Goal: Task Accomplishment & Management: Manage account settings

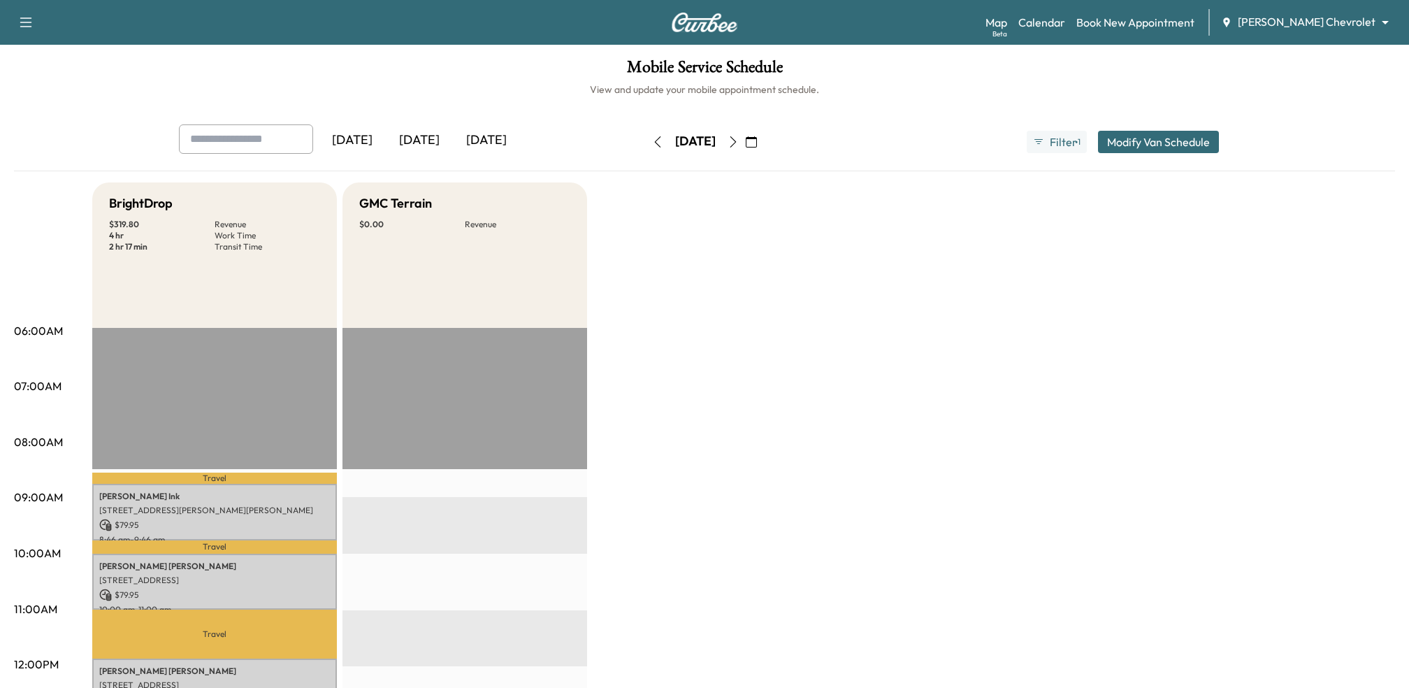
scroll to position [410, 0]
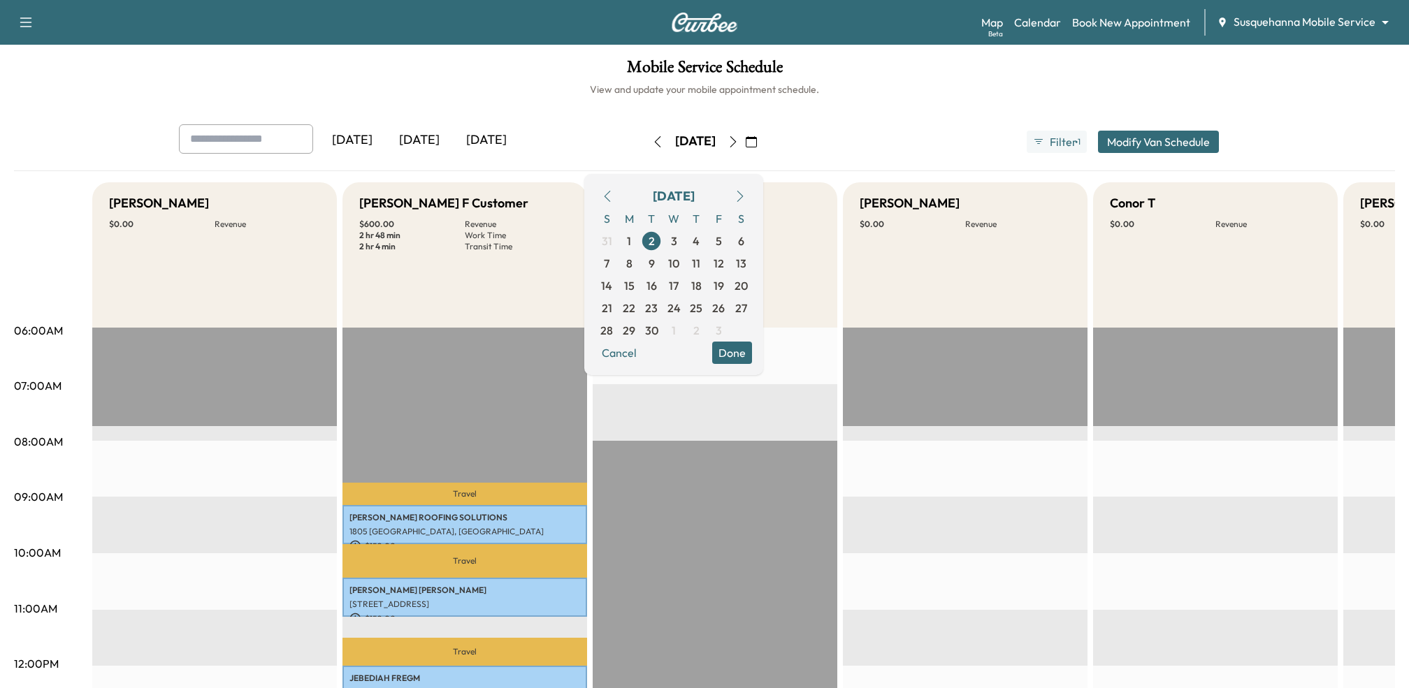
scroll to position [118, 0]
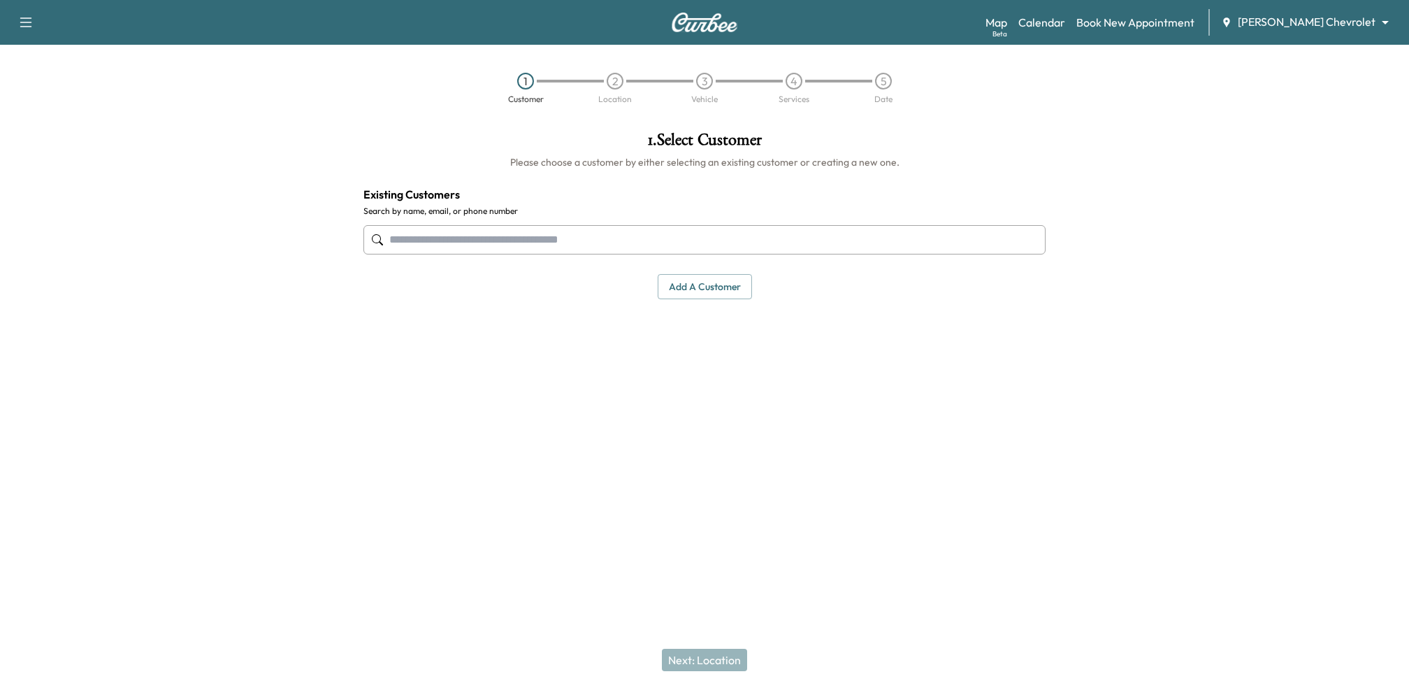
click at [837, 237] on input "text" at bounding box center [704, 239] width 682 height 29
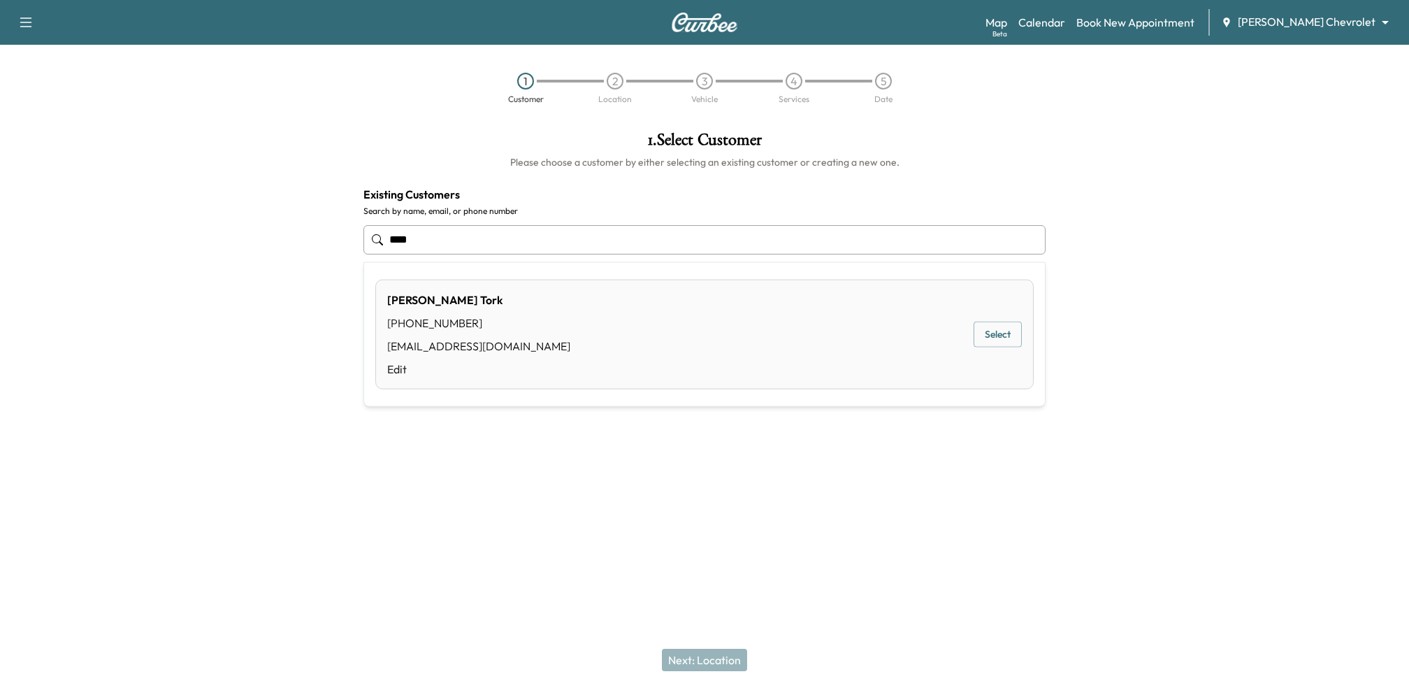
click at [1000, 335] on button "Select" at bounding box center [998, 334] width 48 height 26
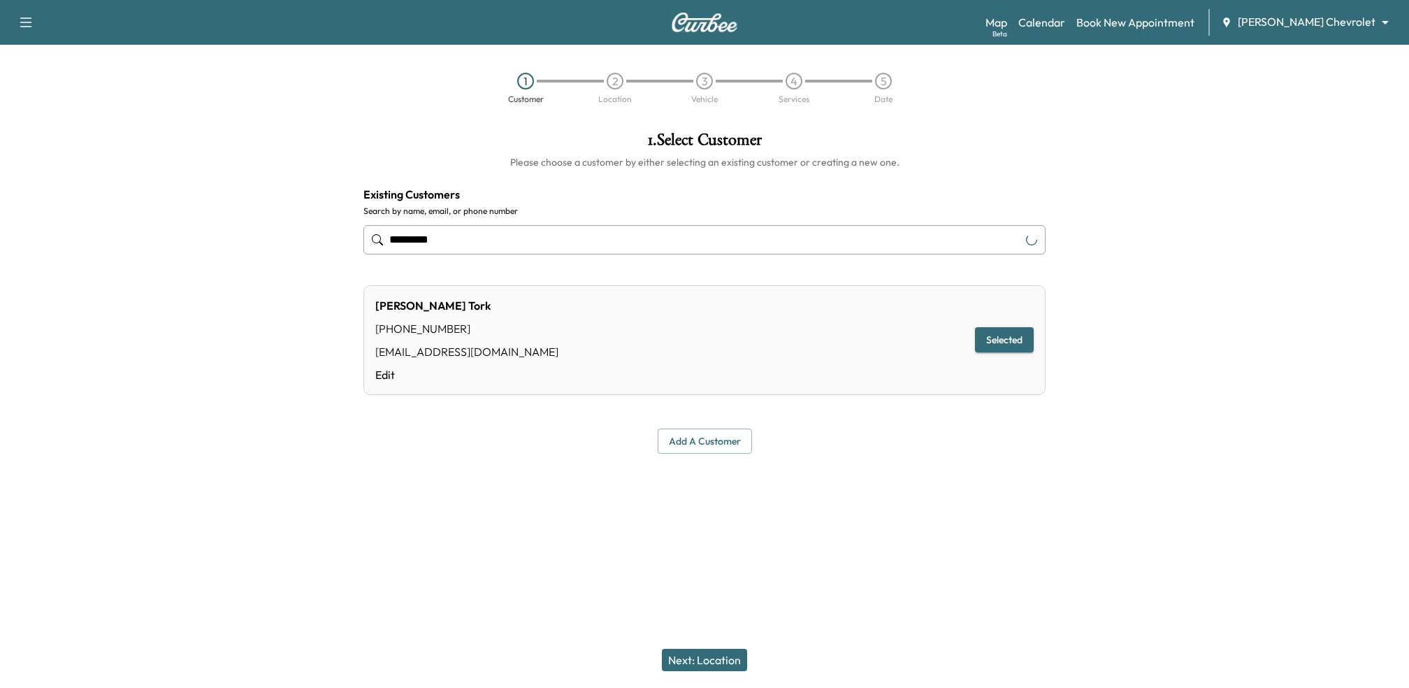
type input "*********"
click at [716, 649] on button "Next: Location" at bounding box center [704, 660] width 85 height 22
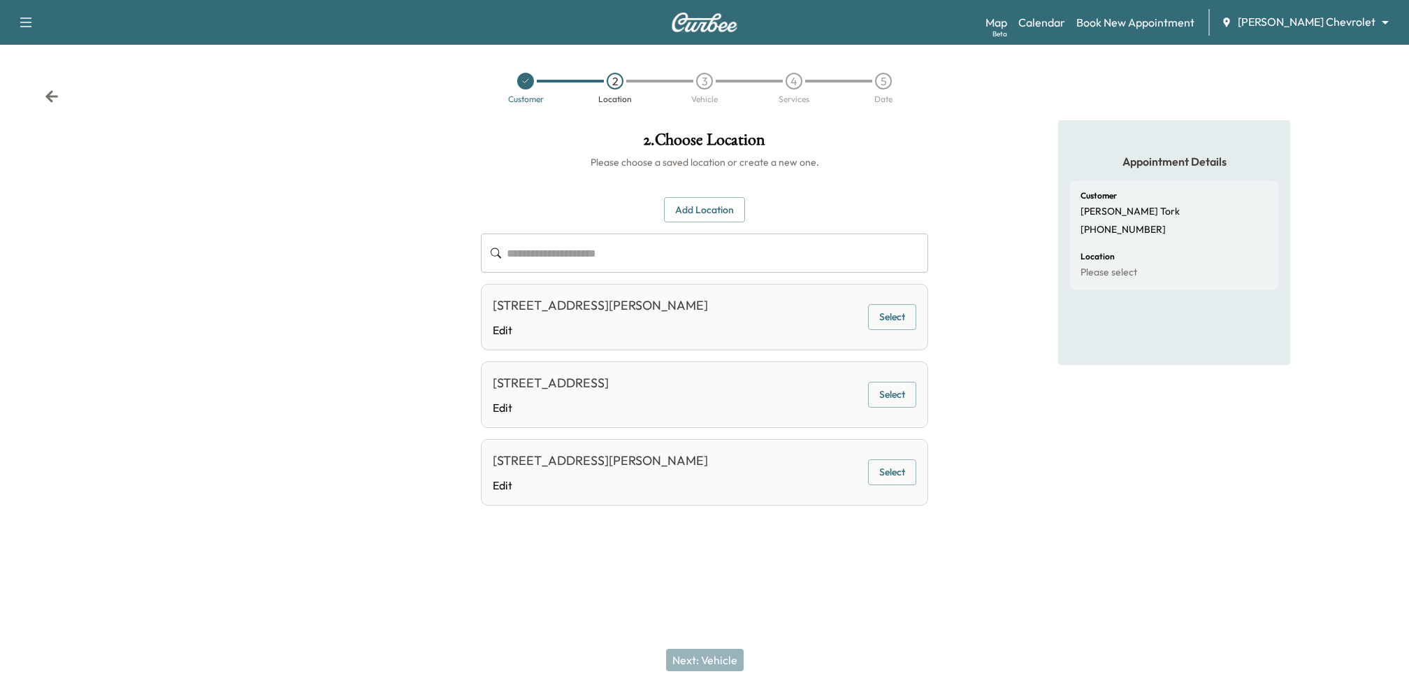
click at [880, 468] on button "Select" at bounding box center [892, 472] width 48 height 26
click at [719, 657] on button "Next: Vehicle" at bounding box center [705, 660] width 78 height 22
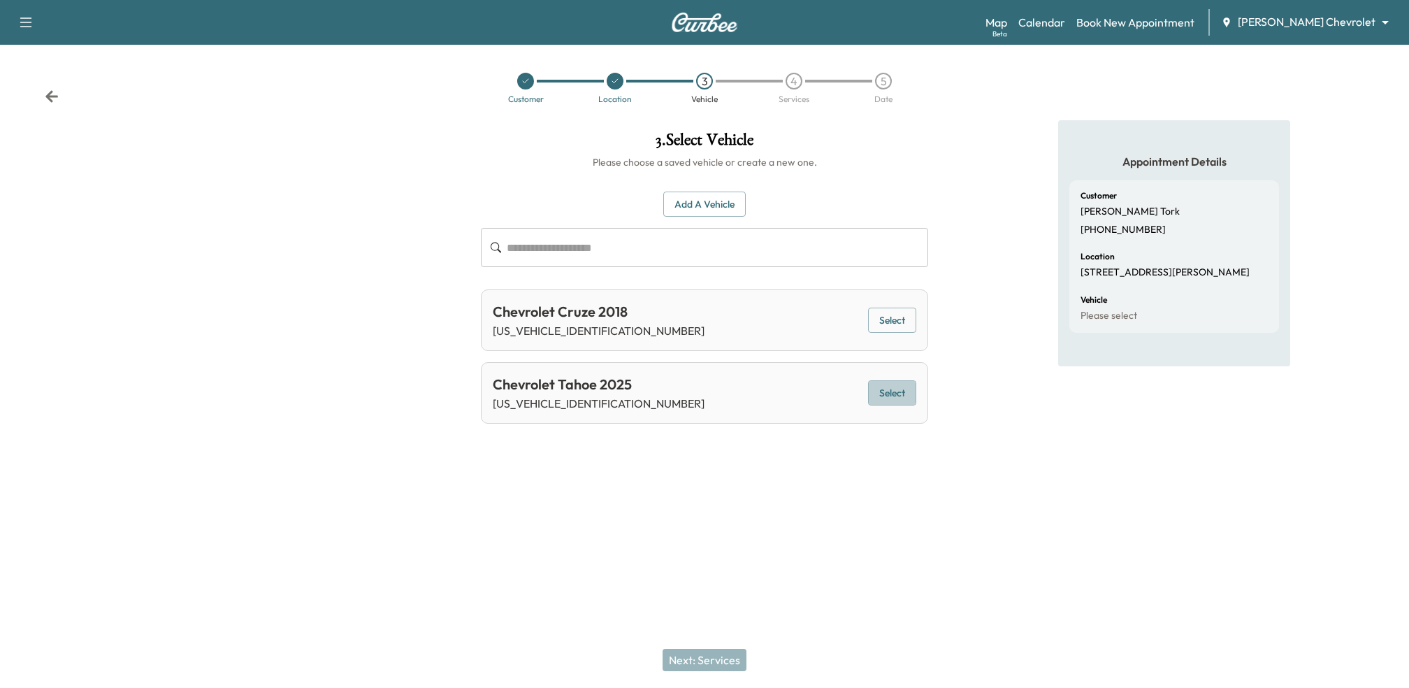
click at [900, 389] on button "Select" at bounding box center [892, 393] width 48 height 26
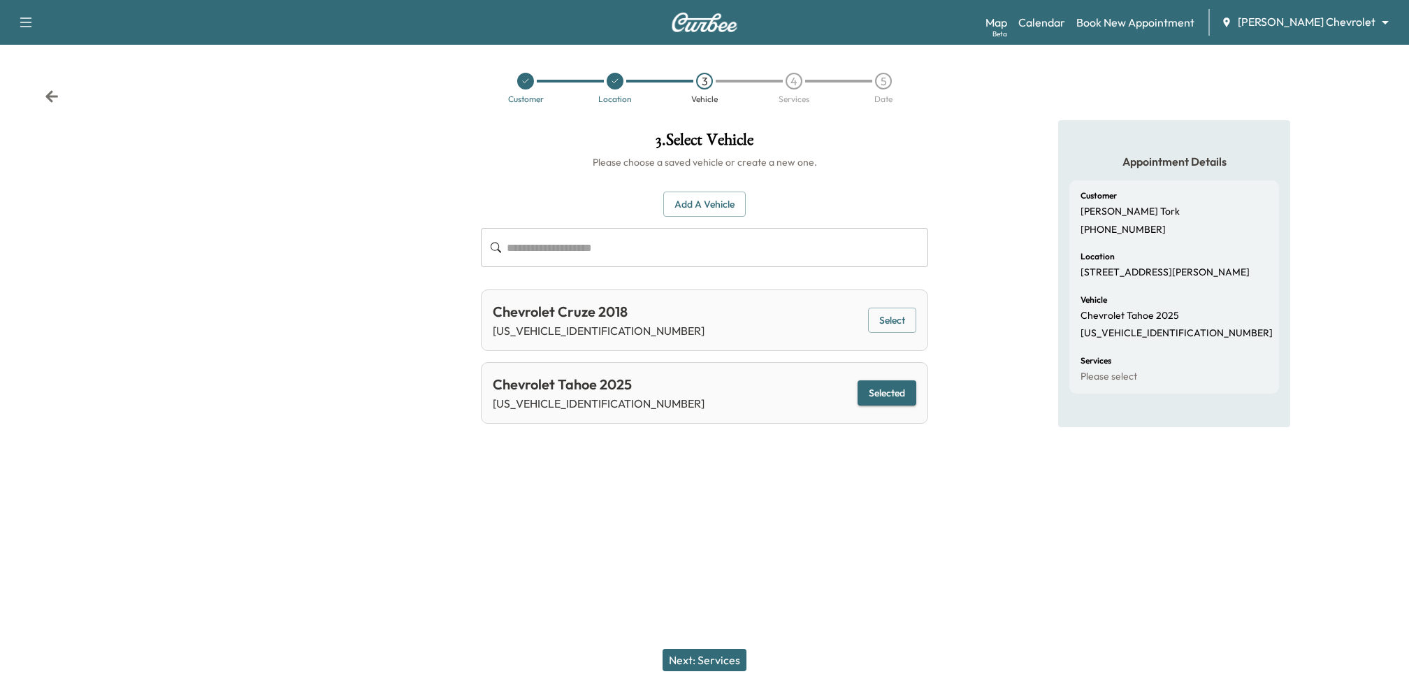
click at [725, 651] on button "Next: Services" at bounding box center [705, 660] width 84 height 22
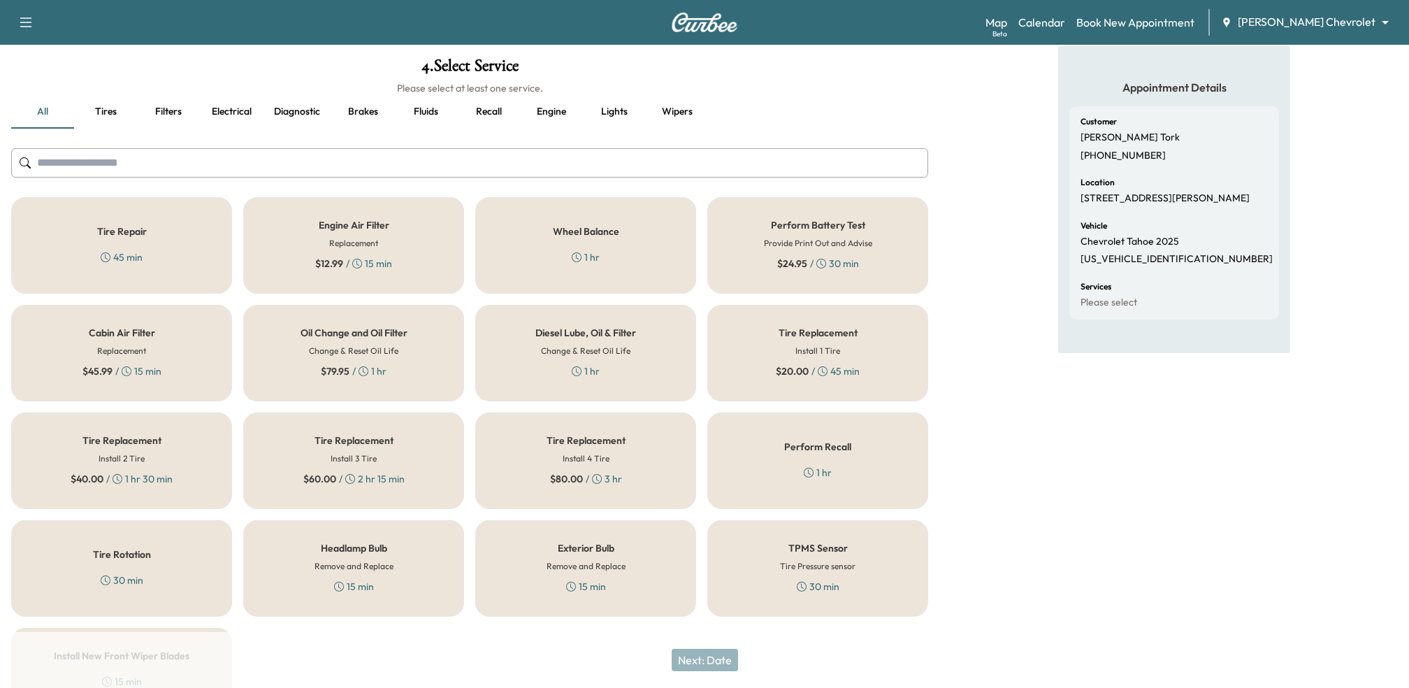
click at [347, 340] on div "Oil Change and Oil Filter Change & Reset Oil Life $ 79.95 / 1 hr" at bounding box center [353, 353] width 221 height 96
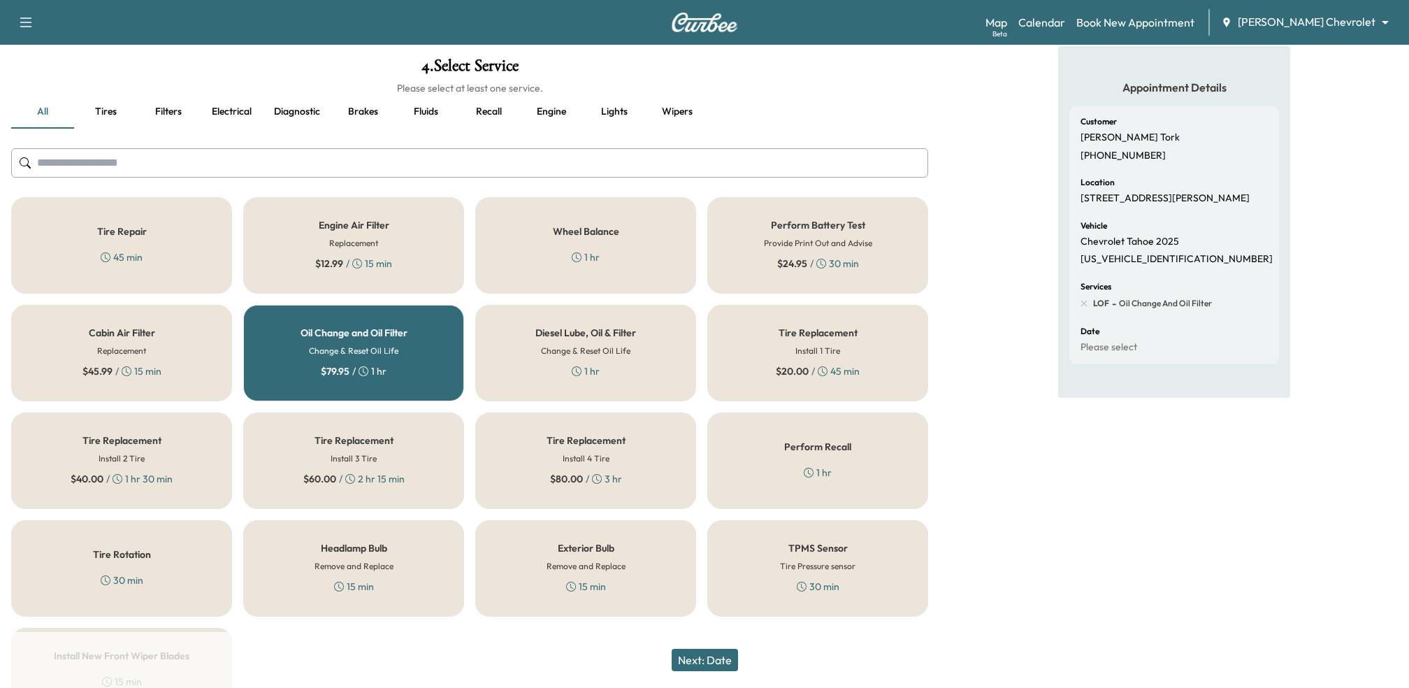
scroll to position [150, 0]
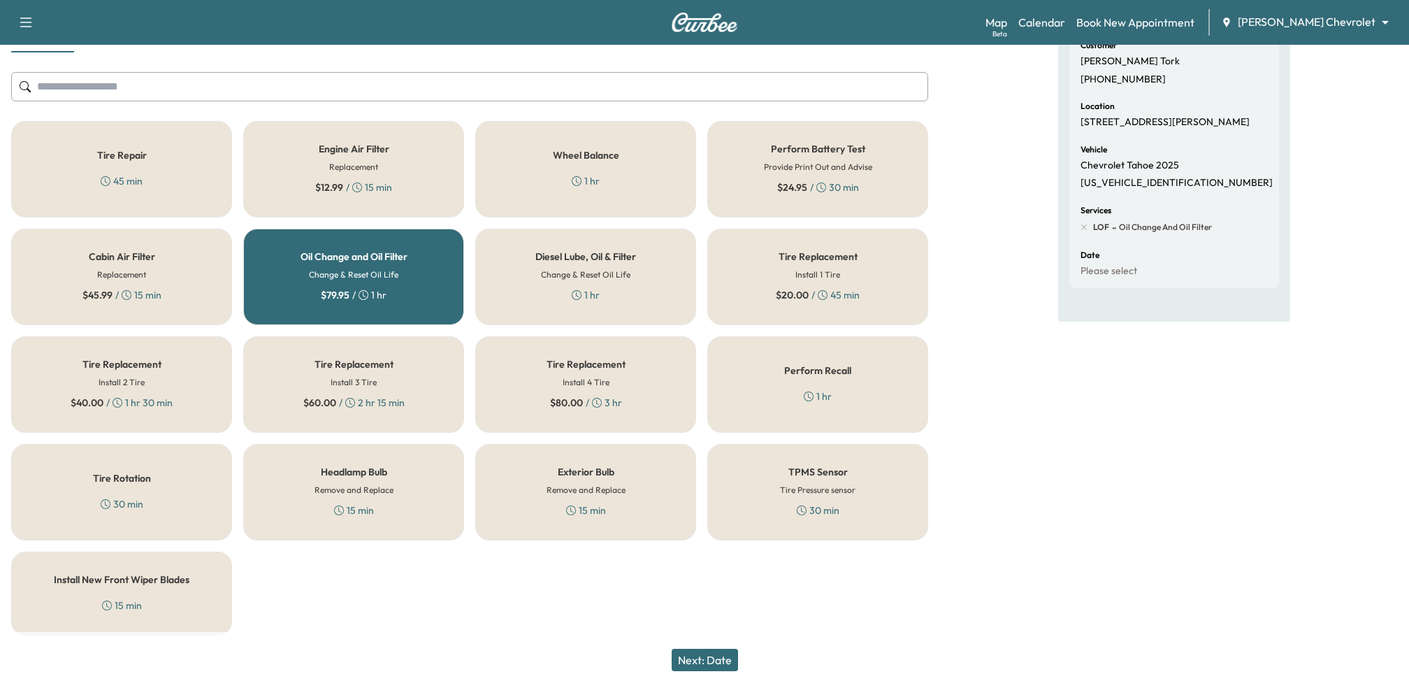
click at [183, 498] on div "Tire Rotation 30 min" at bounding box center [121, 492] width 221 height 96
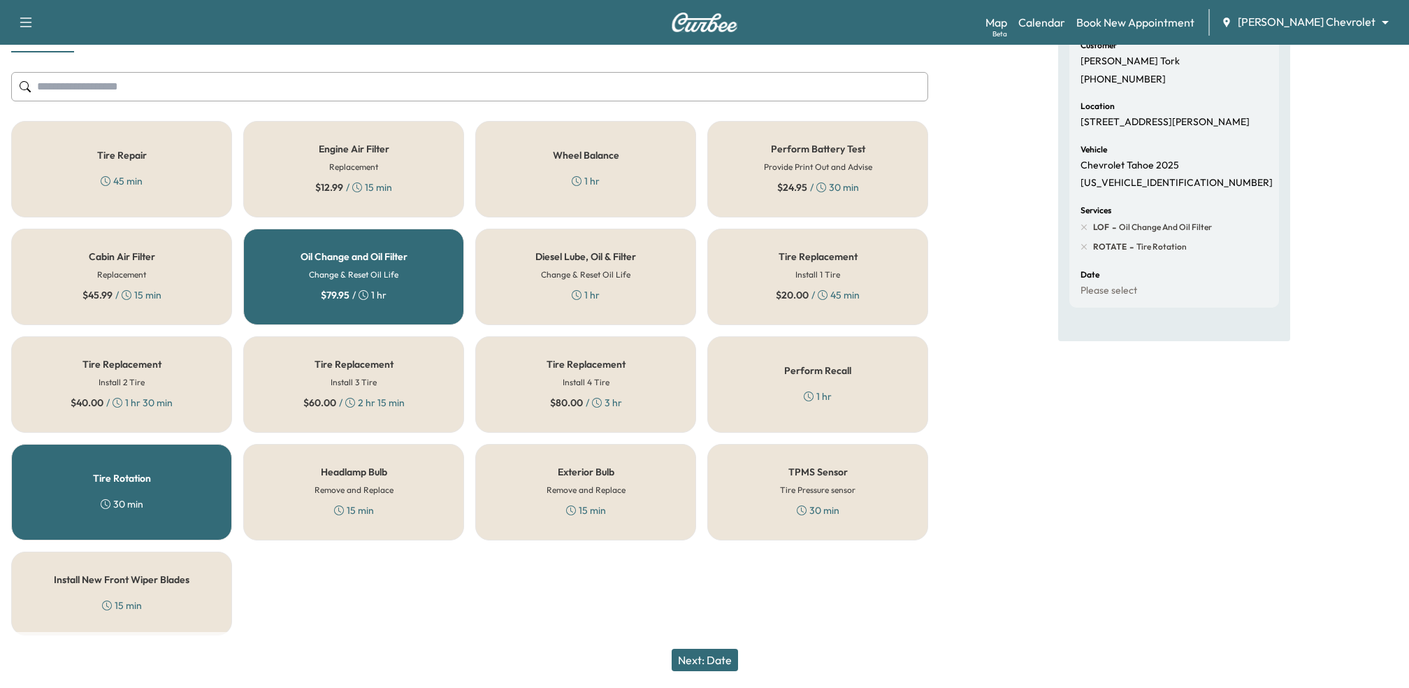
click at [715, 662] on button "Next: Date" at bounding box center [705, 660] width 66 height 22
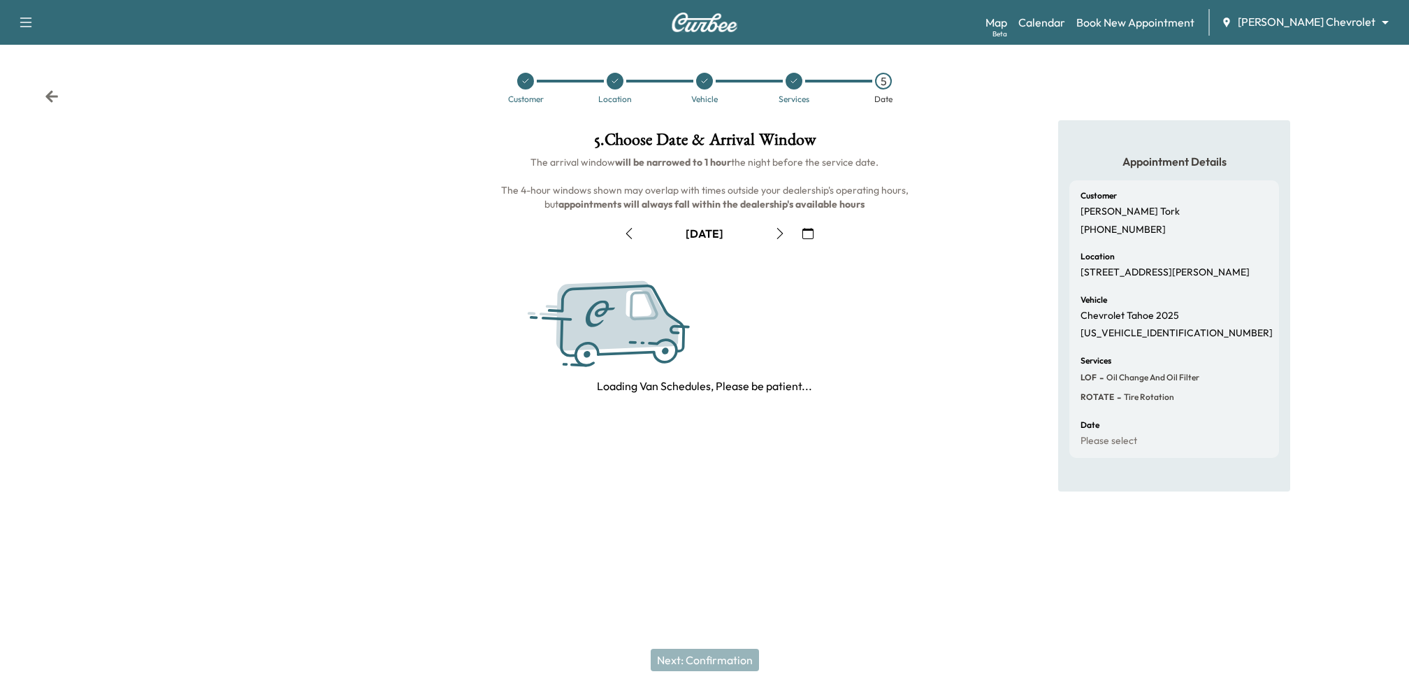
scroll to position [0, 0]
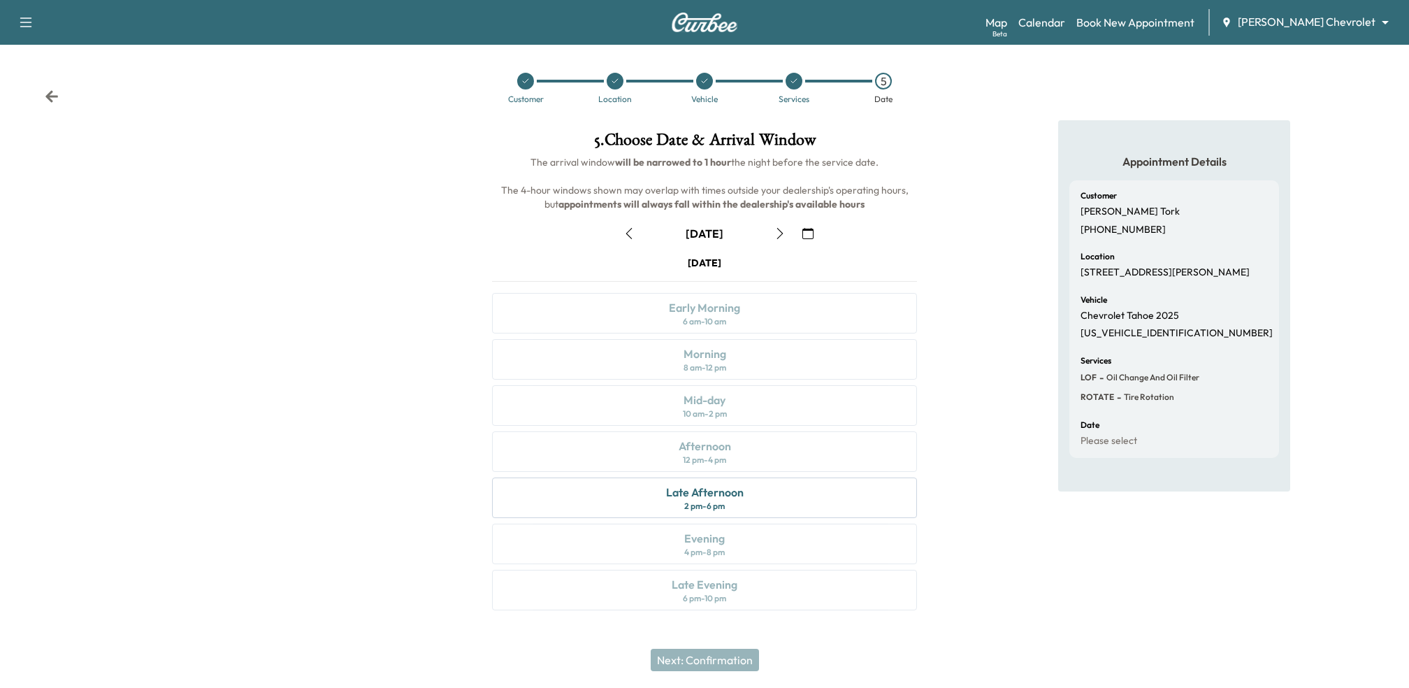
click at [780, 232] on icon "button" at bounding box center [779, 233] width 11 height 11
click at [835, 489] on div "Late Afternoon 2 pm - 6 pm" at bounding box center [704, 497] width 425 height 41
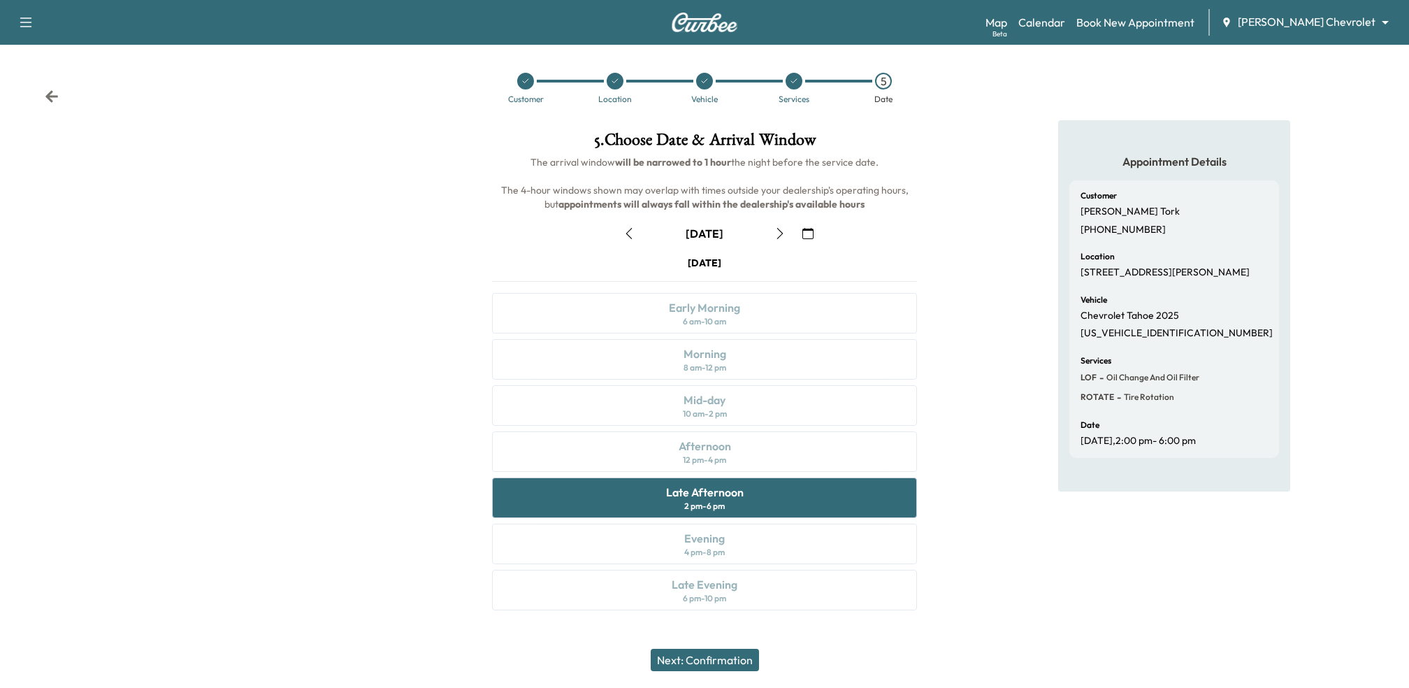
click at [716, 656] on button "Next: Confirmation" at bounding box center [705, 660] width 108 height 22
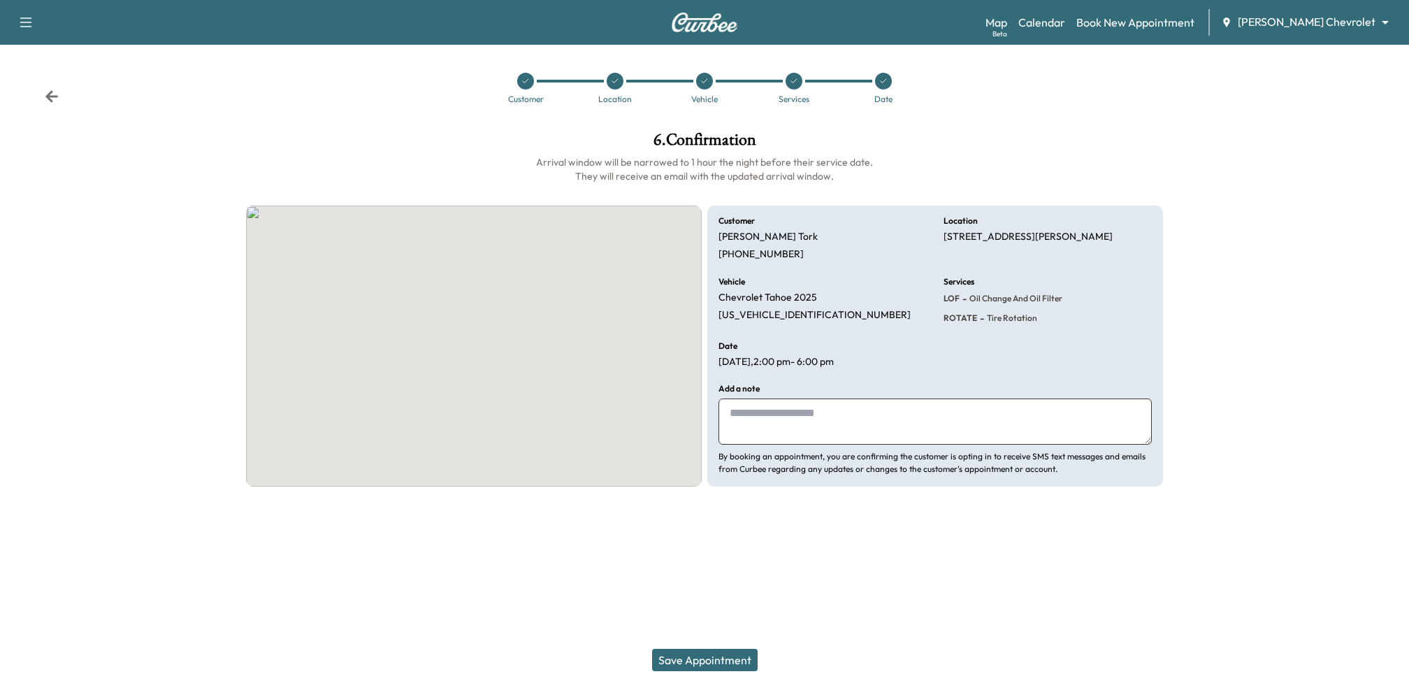
click at [716, 656] on button "Save Appointment" at bounding box center [705, 660] width 106 height 22
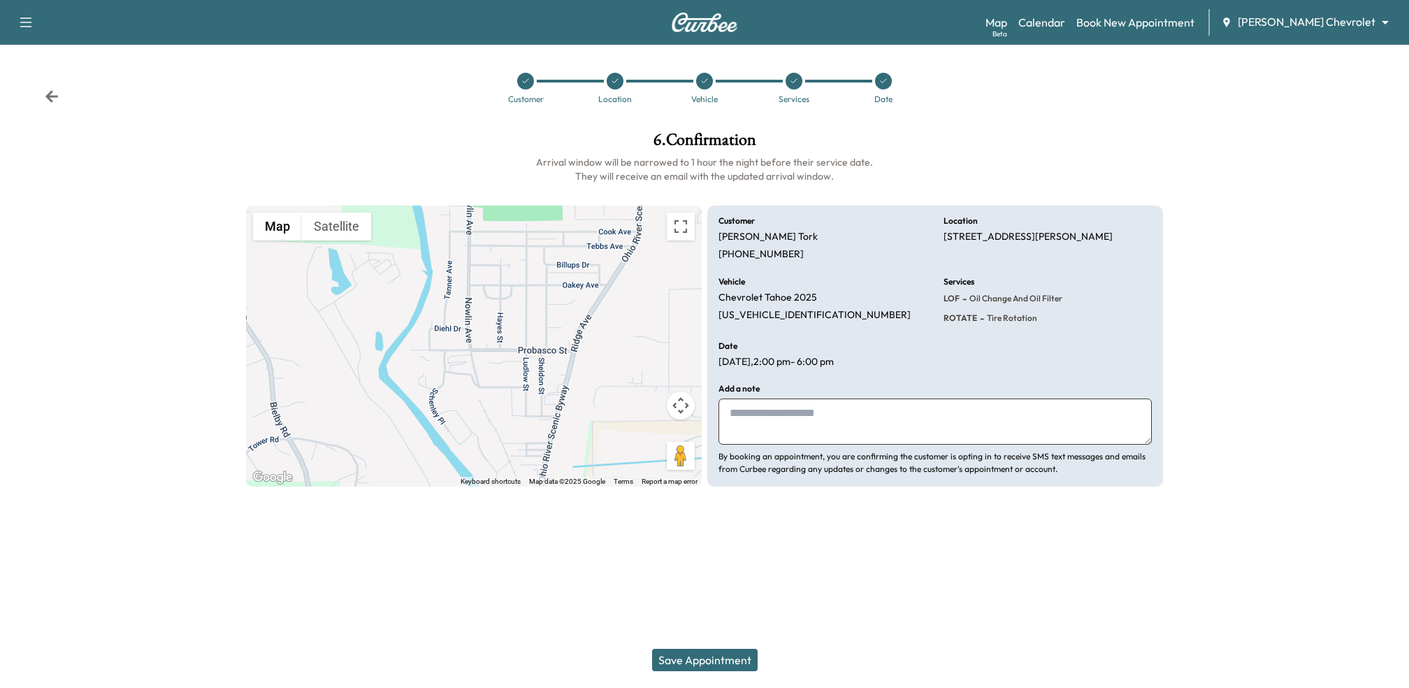
click at [735, 658] on button "Save Appointment" at bounding box center [705, 660] width 106 height 22
click at [691, 662] on button "Save Appointment" at bounding box center [705, 660] width 106 height 22
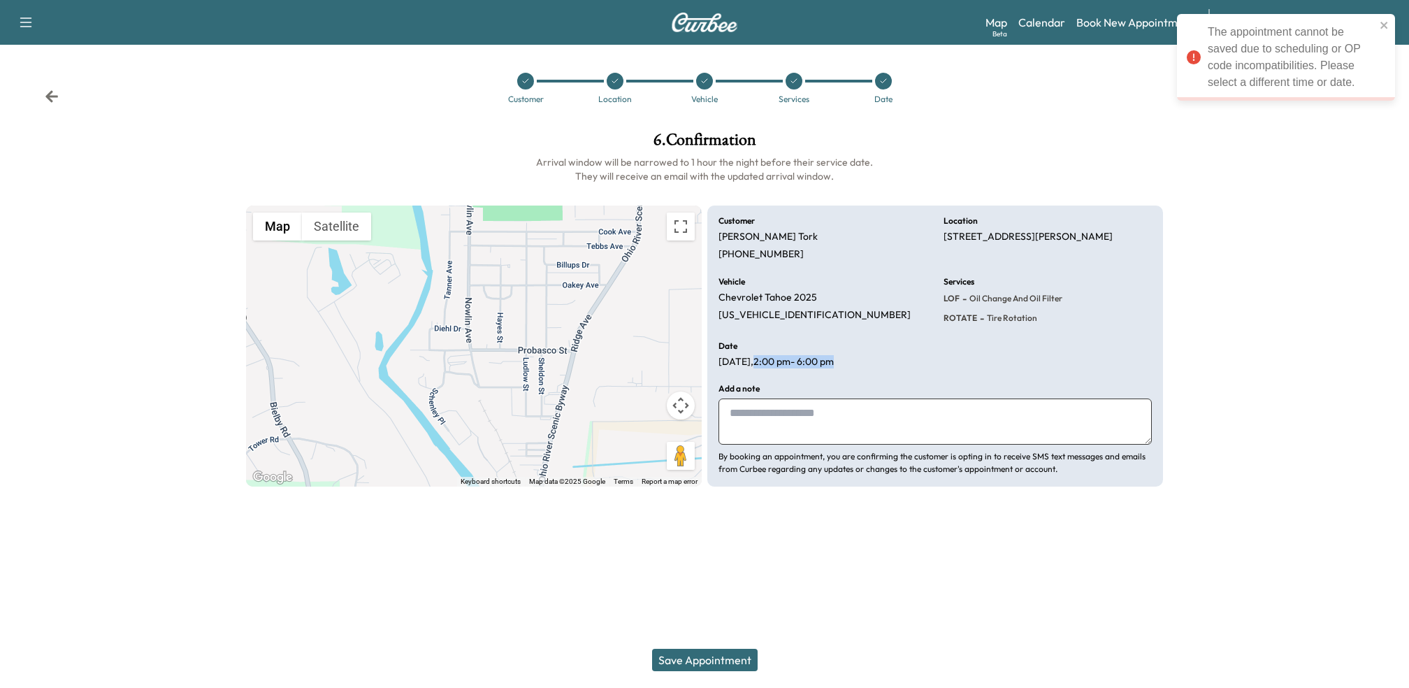
drag, startPoint x: 758, startPoint y: 365, endPoint x: 867, endPoint y: 364, distance: 109.7
click at [867, 364] on div "Date Fri Sep 5 , 2:00 pm - 6:00 pm" at bounding box center [822, 355] width 208 height 27
click at [1065, 16] on link "Calendar" at bounding box center [1041, 22] width 47 height 17
drag, startPoint x: 943, startPoint y: 238, endPoint x: 1004, endPoint y: 238, distance: 61.5
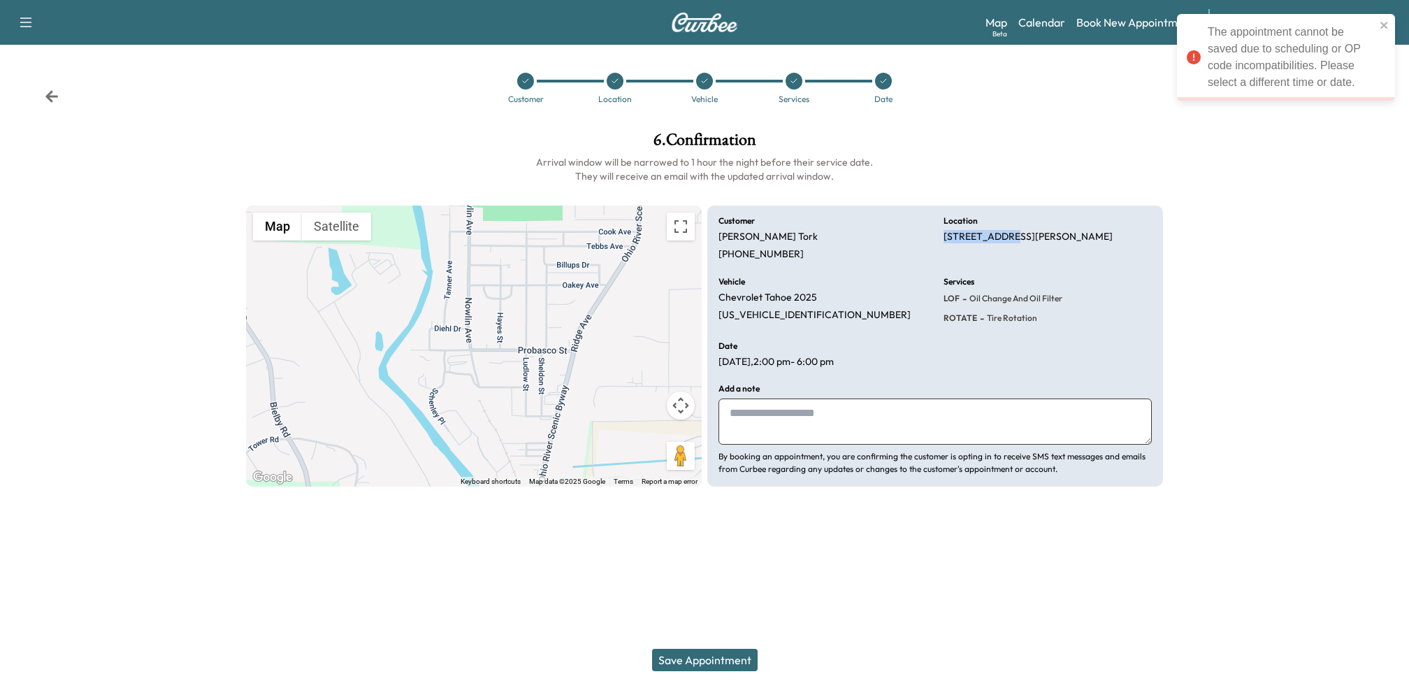
click at [1004, 238] on p "258 Probasco St, Greendale, IN 47025, USA" at bounding box center [1028, 237] width 169 height 13
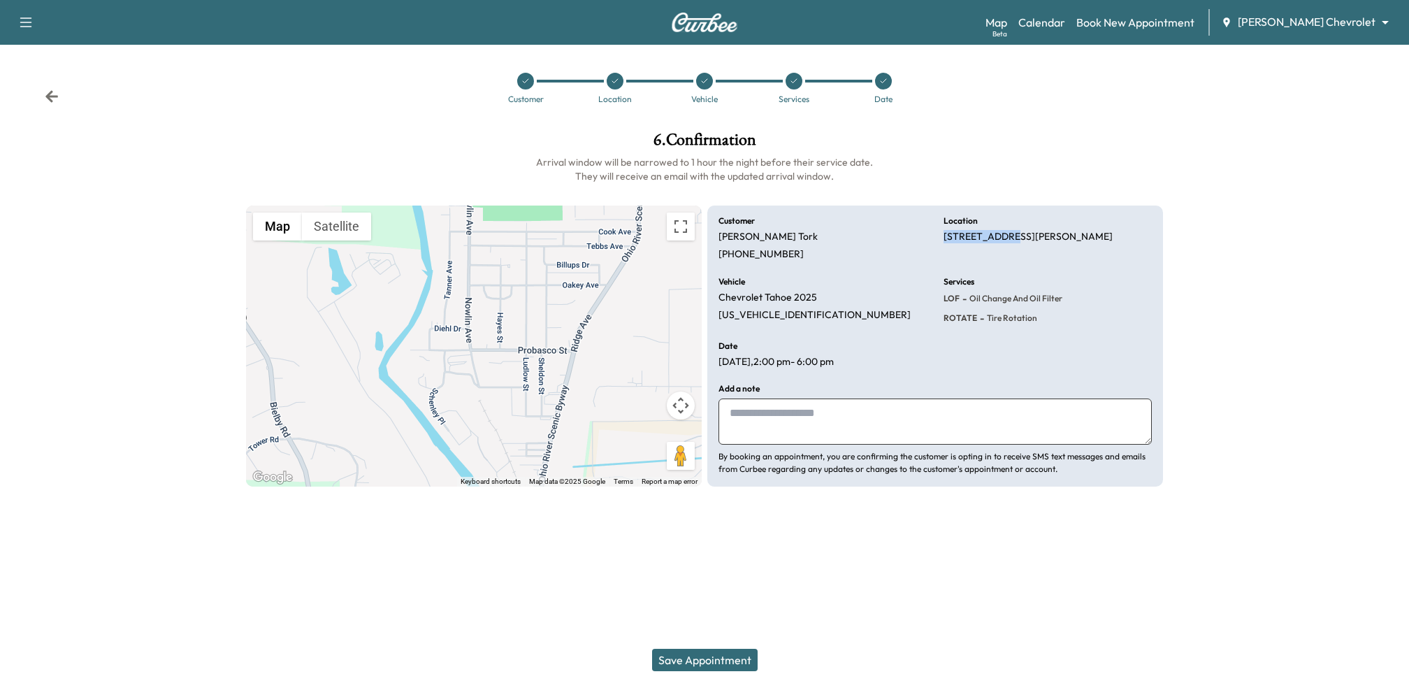
click at [967, 231] on p "258 Probasco St, Greendale, IN 47025, USA" at bounding box center [1028, 237] width 169 height 13
drag, startPoint x: 944, startPoint y: 238, endPoint x: 1149, endPoint y: 236, distance: 205.5
click at [1149, 236] on div "Location 258 Probasco St, Greendale, IN 47025, USA" at bounding box center [1048, 239] width 208 height 44
copy p "258 Probasco St, Greendale, IN 47025, USA"
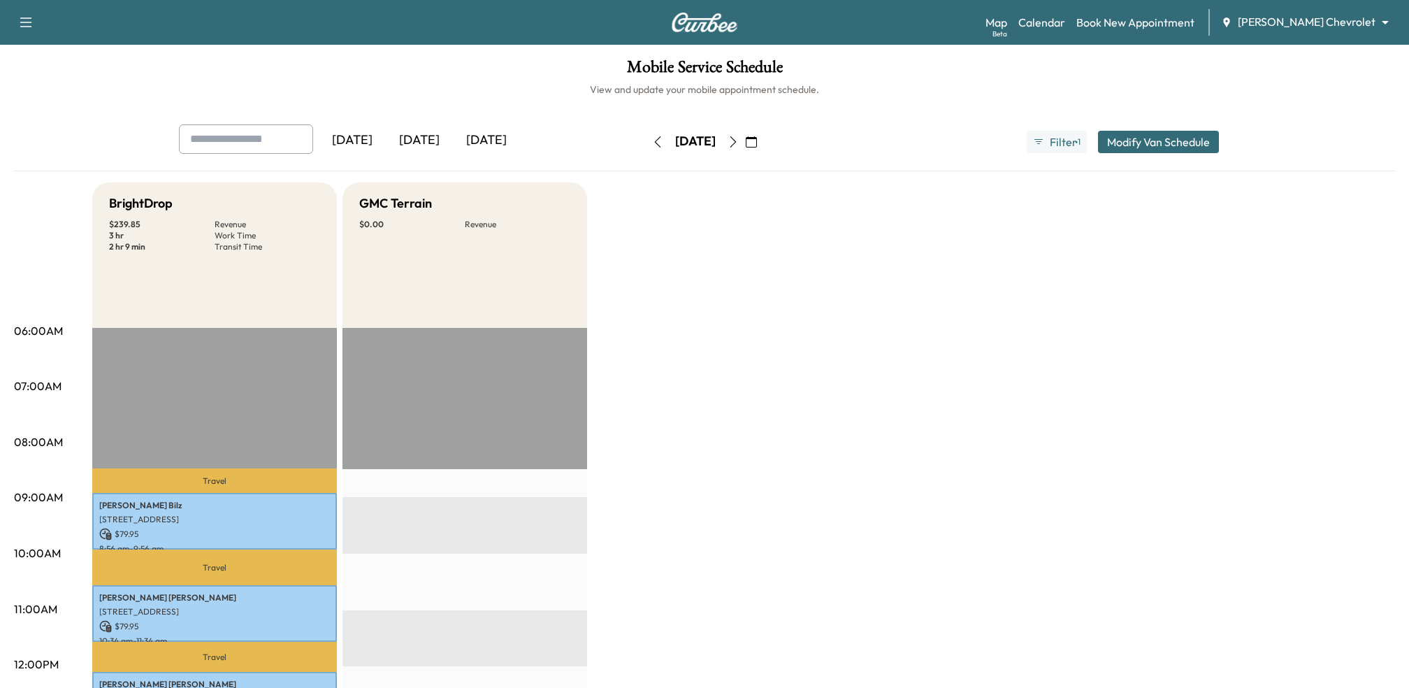
click at [739, 138] on icon "button" at bounding box center [733, 141] width 11 height 11
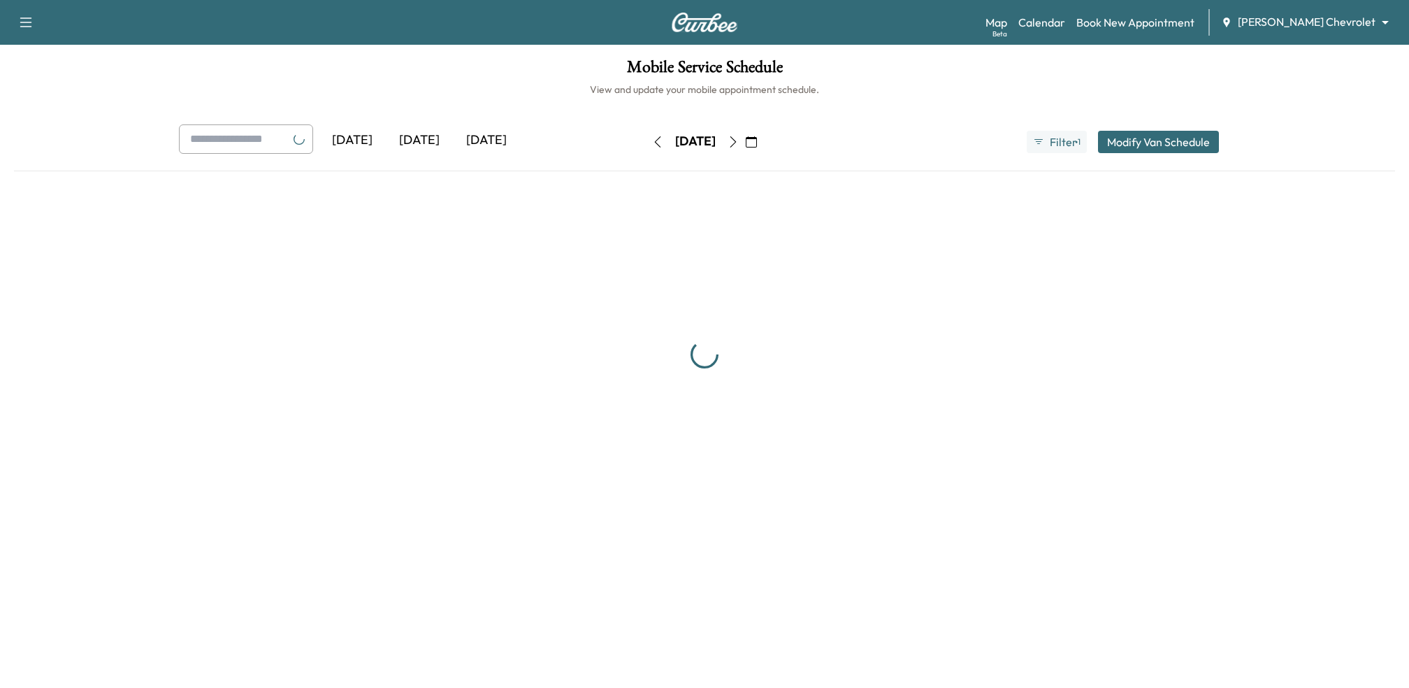
click at [739, 138] on icon "button" at bounding box center [733, 141] width 11 height 11
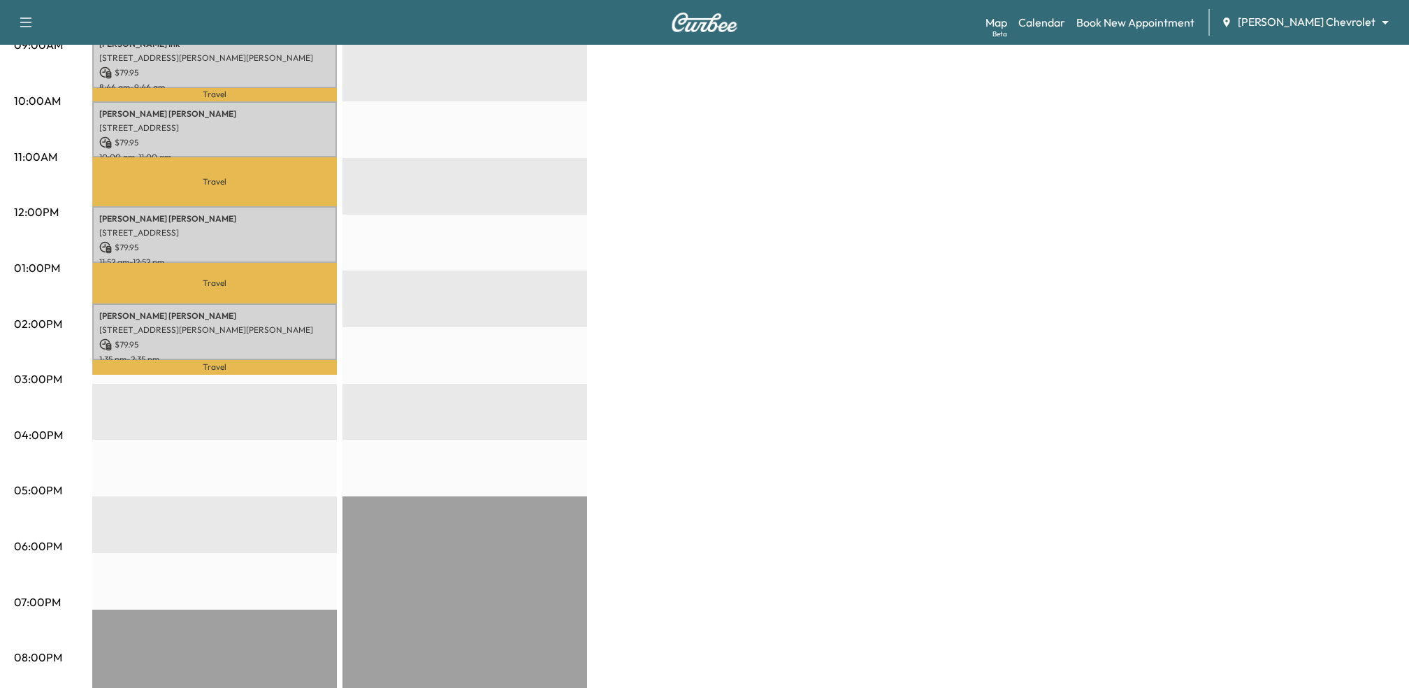
scroll to position [469, 0]
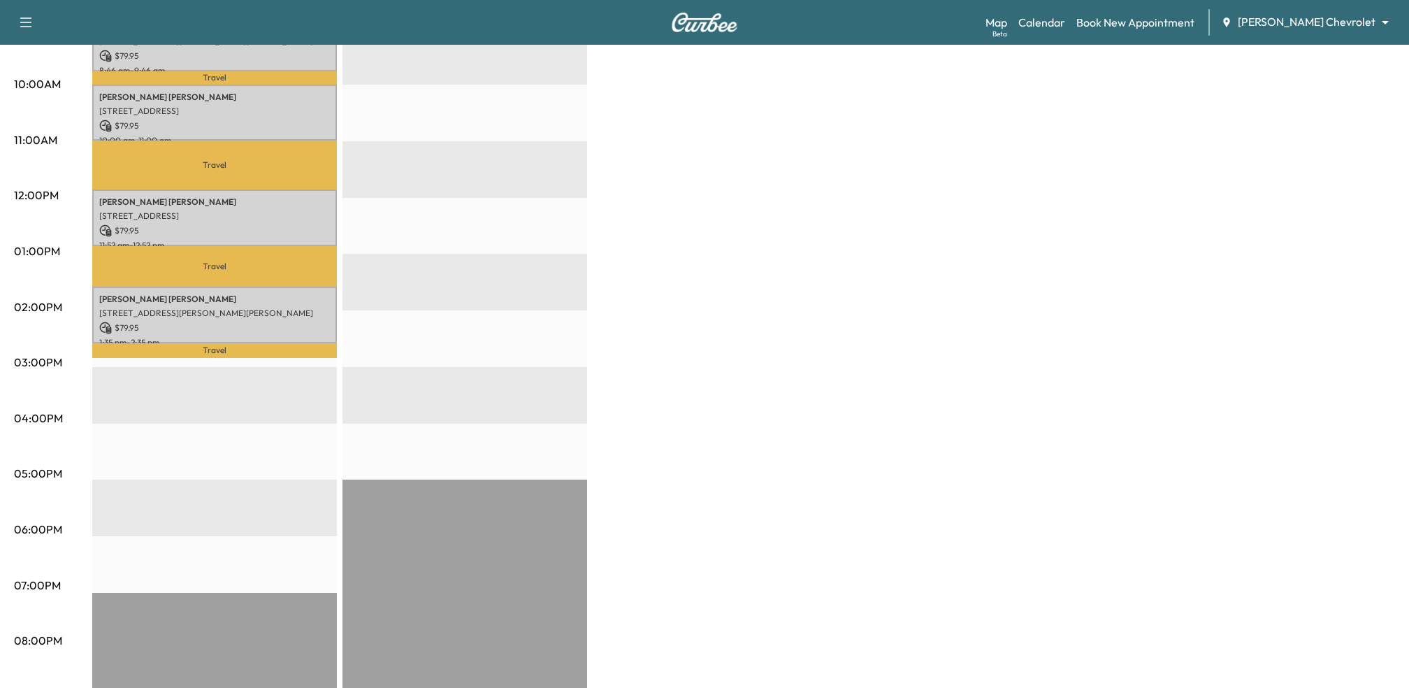
drag, startPoint x: 133, startPoint y: 368, endPoint x: 136, endPoint y: 570, distance: 202.0
click at [136, 570] on div "Travel Robert Ink 406 WERNER DR, COVINGTON, KY 41011, USA $ 79.95 8:46 am - 9:4…" at bounding box center [214, 310] width 245 height 903
drag, startPoint x: 124, startPoint y: 361, endPoint x: 122, endPoint y: 507, distance: 145.4
click at [122, 507] on div "Travel Robert Ink 406 WERNER DR, COVINGTON, KY 41011, USA $ 79.95 8:46 am - 9:4…" at bounding box center [214, 310] width 245 height 903
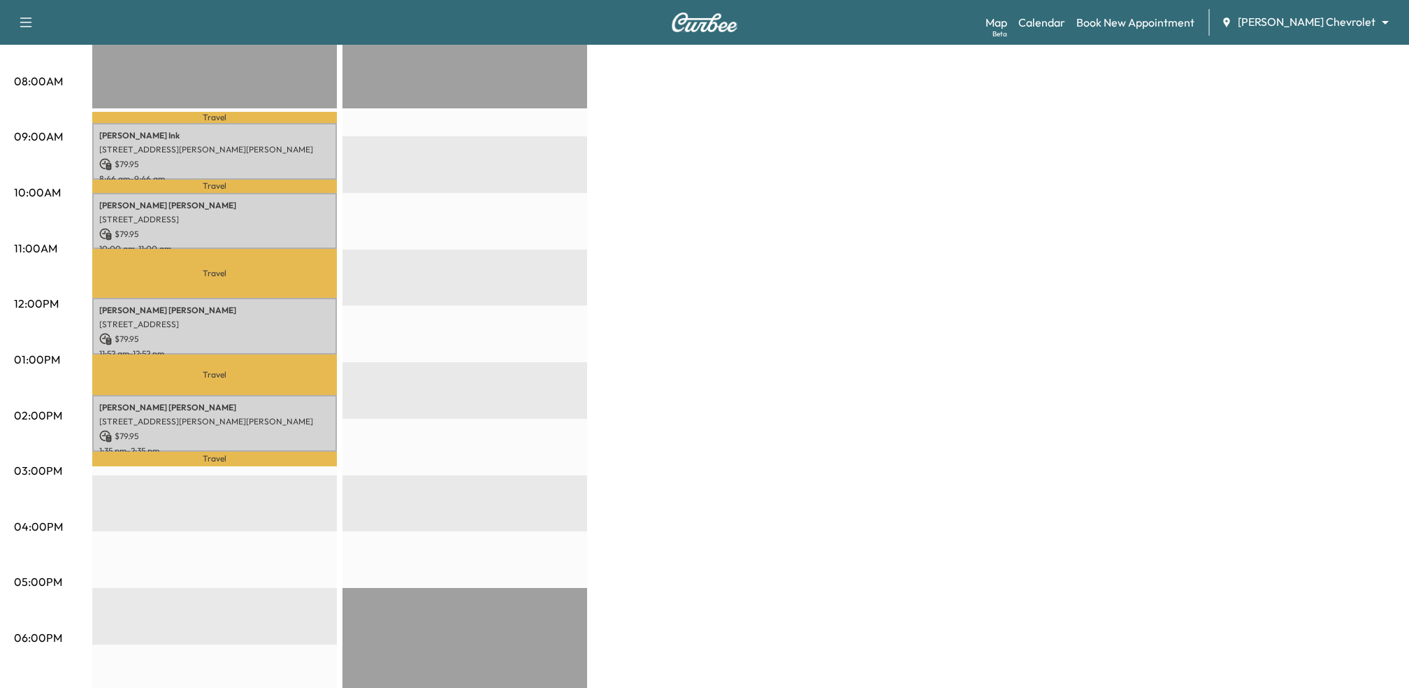
scroll to position [0, 0]
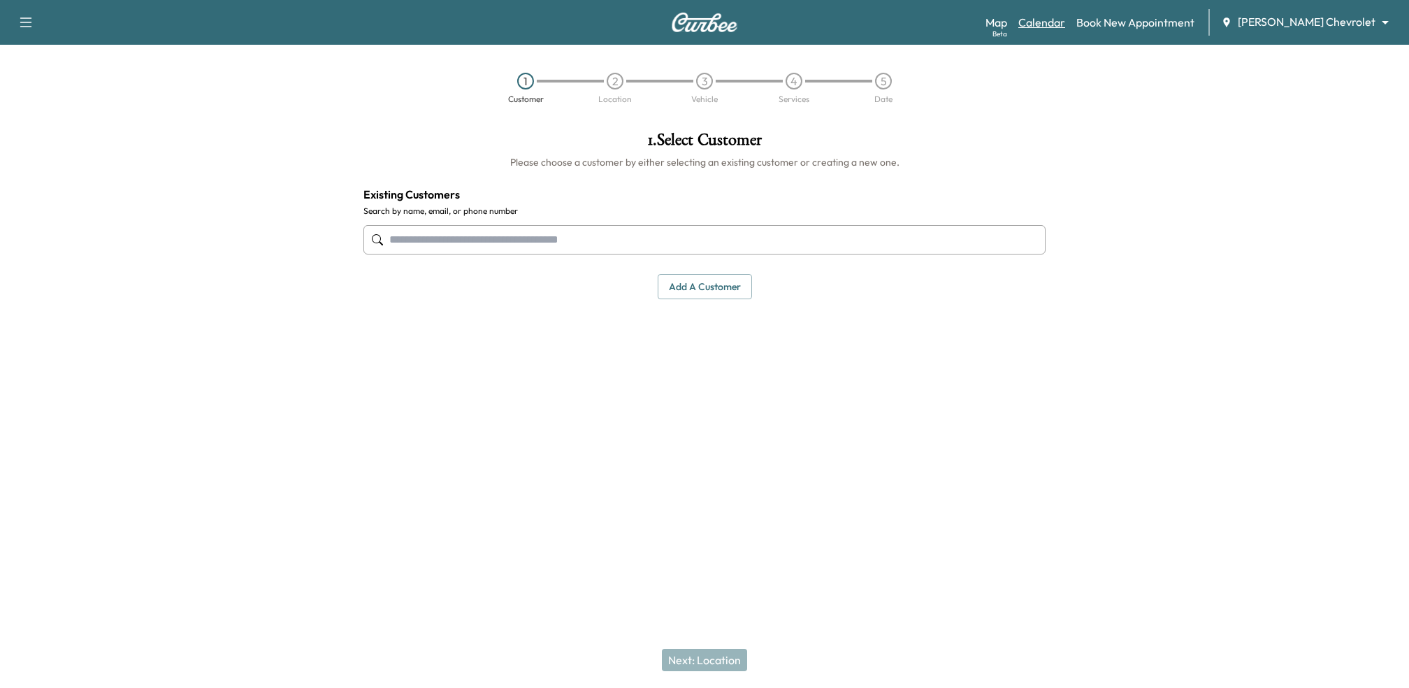
click at [1065, 20] on link "Calendar" at bounding box center [1041, 22] width 47 height 17
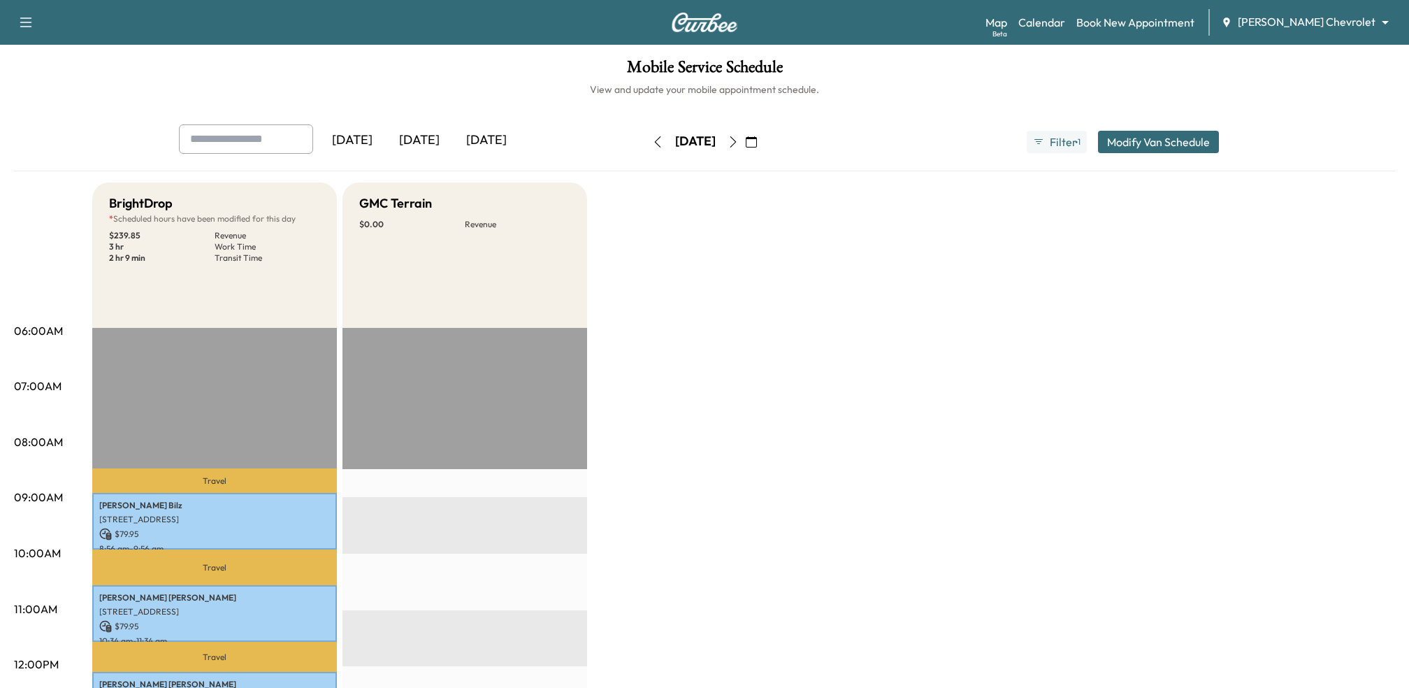
click at [737, 143] on icon "button" at bounding box center [733, 141] width 6 height 11
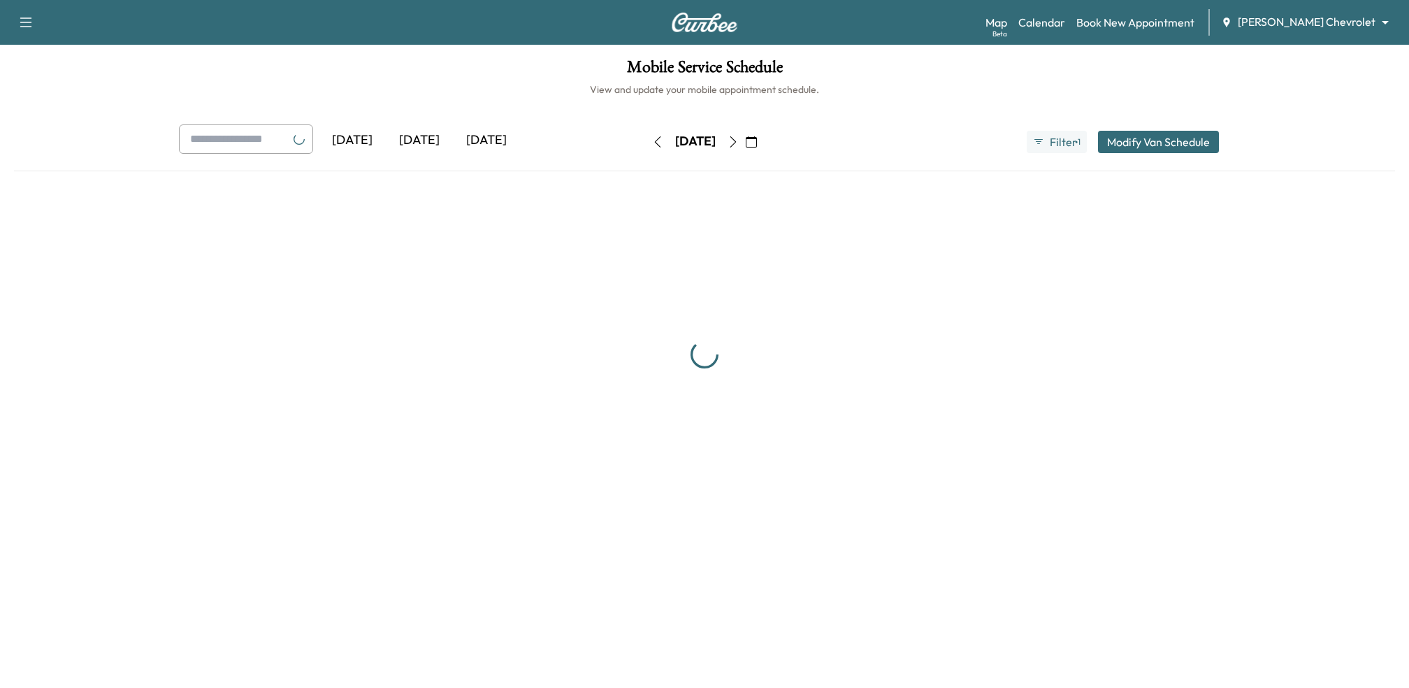
click at [745, 143] on button "button" at bounding box center [733, 142] width 24 height 22
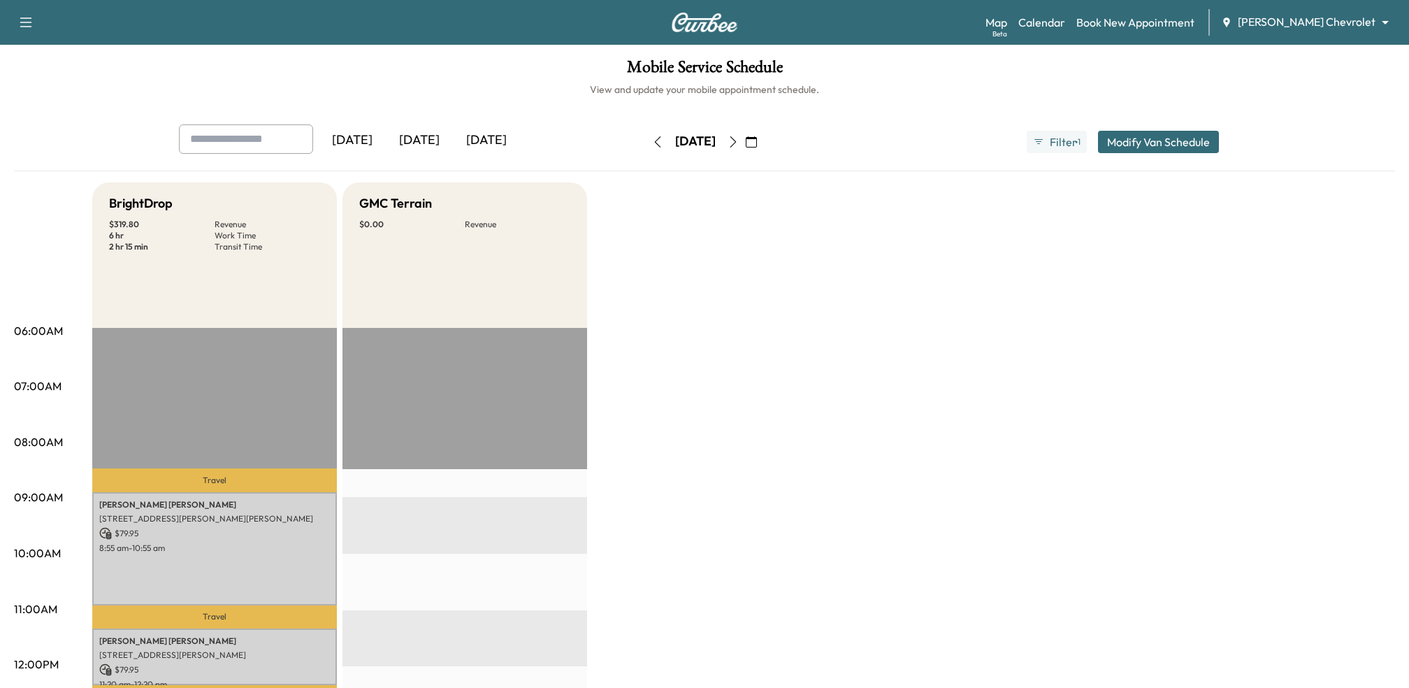
click at [739, 143] on icon "button" at bounding box center [733, 141] width 11 height 11
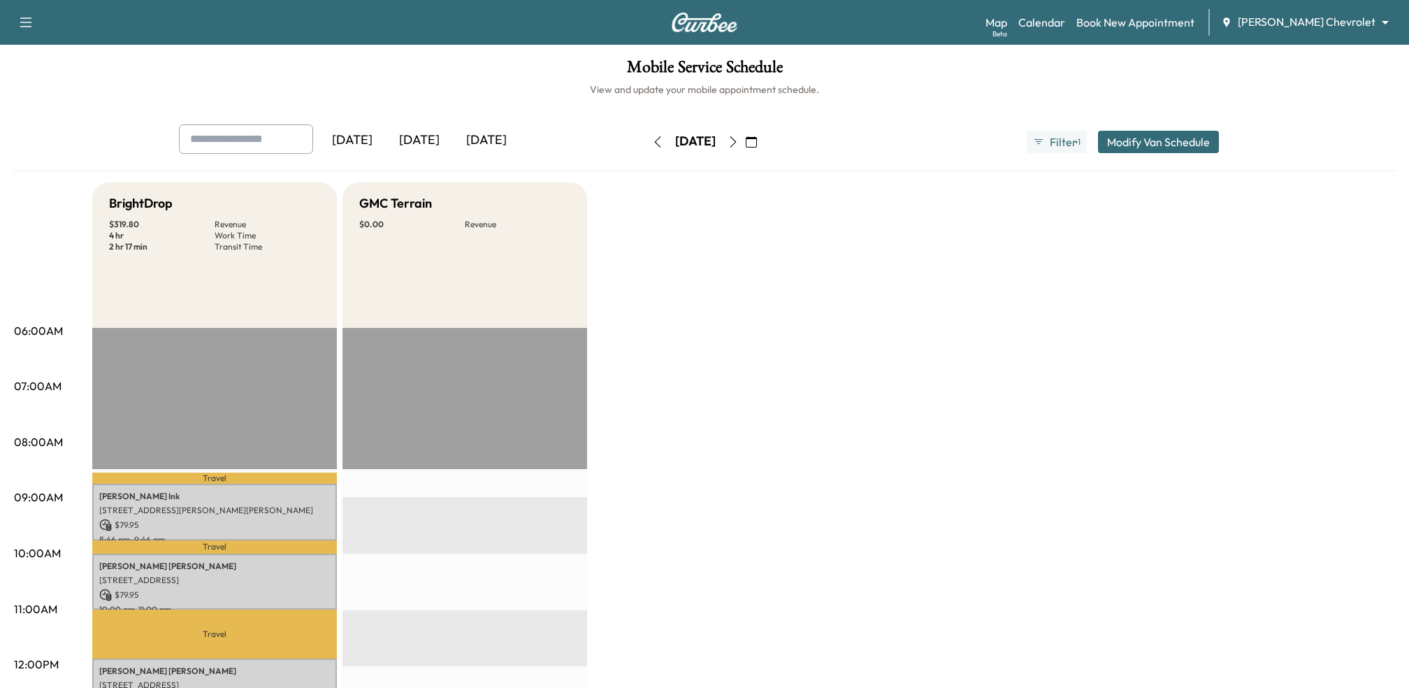
click at [1196, 146] on button "Modify Van Schedule" at bounding box center [1158, 142] width 121 height 22
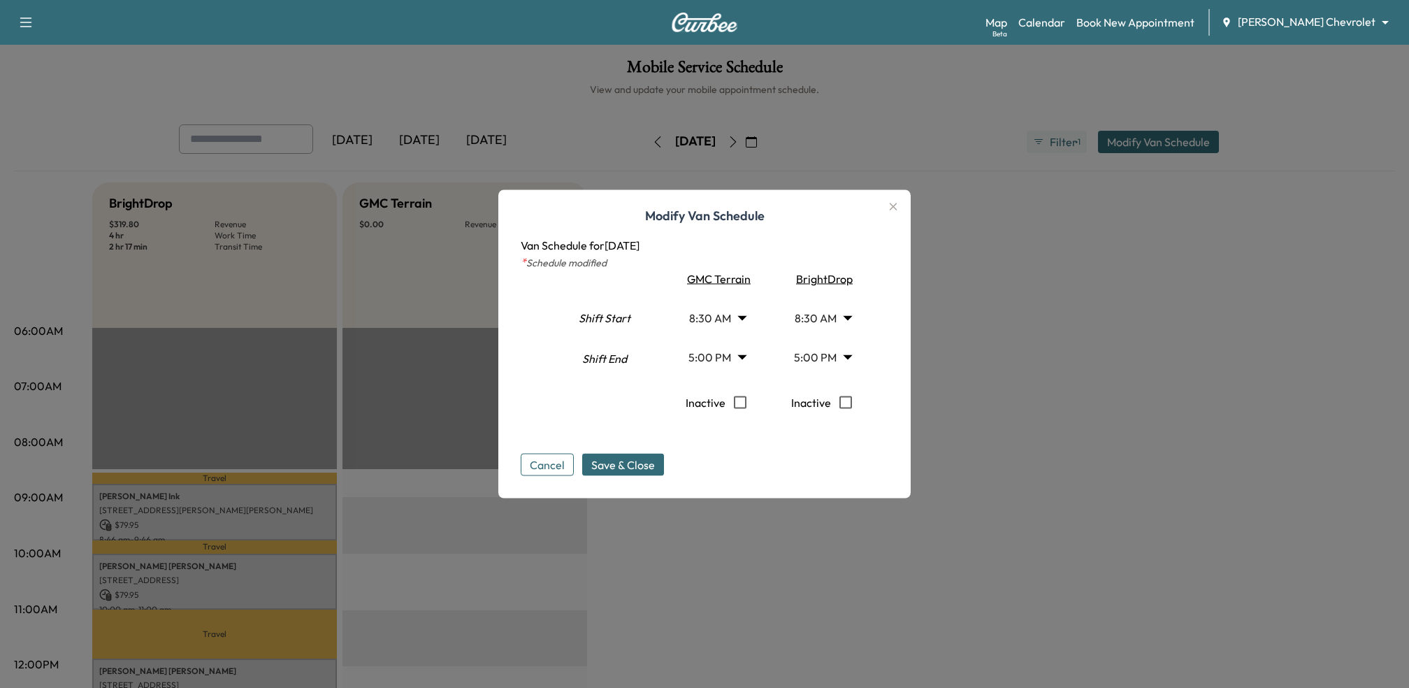
click at [890, 204] on icon "button" at bounding box center [894, 207] width 8 height 8
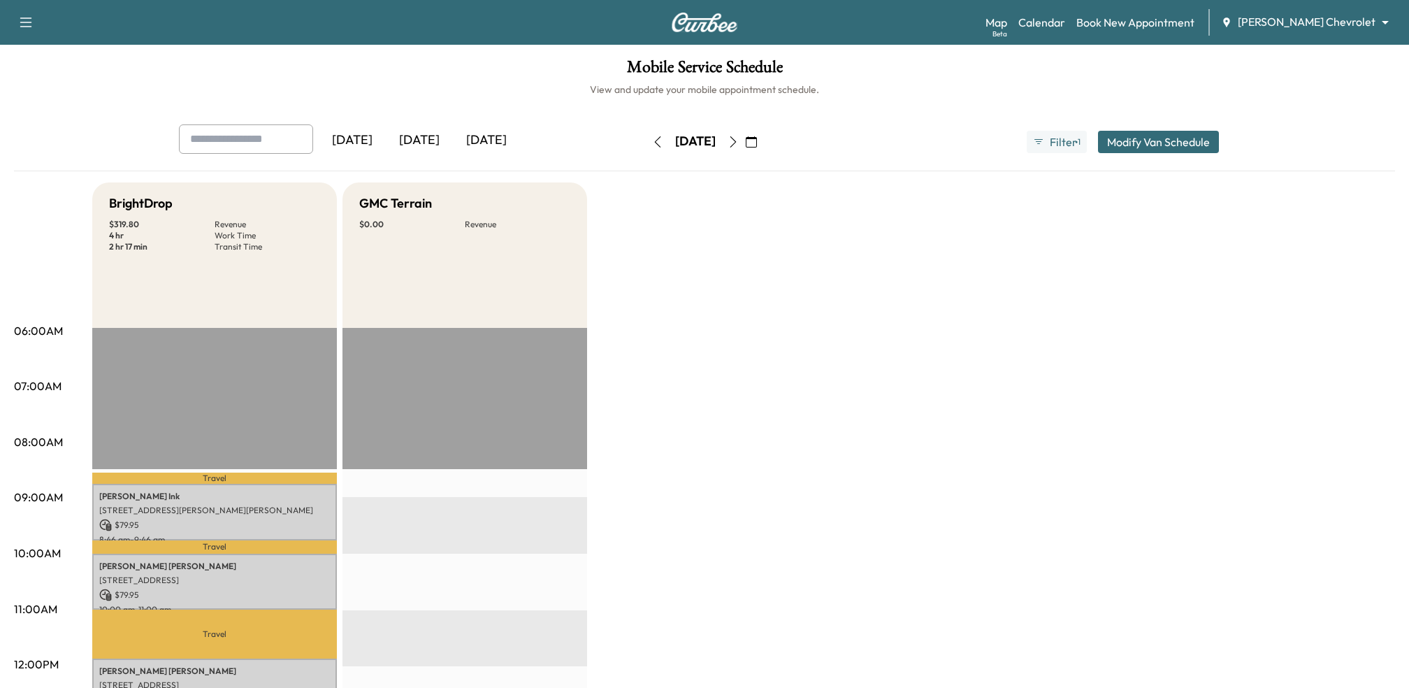
click at [1171, 138] on button "Modify Van Schedule" at bounding box center [1158, 142] width 121 height 22
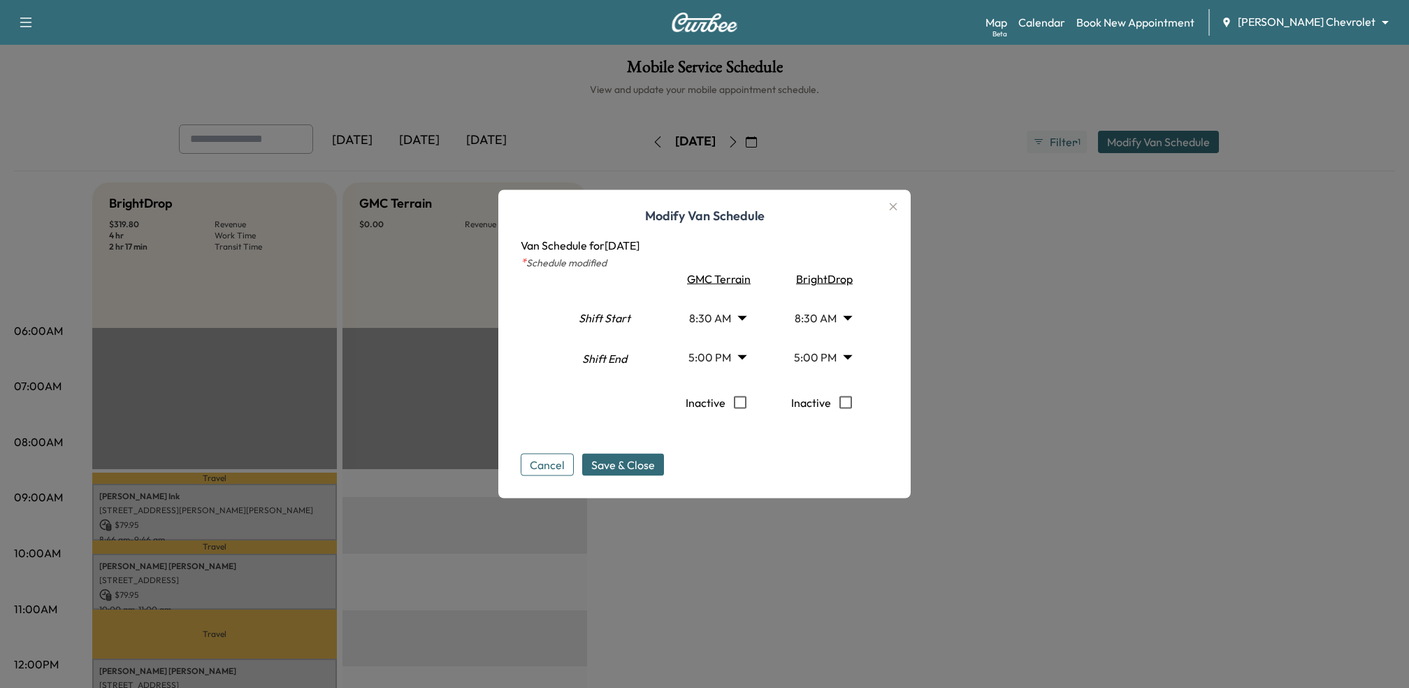
click at [896, 205] on icon "button" at bounding box center [893, 206] width 17 height 17
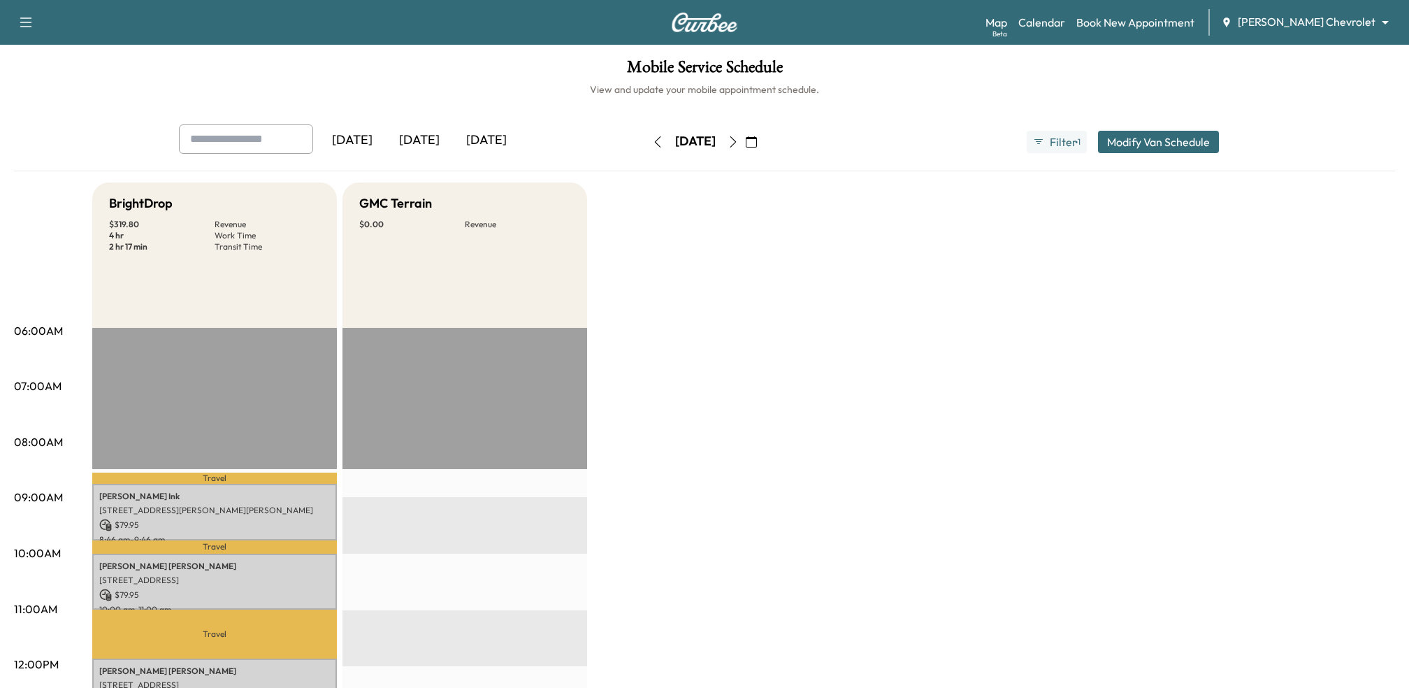
click at [440, 145] on div "[DATE]" at bounding box center [419, 140] width 67 height 32
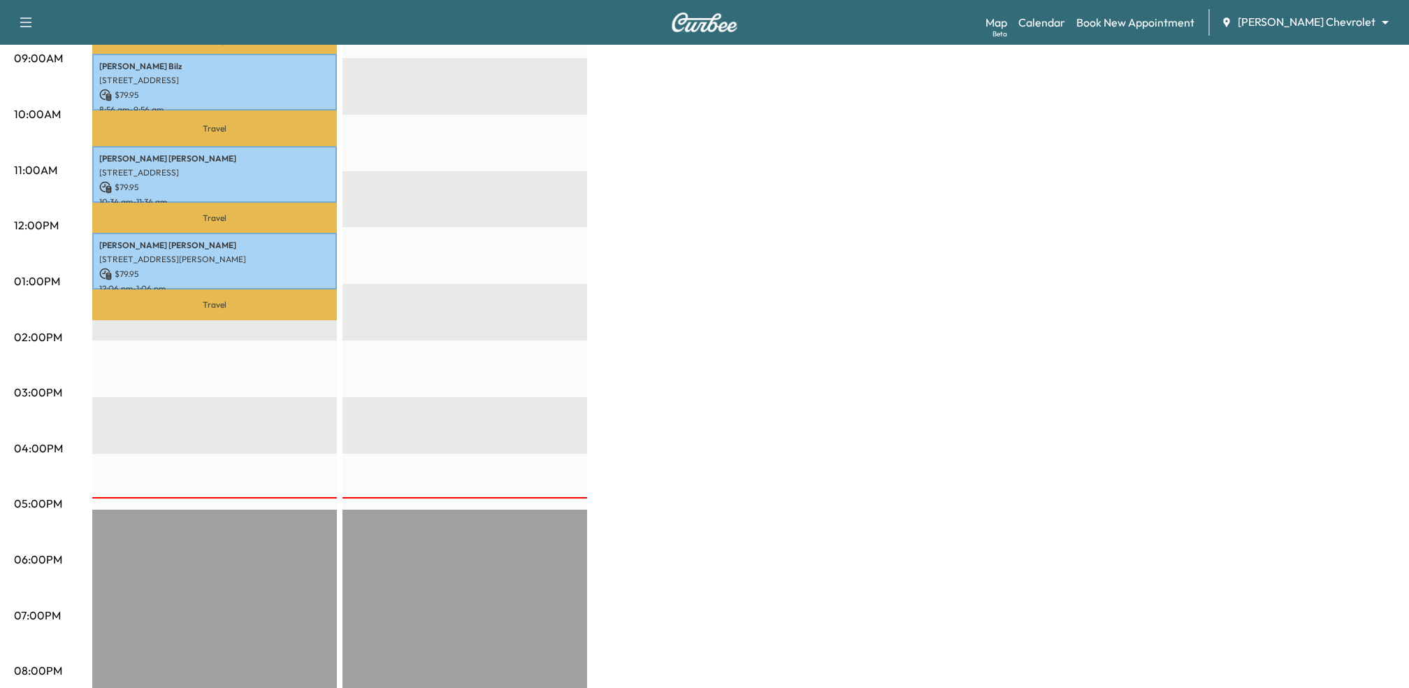
scroll to position [440, 0]
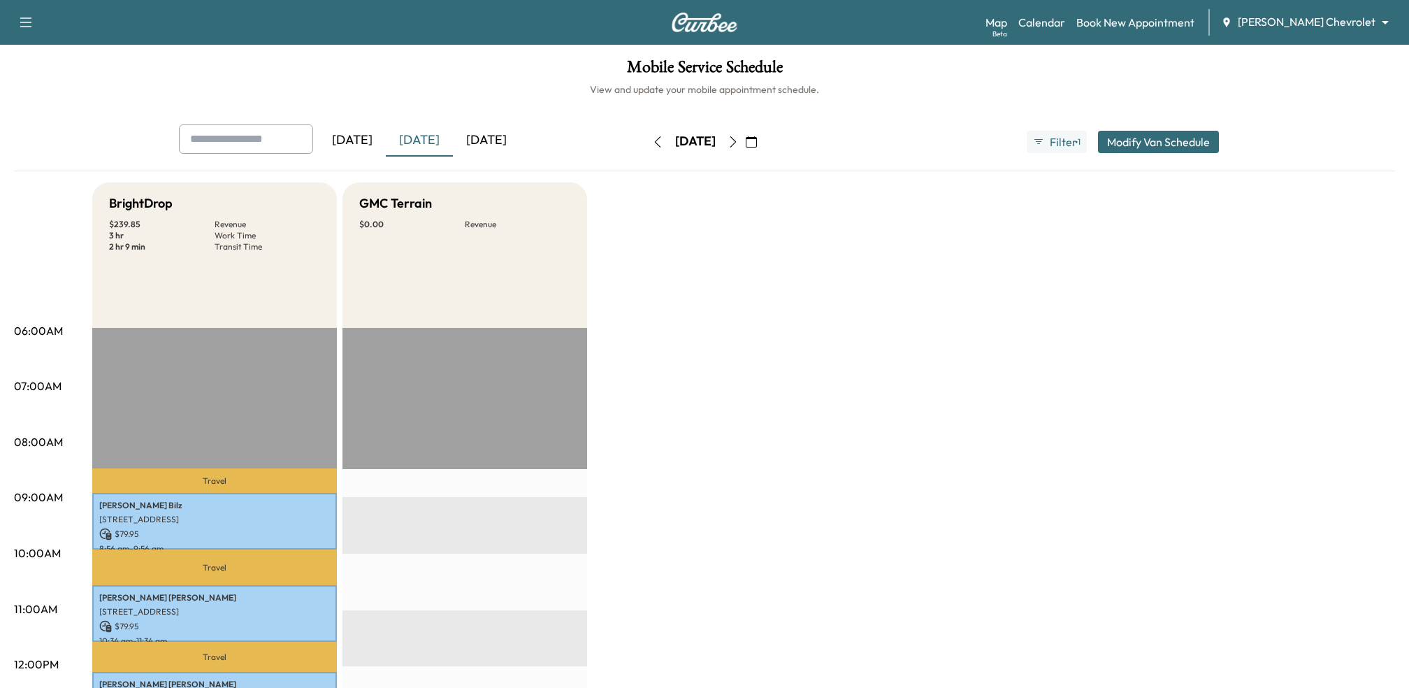
click at [1123, 146] on button "Modify Van Schedule" at bounding box center [1158, 142] width 121 height 22
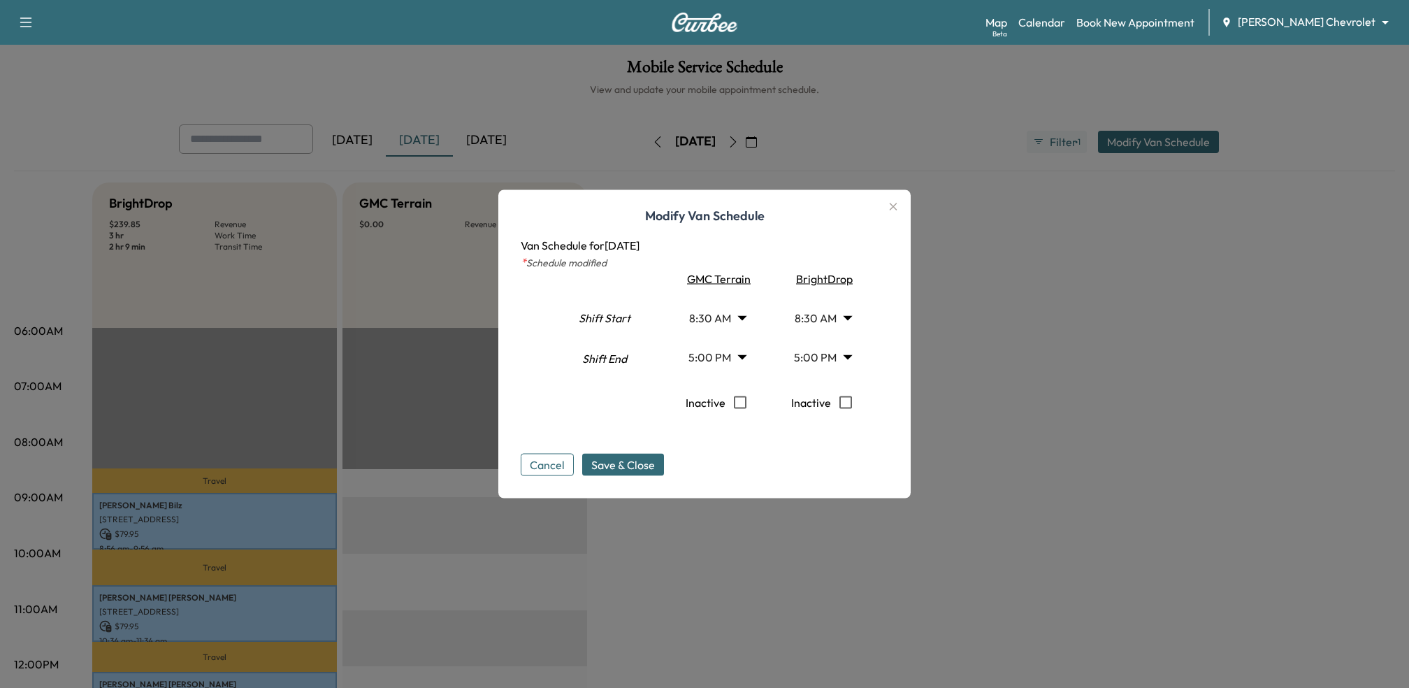
click at [892, 211] on icon "button" at bounding box center [893, 206] width 17 height 17
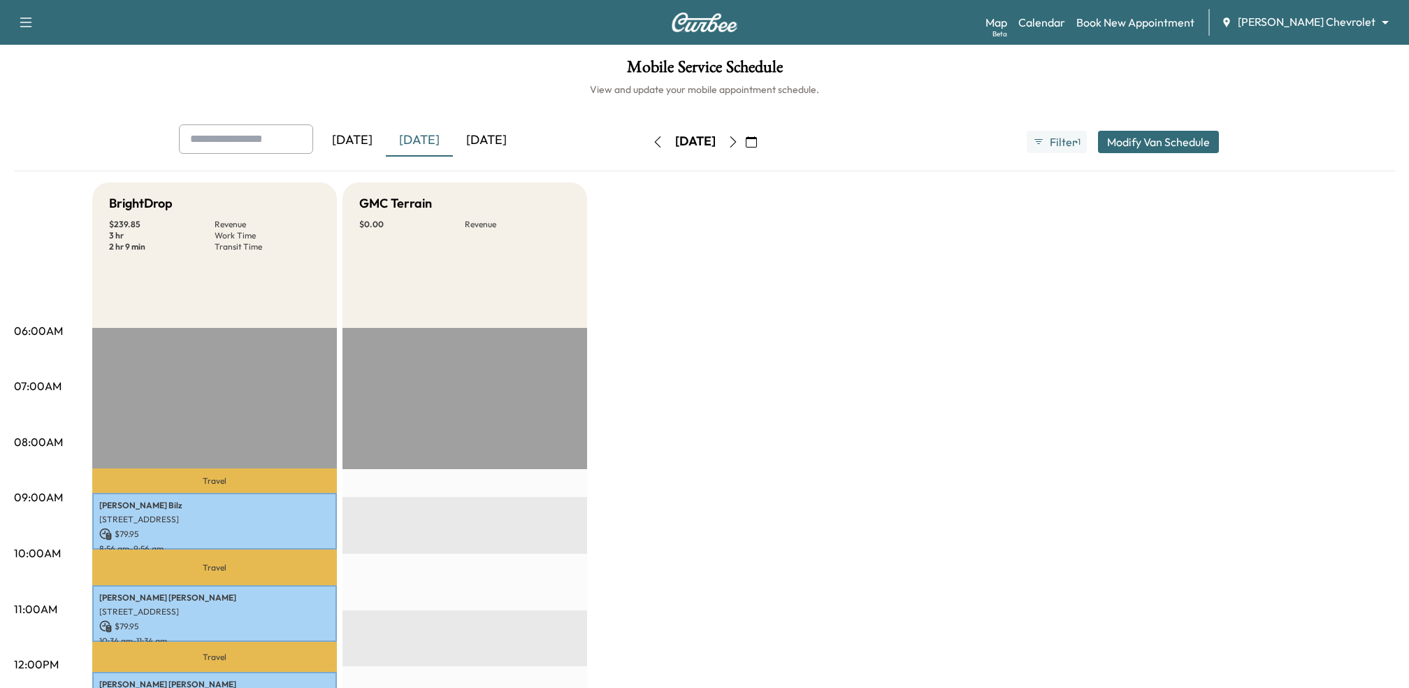
click at [480, 136] on div "[DATE]" at bounding box center [486, 140] width 67 height 32
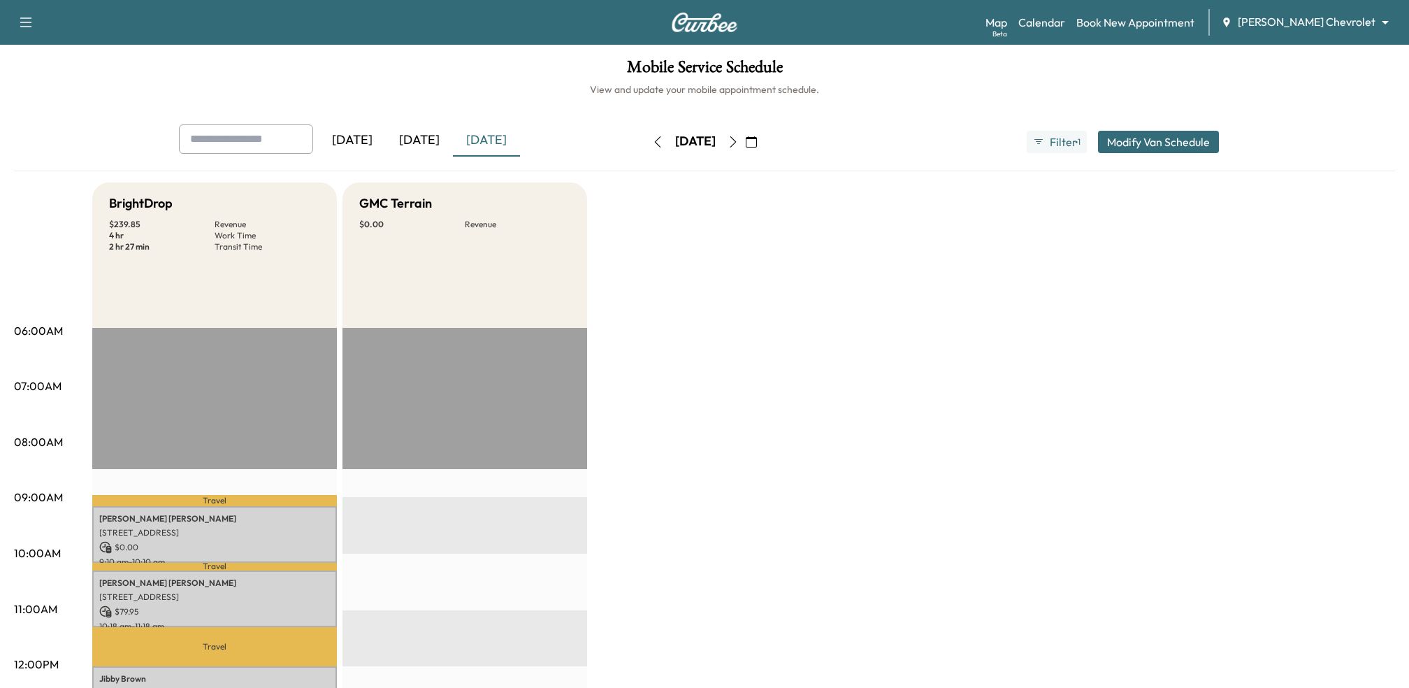
click at [739, 145] on icon "button" at bounding box center [733, 141] width 11 height 11
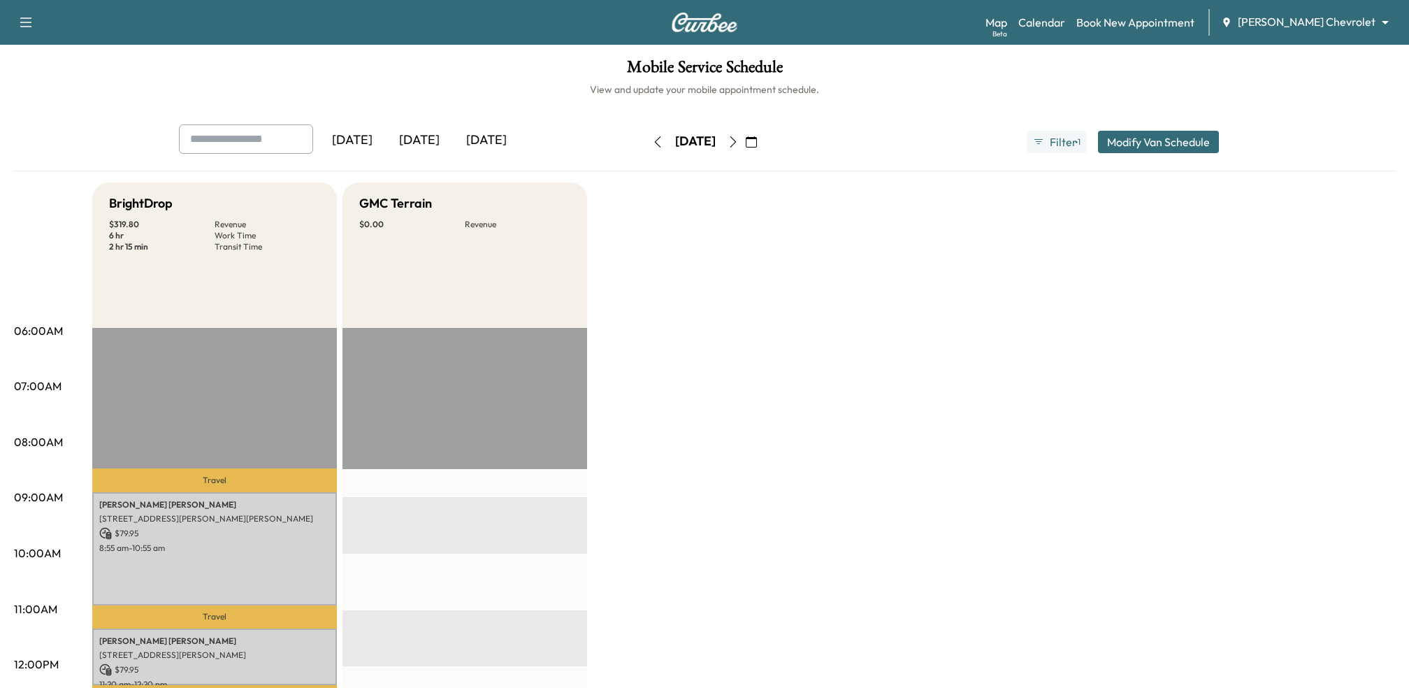
click at [739, 145] on icon "button" at bounding box center [733, 141] width 11 height 11
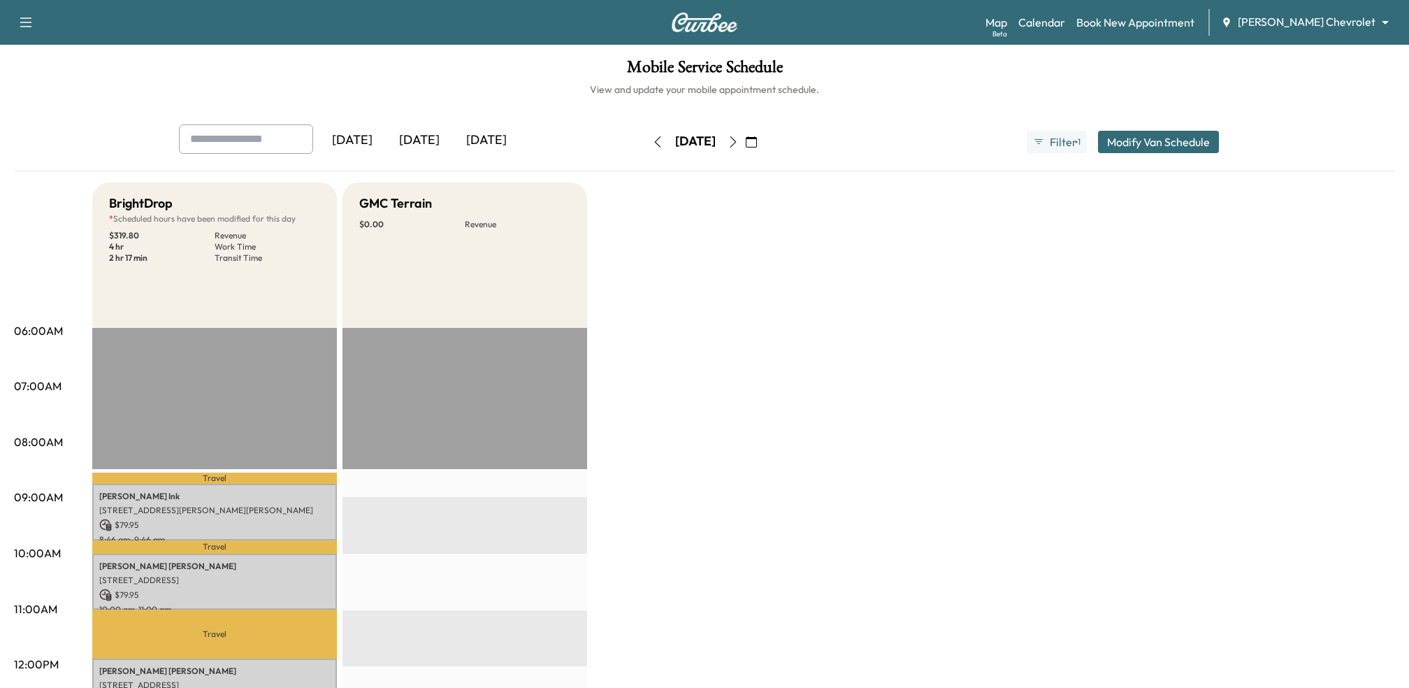
click at [421, 141] on div "[DATE]" at bounding box center [419, 140] width 67 height 32
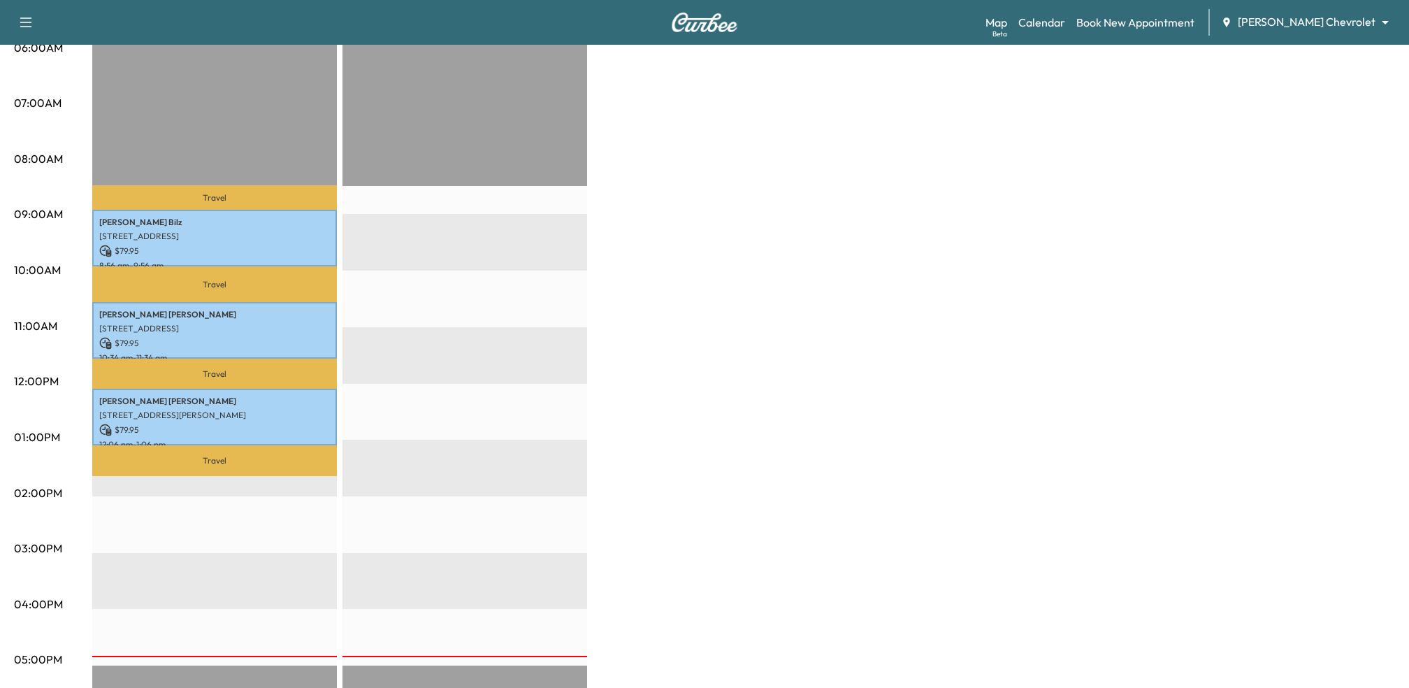
scroll to position [282, 0]
click at [242, 252] on p "$ 79.95" at bounding box center [214, 251] width 231 height 13
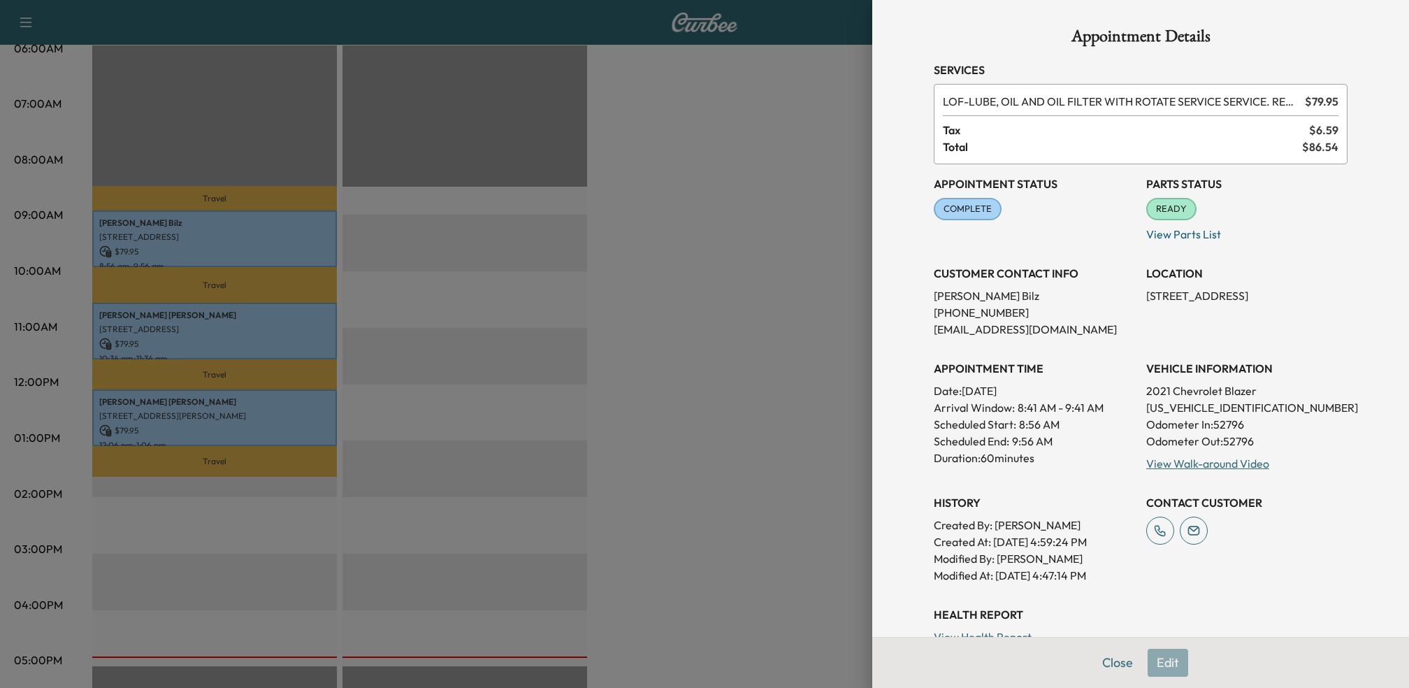
click at [768, 301] on div at bounding box center [704, 344] width 1409 height 688
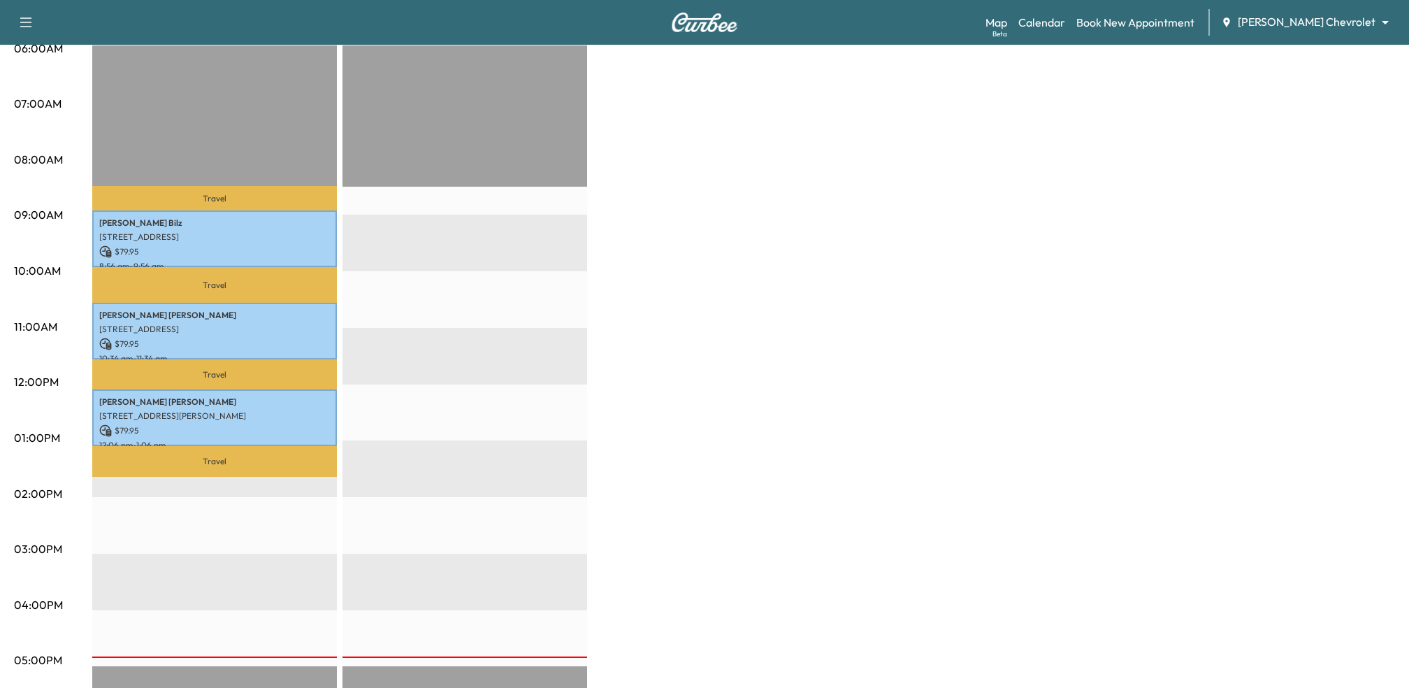
scroll to position [0, 0]
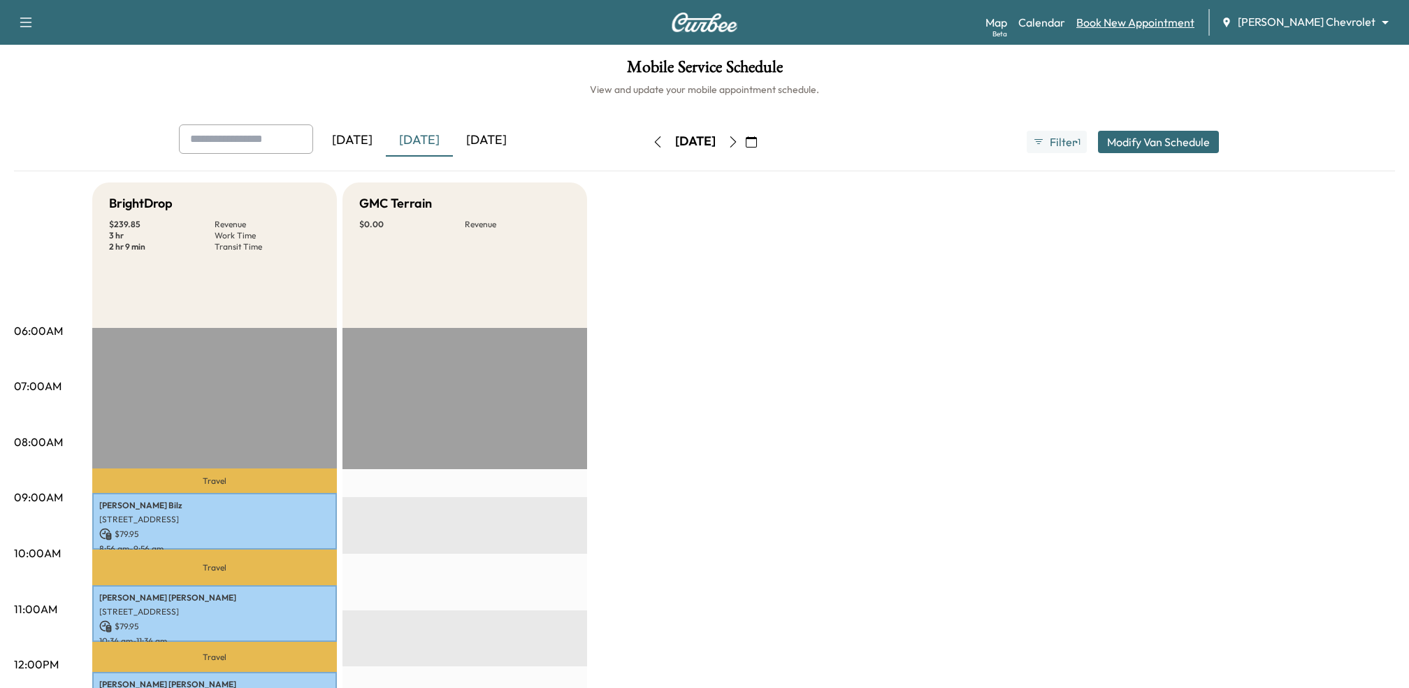
click at [1139, 25] on link "Book New Appointment" at bounding box center [1135, 22] width 118 height 17
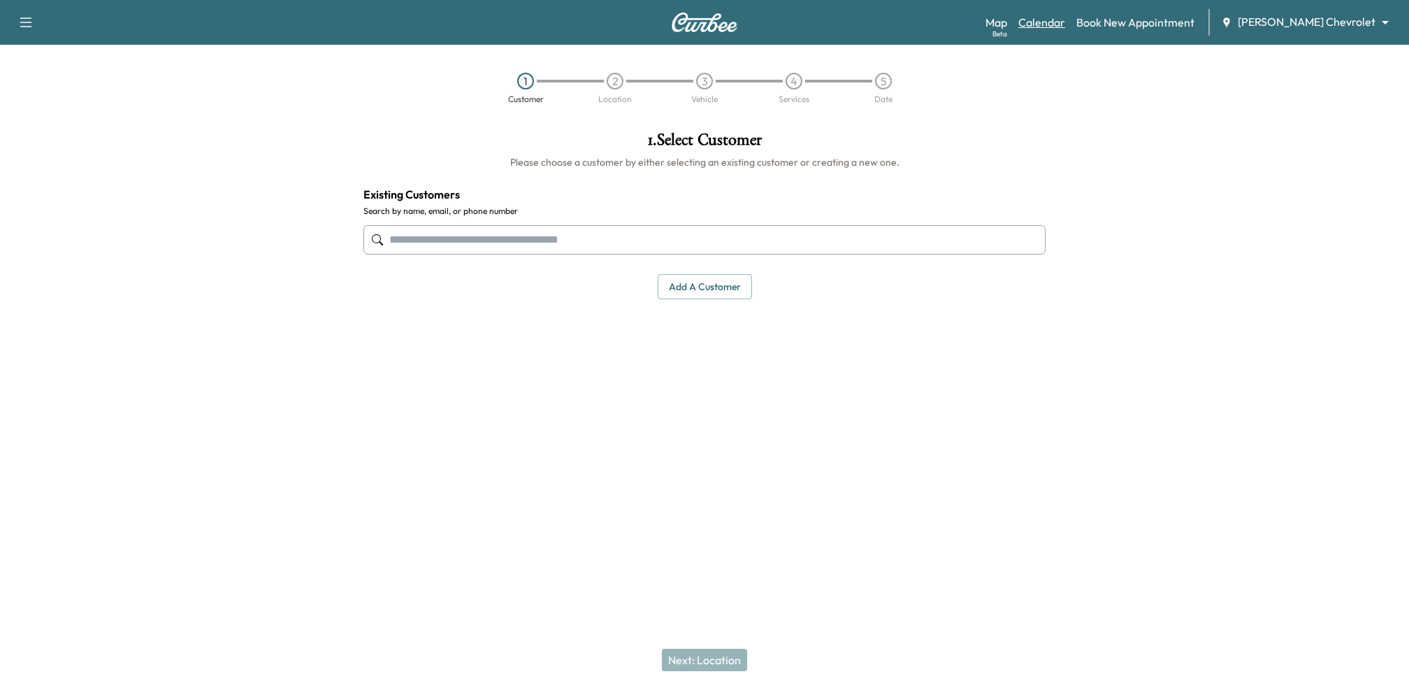
click at [1065, 24] on link "Calendar" at bounding box center [1041, 22] width 47 height 17
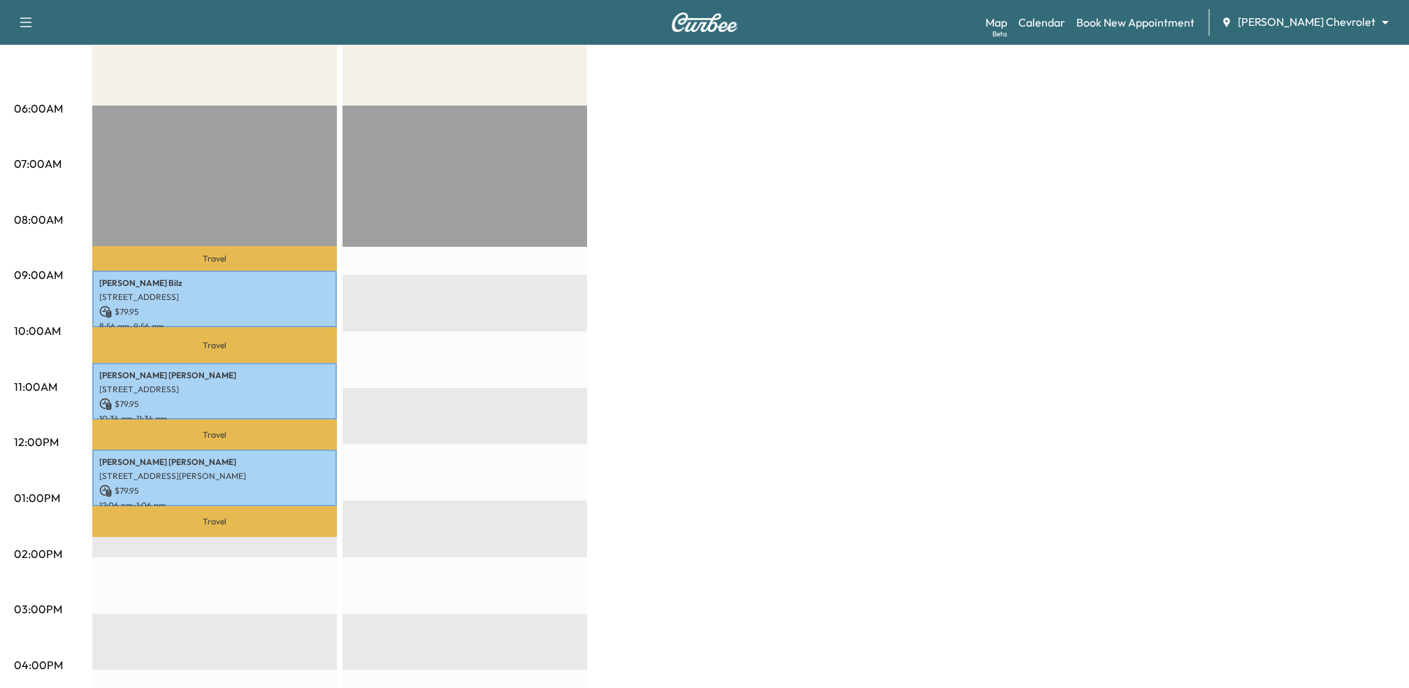
scroll to position [226, 0]
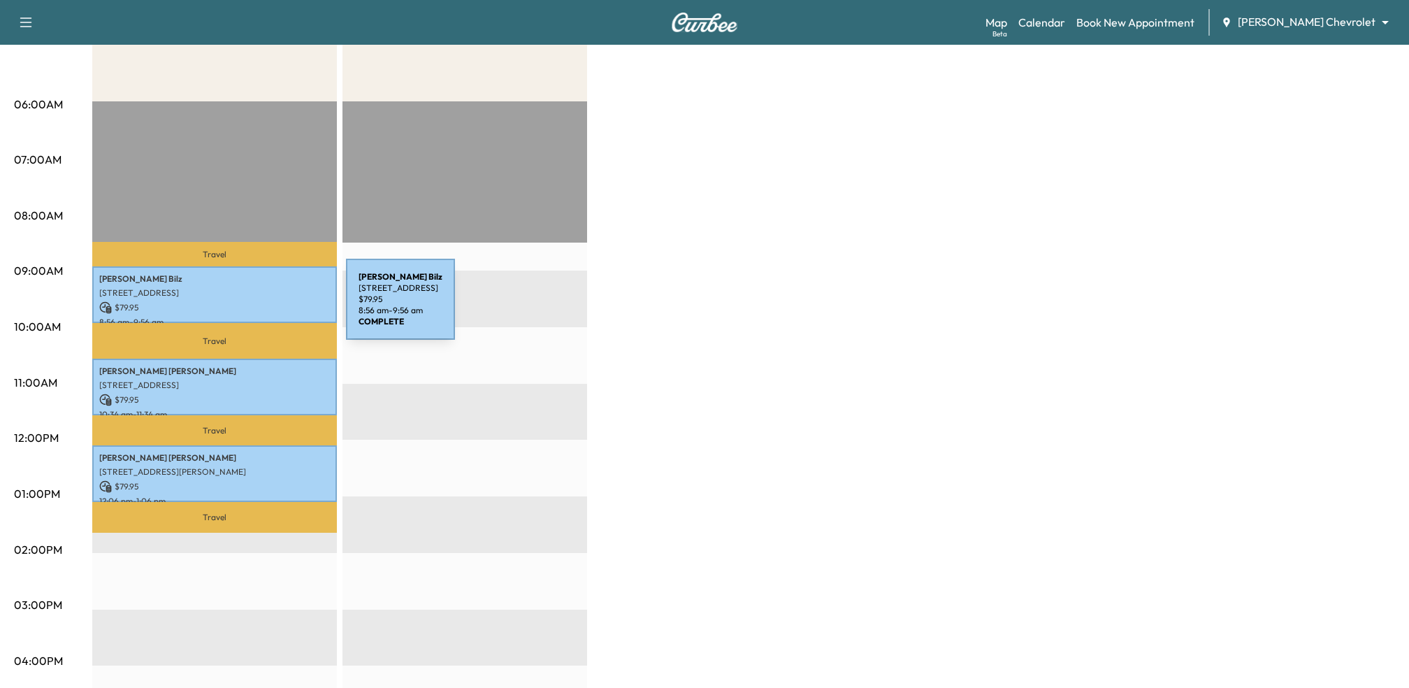
click at [241, 308] on p "$ 79.95" at bounding box center [214, 307] width 231 height 13
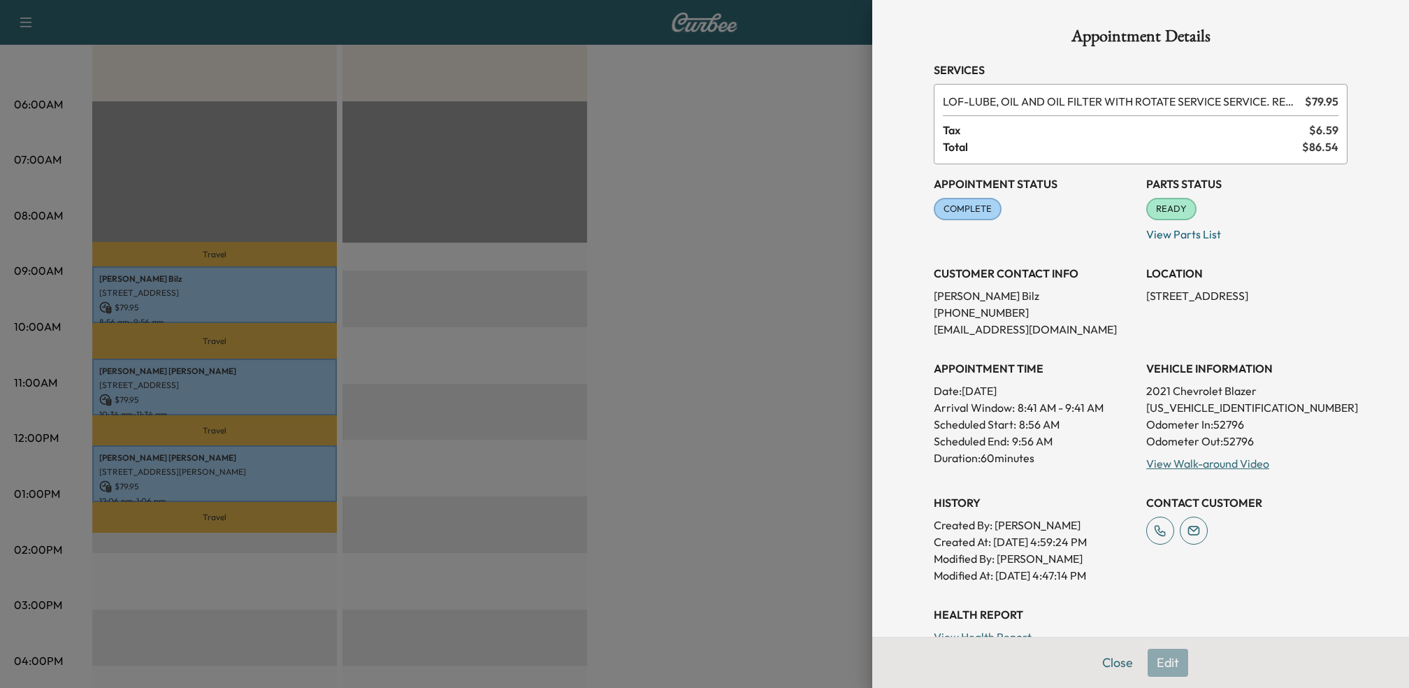
click at [798, 317] on div at bounding box center [704, 344] width 1409 height 688
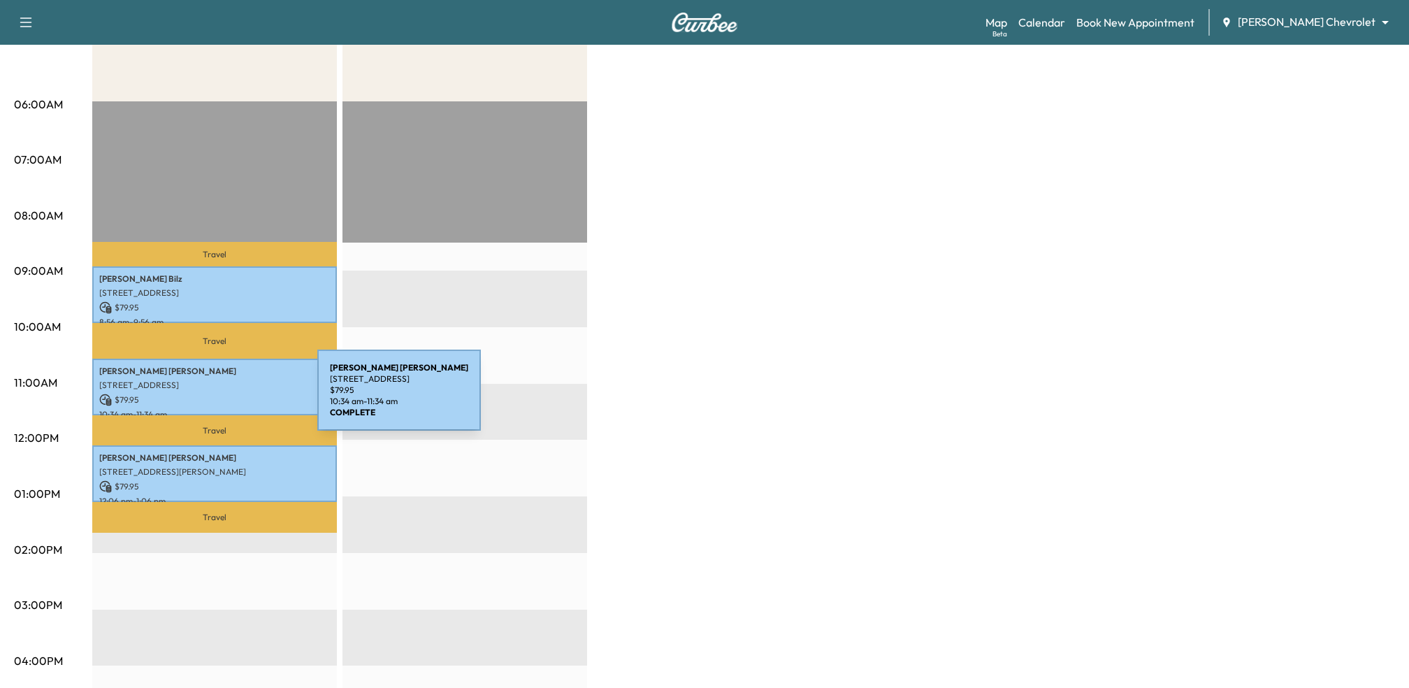
click at [210, 398] on p "$ 79.95" at bounding box center [214, 399] width 231 height 13
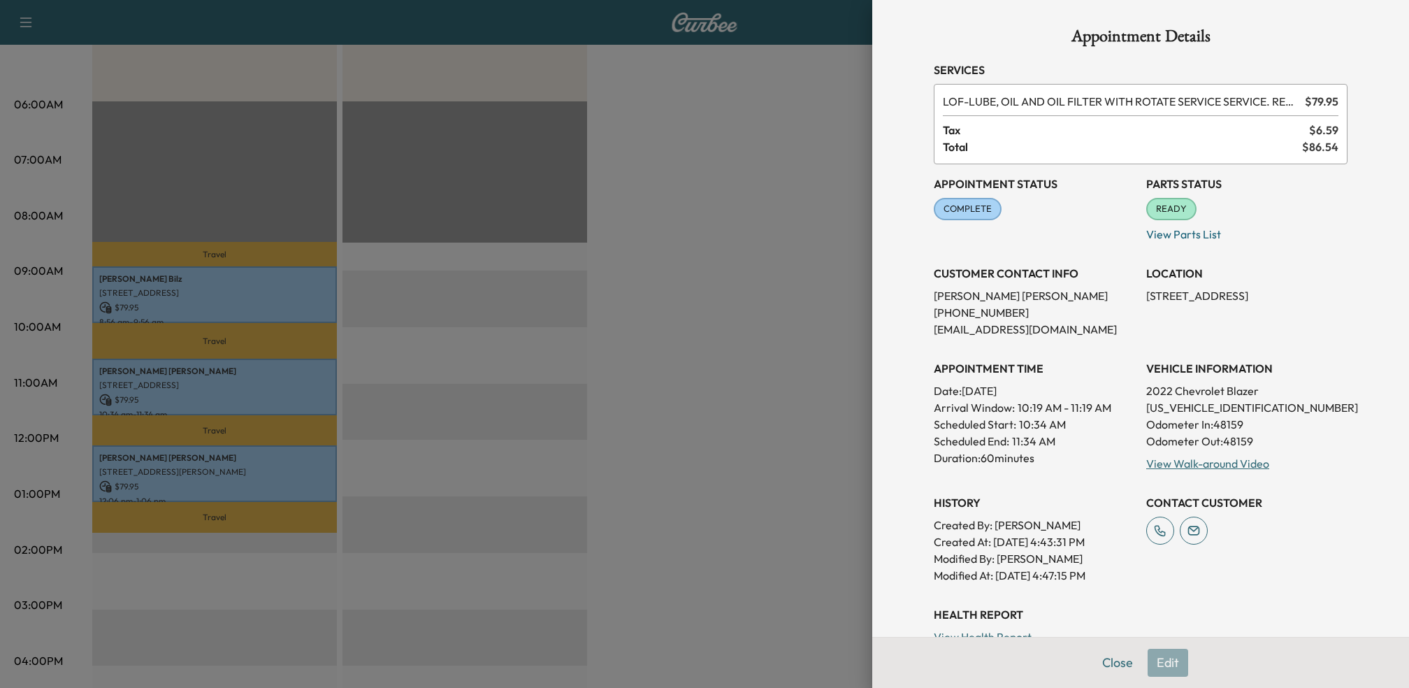
click at [609, 368] on div at bounding box center [704, 344] width 1409 height 688
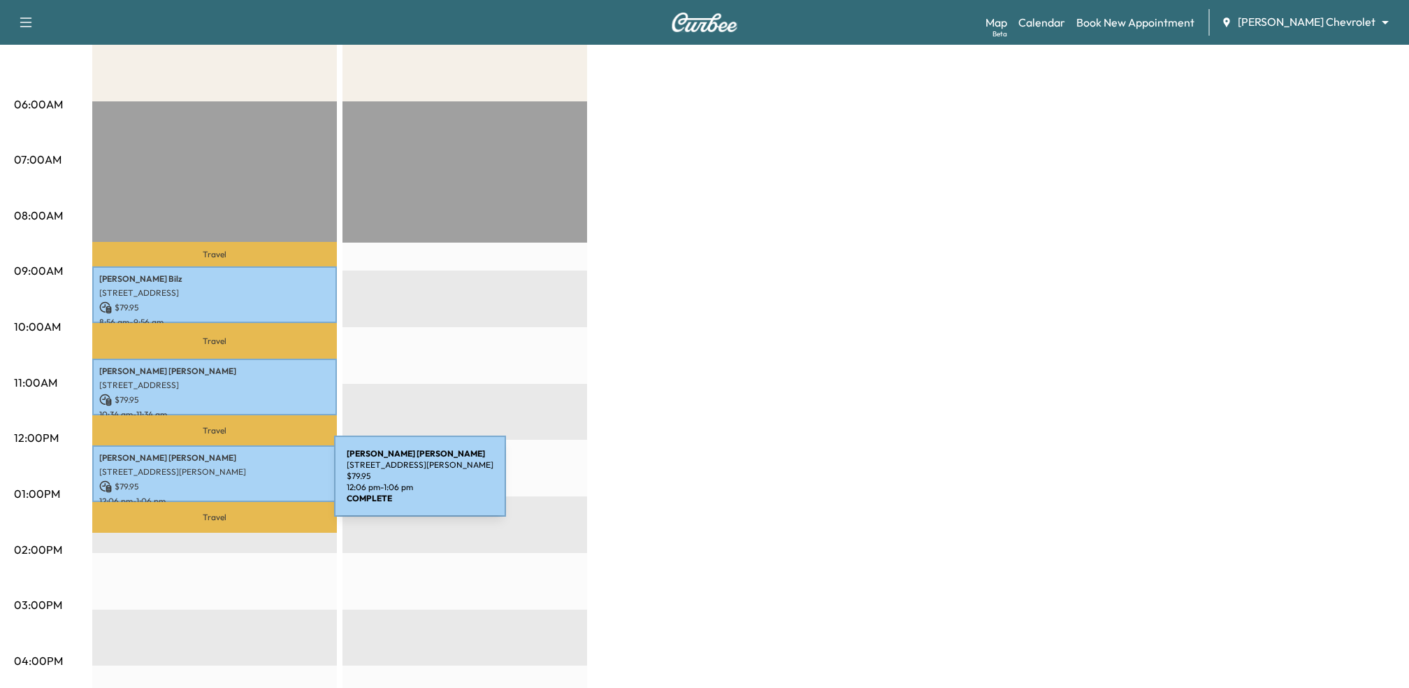
click at [229, 484] on p "$ 79.95" at bounding box center [214, 486] width 231 height 13
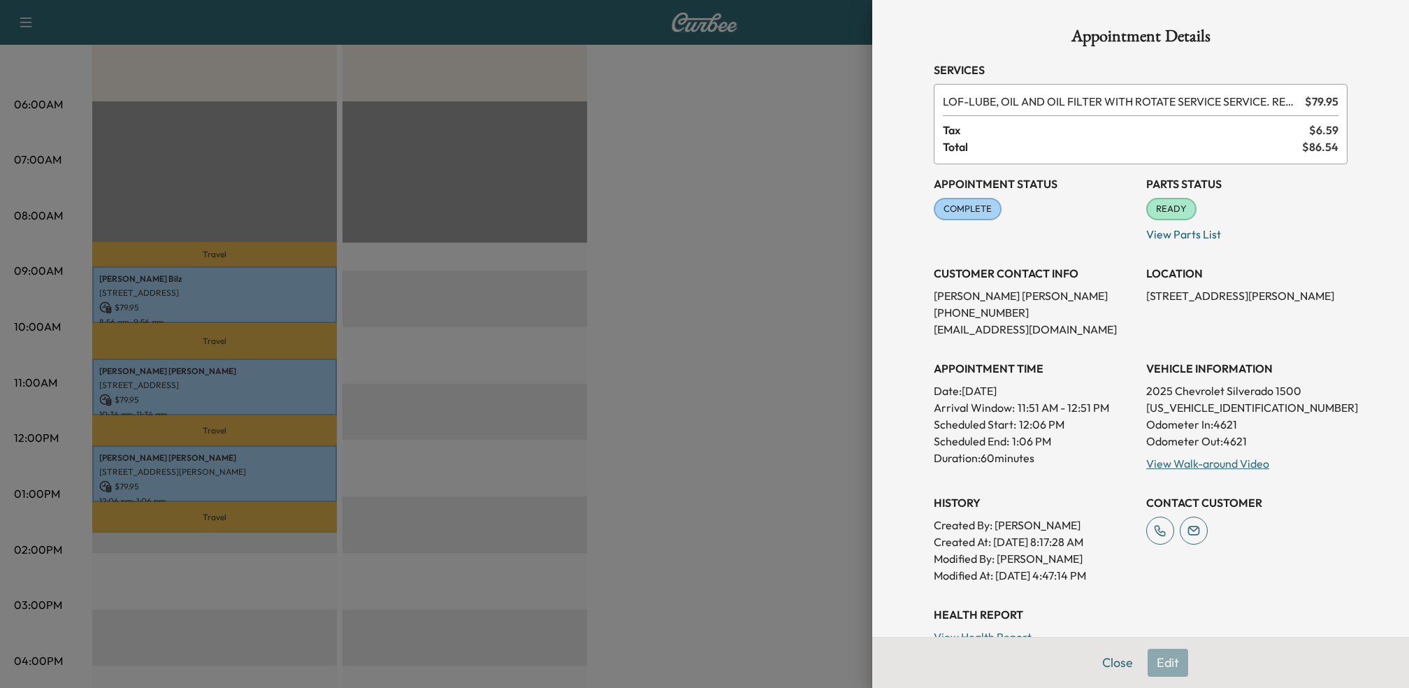
click at [789, 337] on div at bounding box center [704, 344] width 1409 height 688
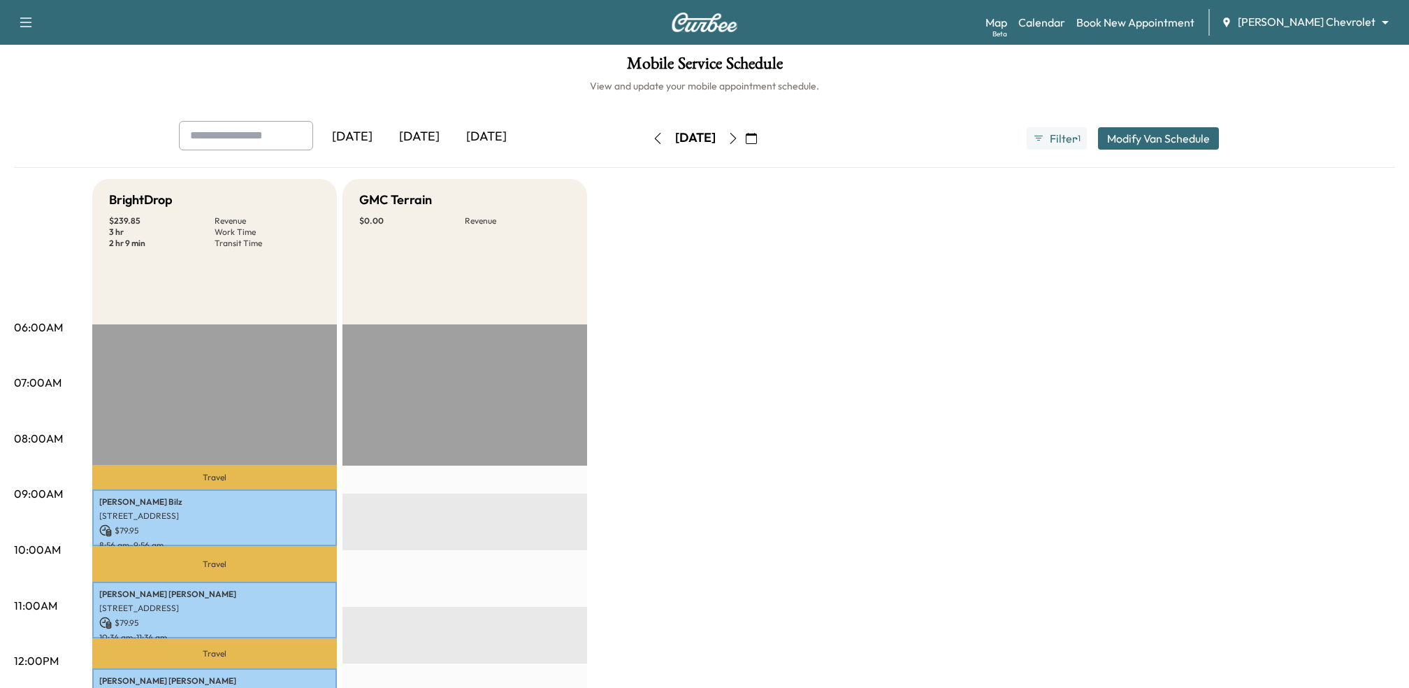
scroll to position [0, 0]
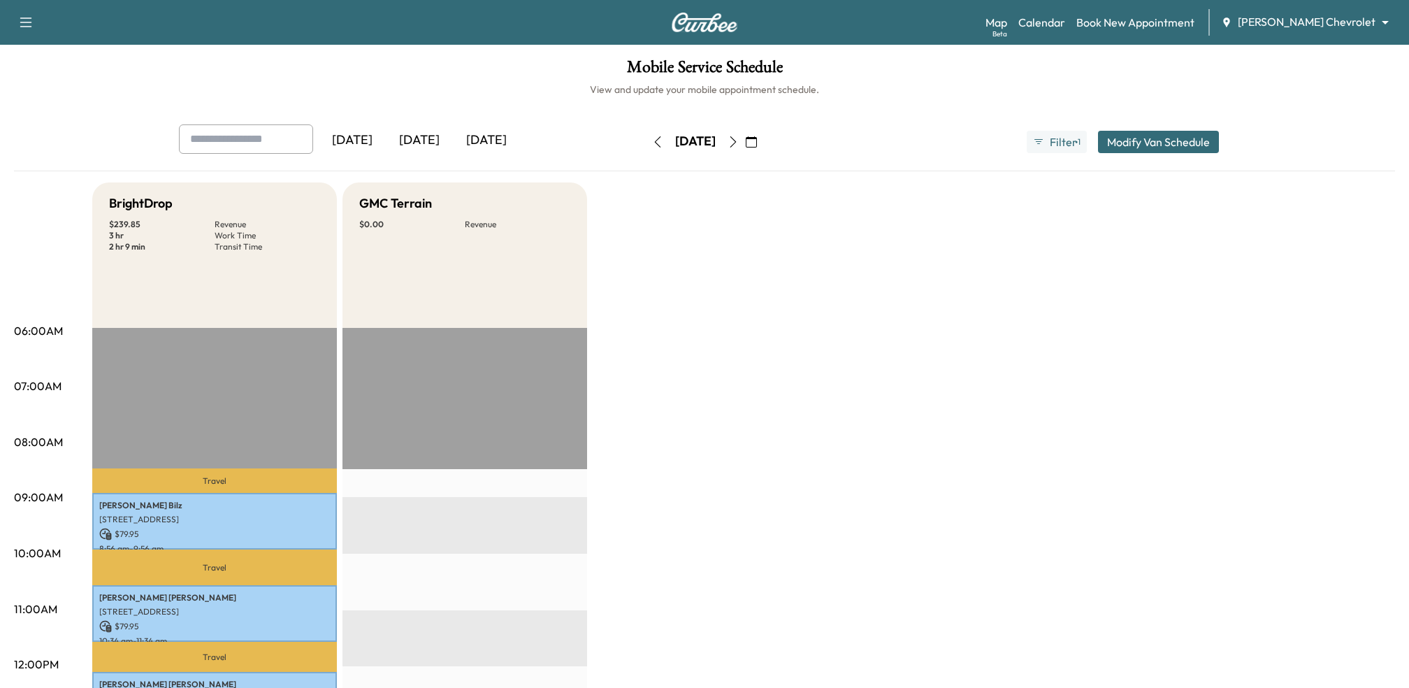
click at [484, 146] on div "[DATE]" at bounding box center [486, 140] width 67 height 32
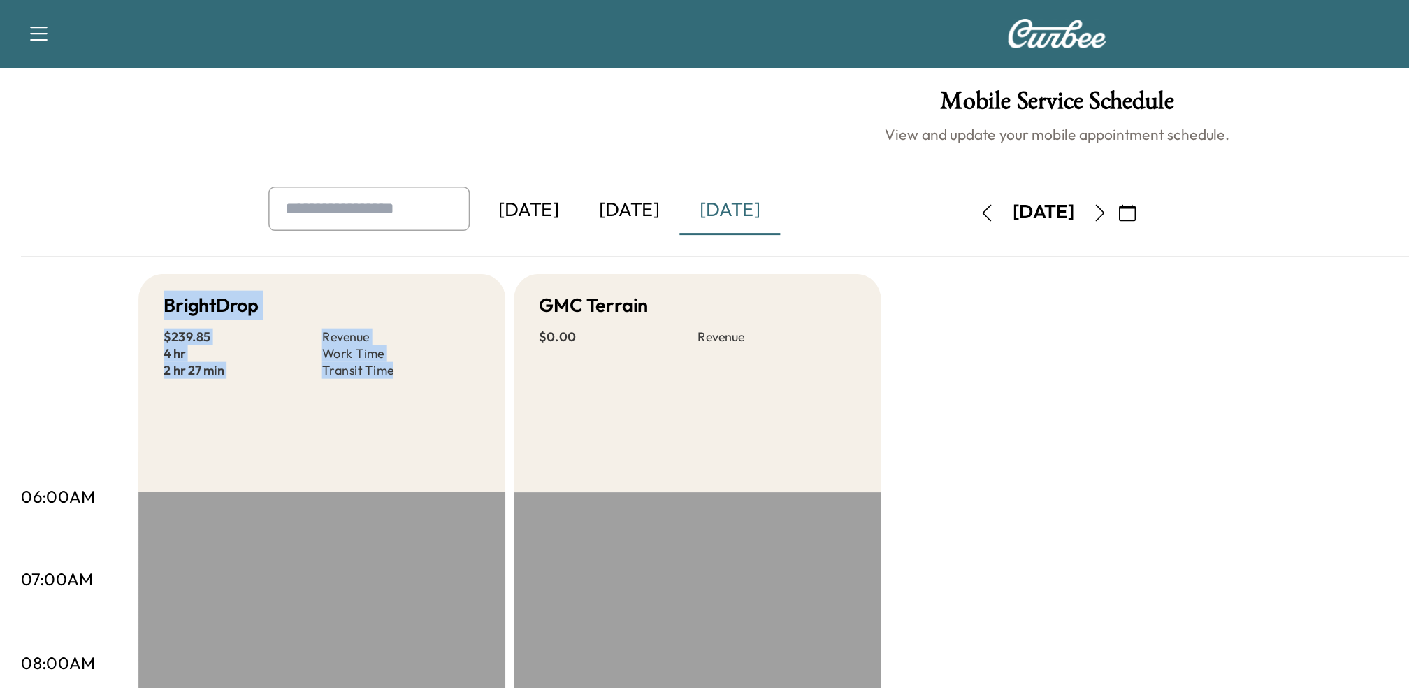
drag, startPoint x: 112, startPoint y: 201, endPoint x: 269, endPoint y: 246, distance: 163.7
click at [270, 247] on div "BrightDrop $ 239.85 Revenue 4 hr Work Time 2 hr 27 min Transit Time" at bounding box center [214, 254] width 245 height 145
click at [263, 245] on p "Transit Time" at bounding box center [268, 246] width 106 height 11
drag, startPoint x: 110, startPoint y: 243, endPoint x: 272, endPoint y: 248, distance: 162.2
click at [272, 248] on div "$ 239.85 Revenue 4 hr Work Time 2 hr 27 min Transit Time" at bounding box center [214, 236] width 211 height 34
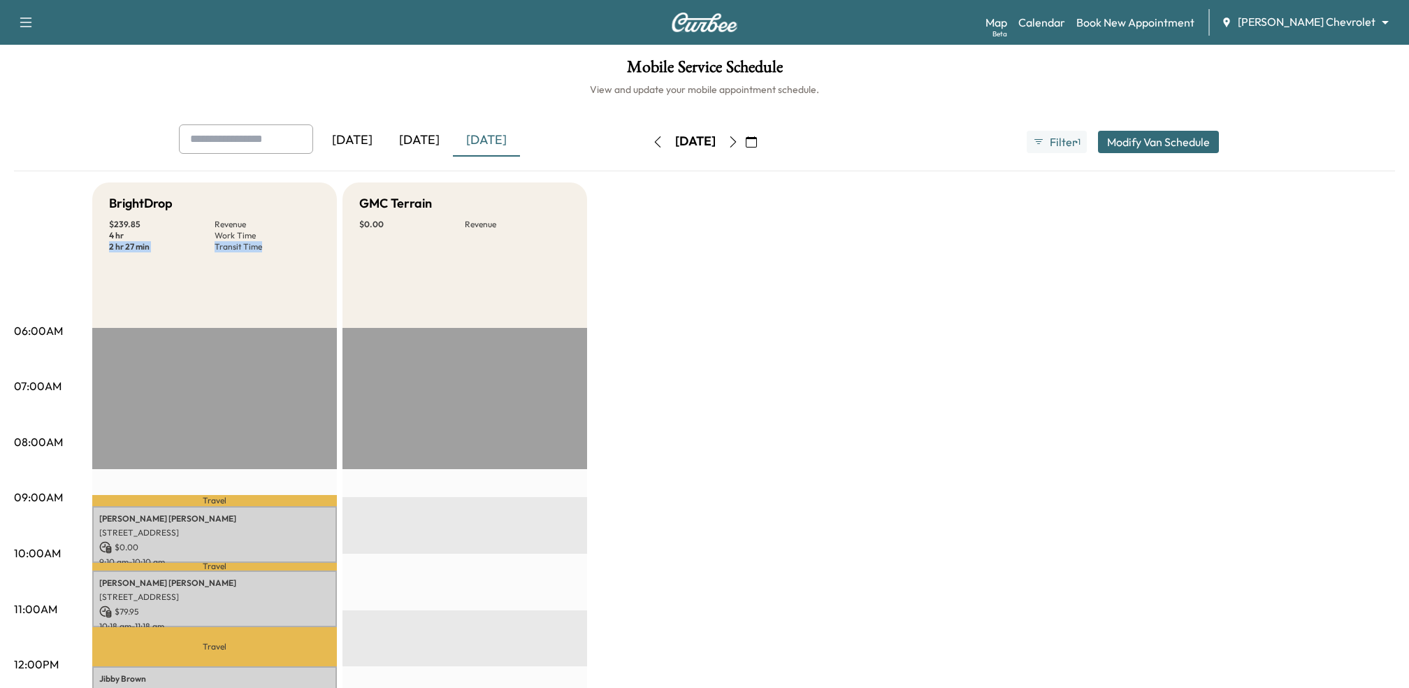
click at [166, 263] on div "BrightDrop $ 239.85 Revenue 4 hr Work Time 2 hr 27 min Transit Time" at bounding box center [214, 254] width 245 height 145
click at [1007, 28] on link "Map Beta" at bounding box center [996, 22] width 22 height 17
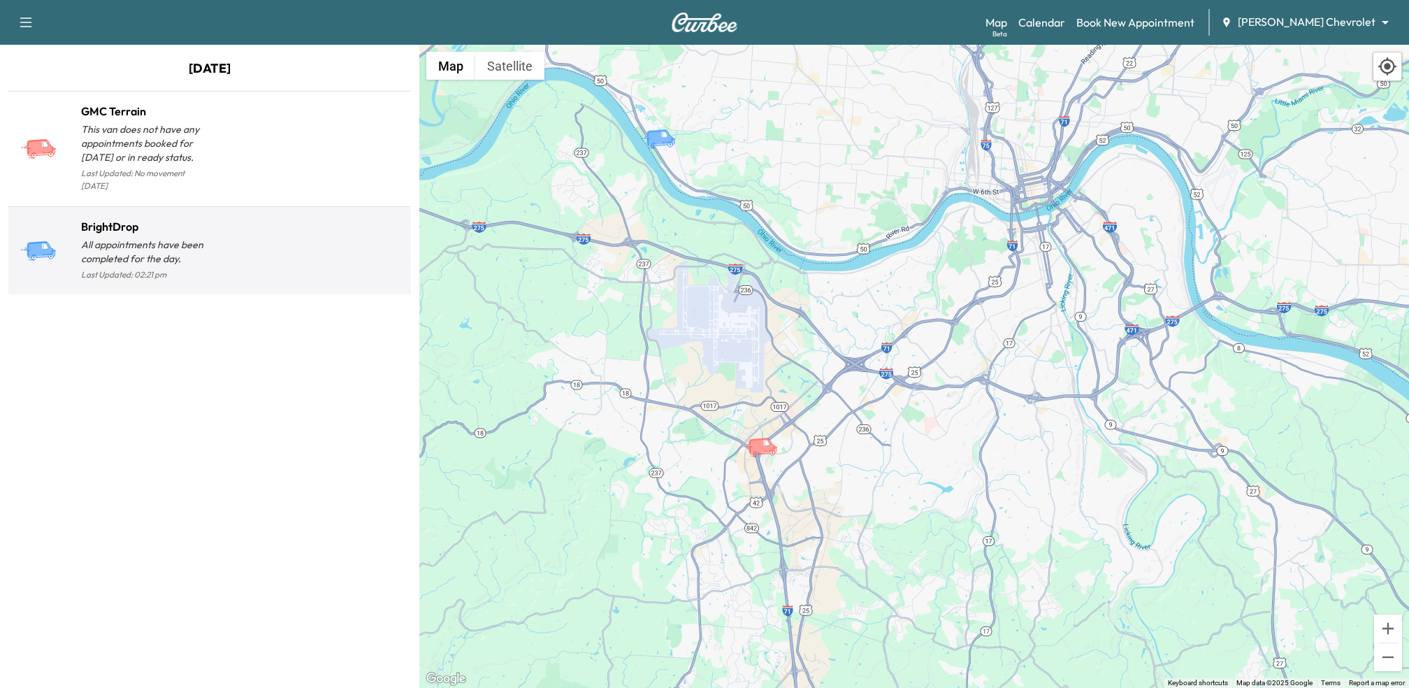
click at [263, 247] on div at bounding box center [308, 256] width 196 height 55
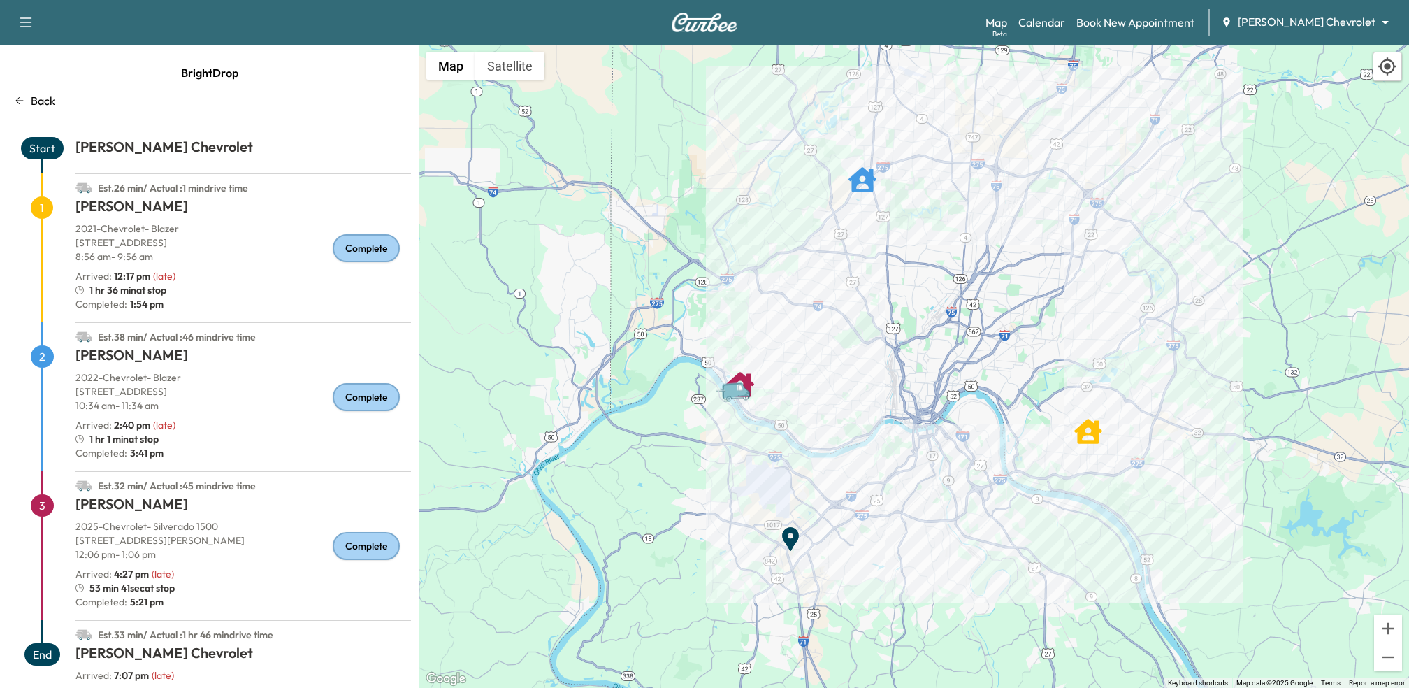
scroll to position [18, 0]
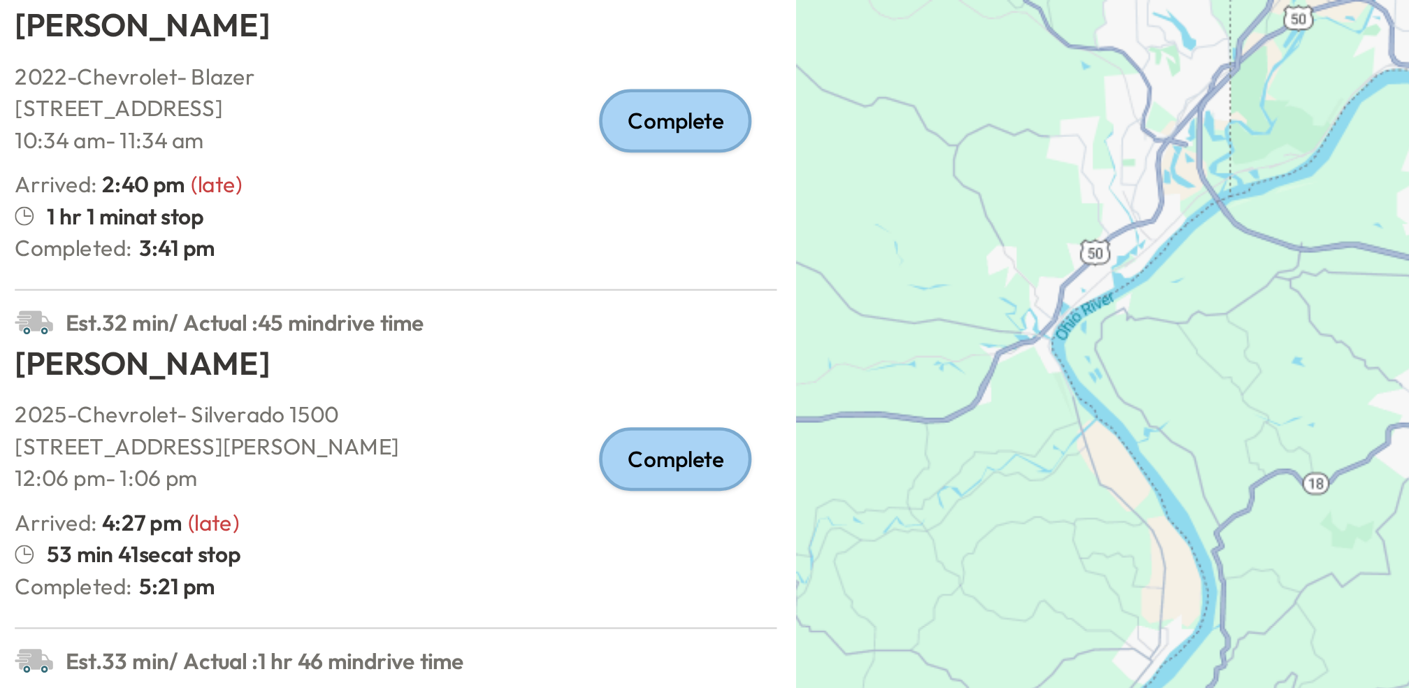
drag, startPoint x: 87, startPoint y: 568, endPoint x: 234, endPoint y: 570, distance: 146.8
click at [234, 570] on div "53 min 41sec at stop" at bounding box center [242, 570] width 335 height 14
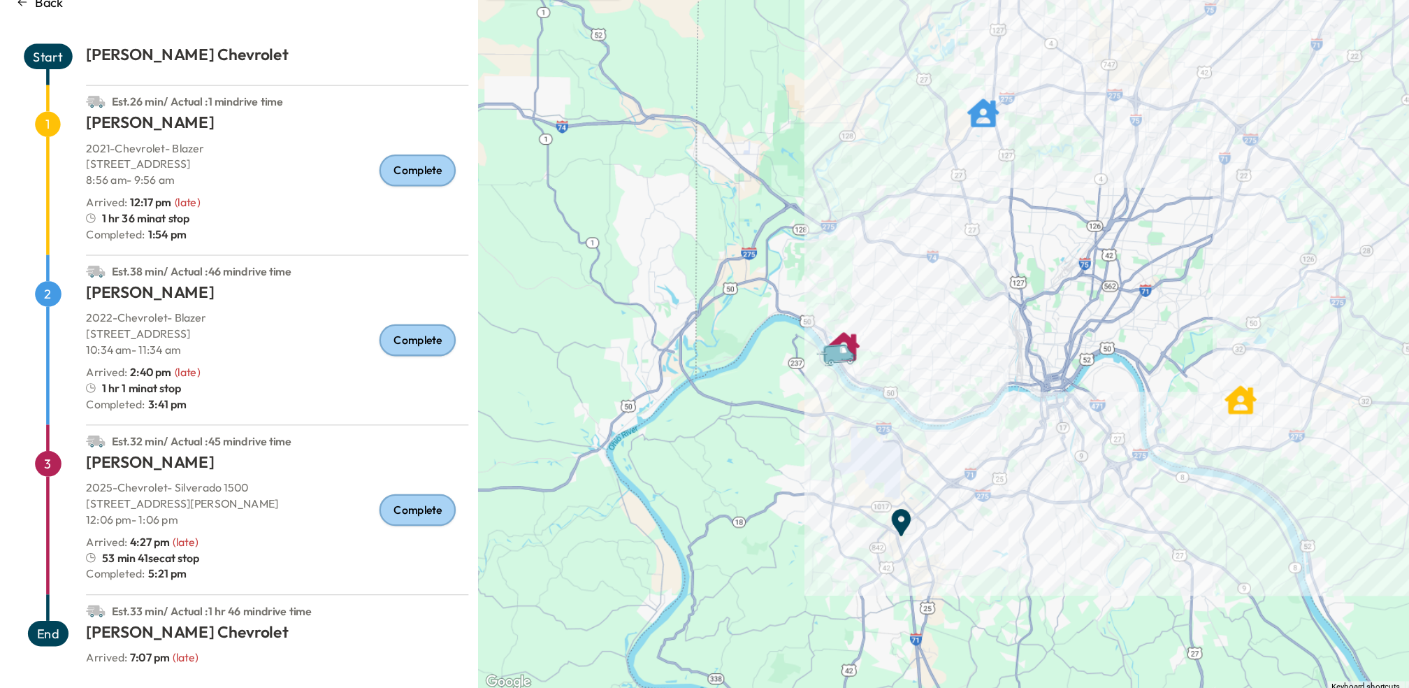
click at [262, 565] on div "53 min 41sec at stop" at bounding box center [242, 570] width 335 height 14
drag, startPoint x: 150, startPoint y: 468, endPoint x: 307, endPoint y: 469, distance: 156.6
click at [307, 469] on div "Est. 32 min / Actual : 45 min drive time" at bounding box center [242, 465] width 335 height 22
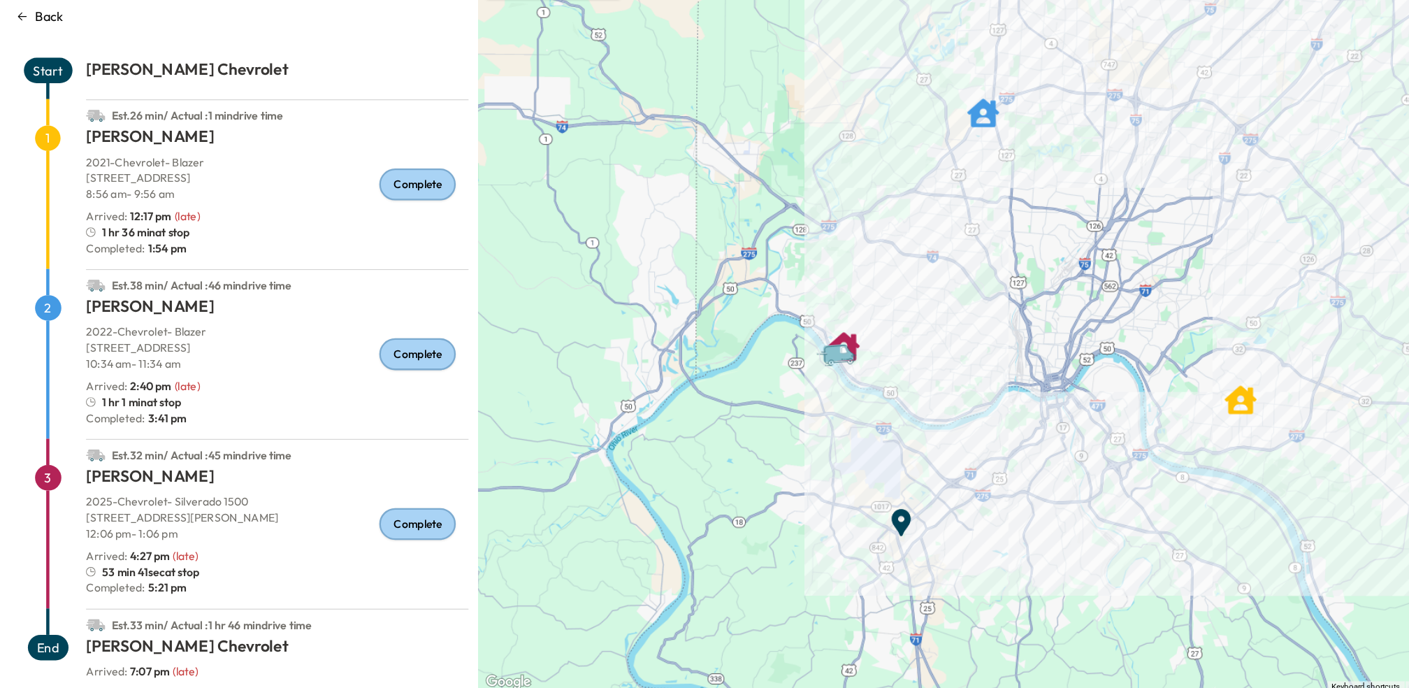
scroll to position [0, 0]
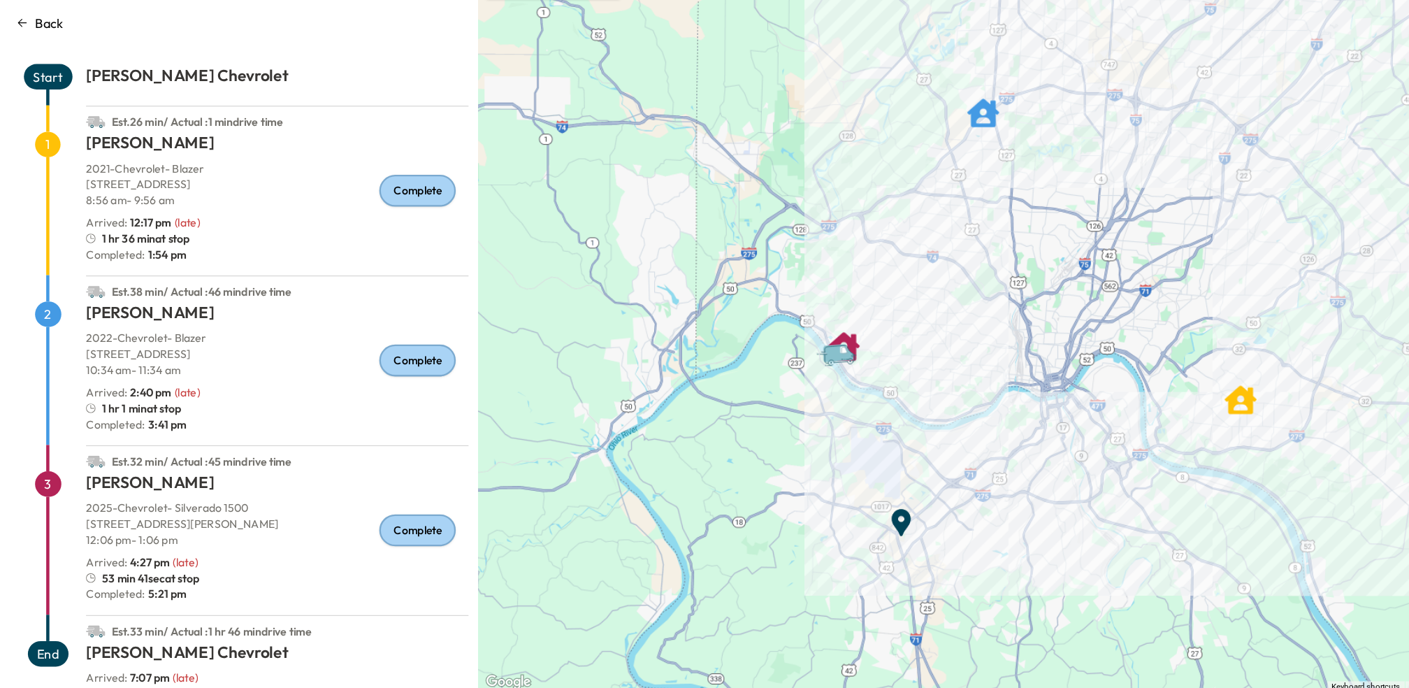
click at [32, 103] on p "Back" at bounding box center [43, 100] width 24 height 17
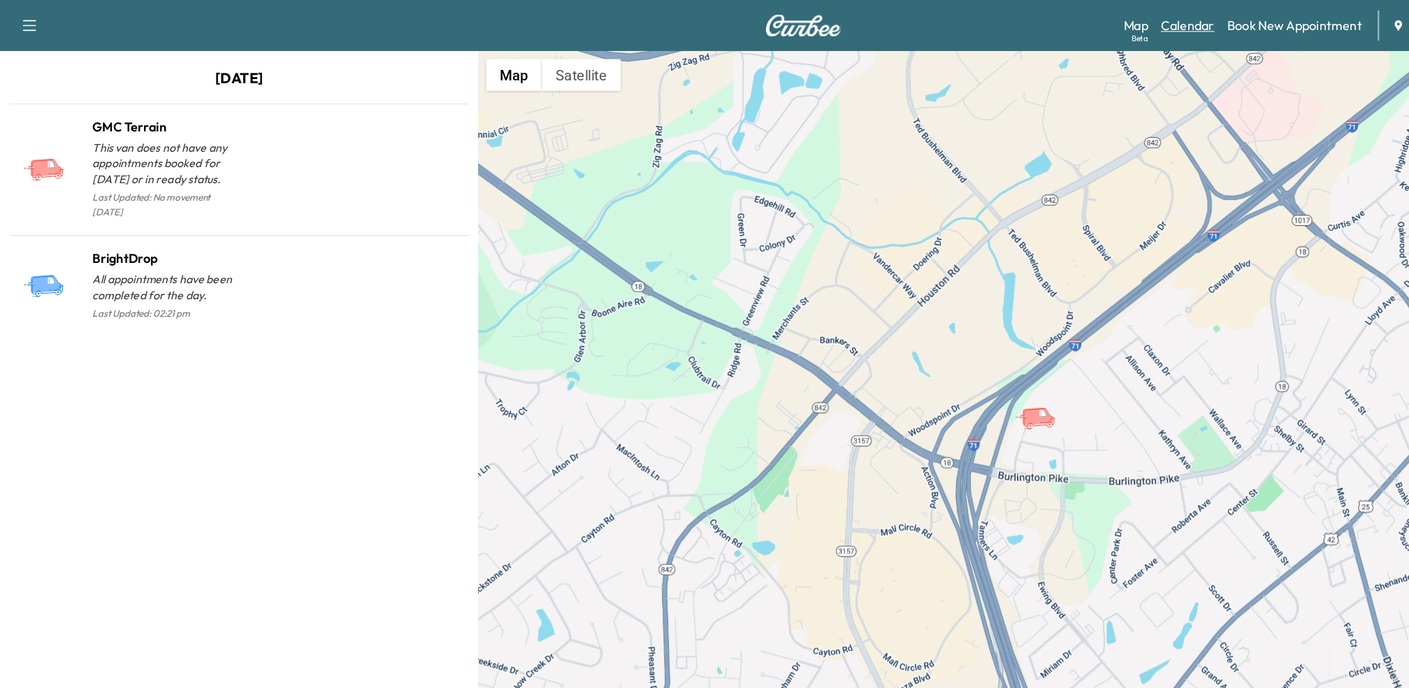
click at [1065, 22] on link "Calendar" at bounding box center [1041, 22] width 47 height 17
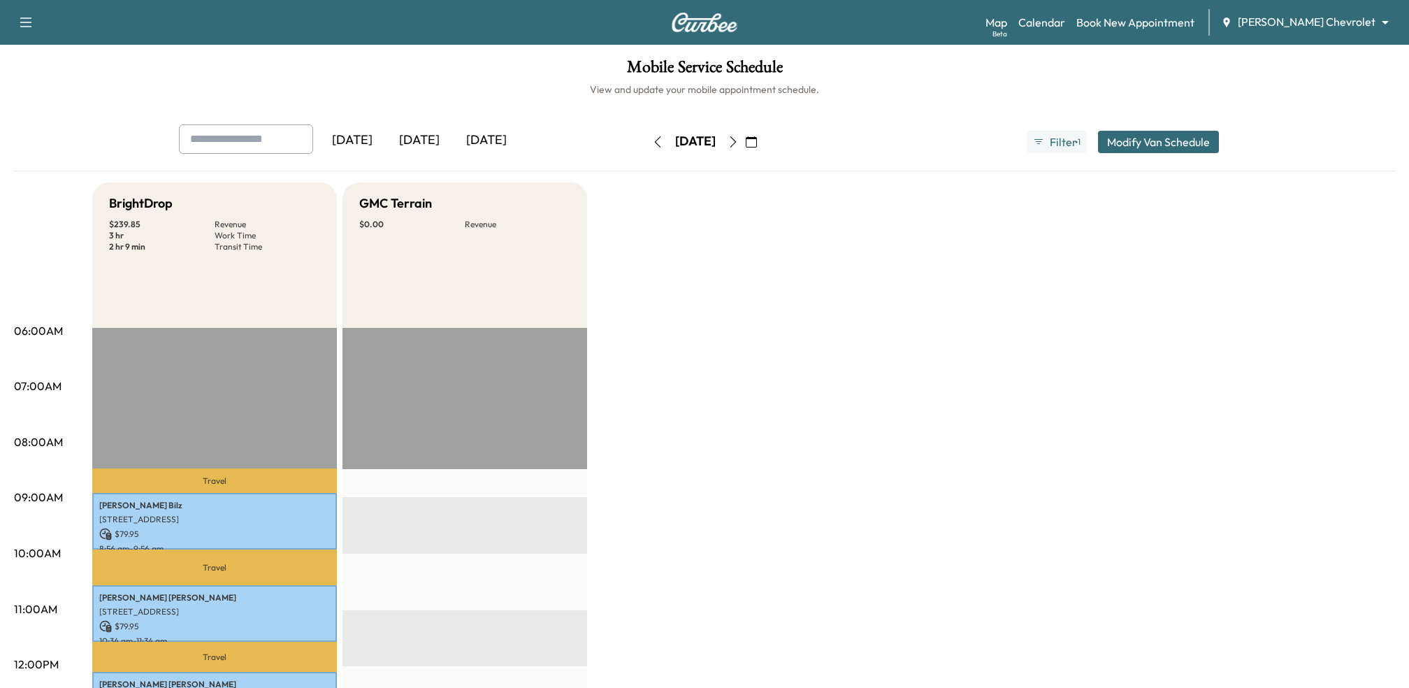
click at [739, 138] on icon "button" at bounding box center [733, 141] width 11 height 11
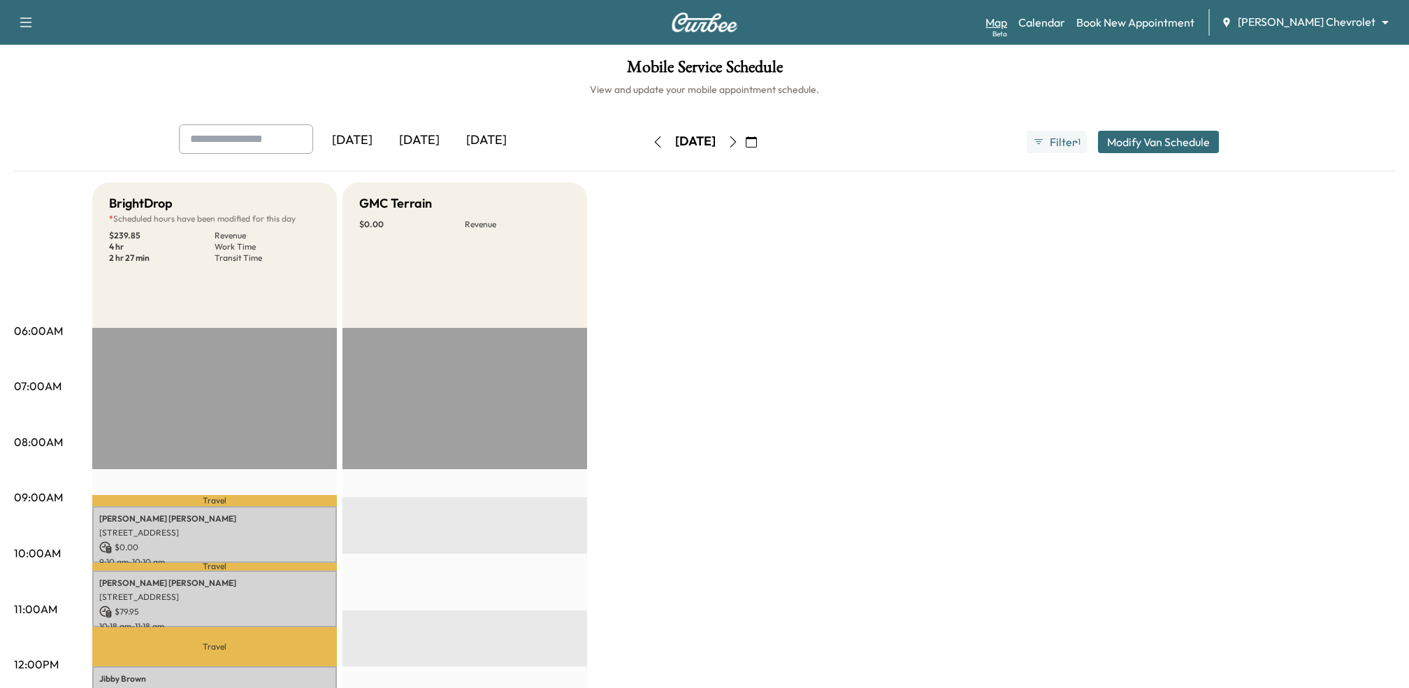
click at [1007, 27] on link "Map Beta" at bounding box center [996, 22] width 22 height 17
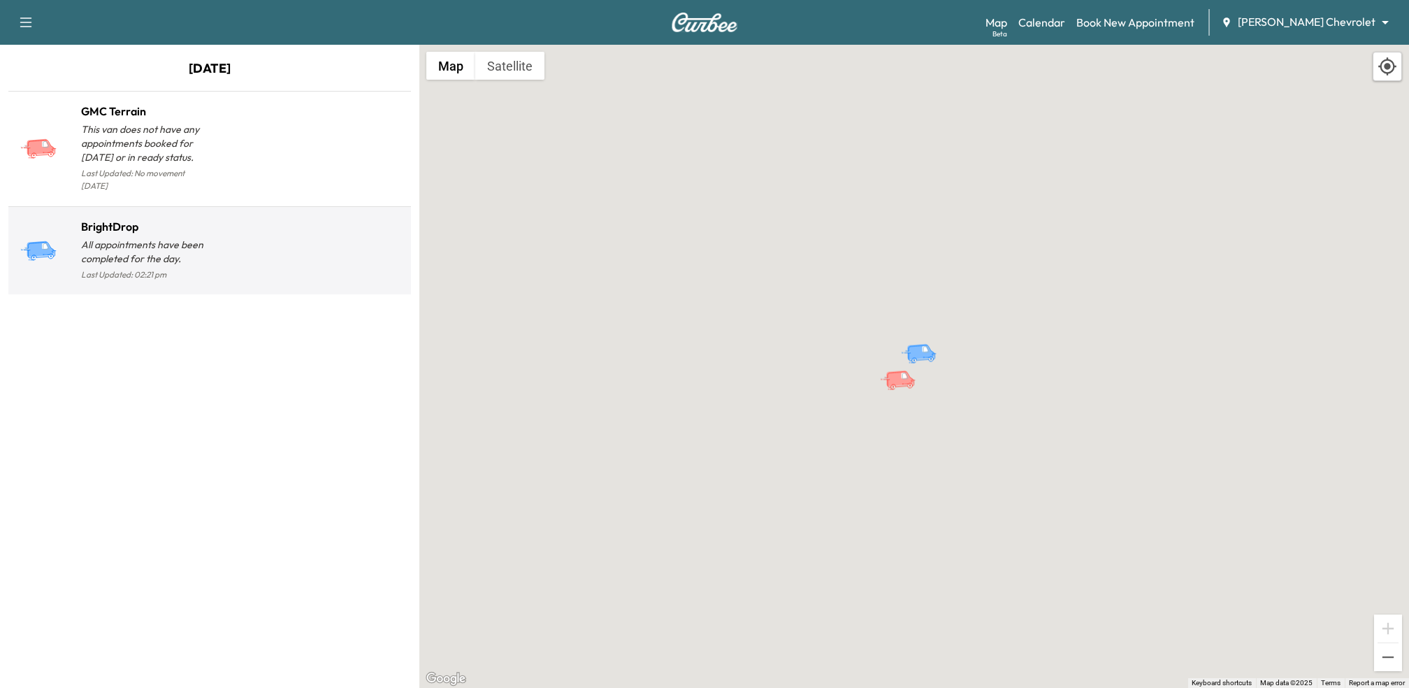
click at [180, 239] on p "All appointments have been completed for the day." at bounding box center [145, 252] width 129 height 28
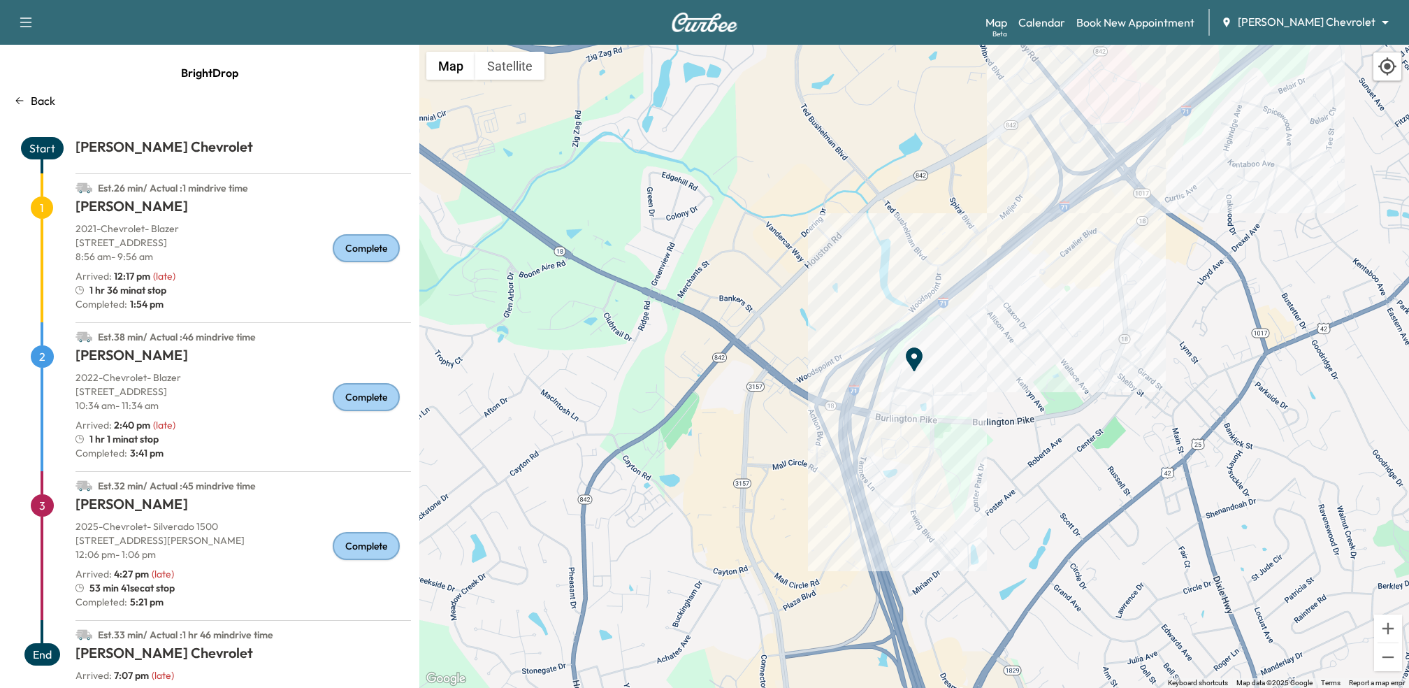
drag, startPoint x: 85, startPoint y: 290, endPoint x: 182, endPoint y: 294, distance: 97.9
click at [182, 294] on div "1 hr 36 min at stop" at bounding box center [242, 290] width 335 height 14
drag, startPoint x: 87, startPoint y: 442, endPoint x: 191, endPoint y: 442, distance: 104.8
click at [191, 442] on div "1 hr 1 min at stop" at bounding box center [242, 439] width 335 height 14
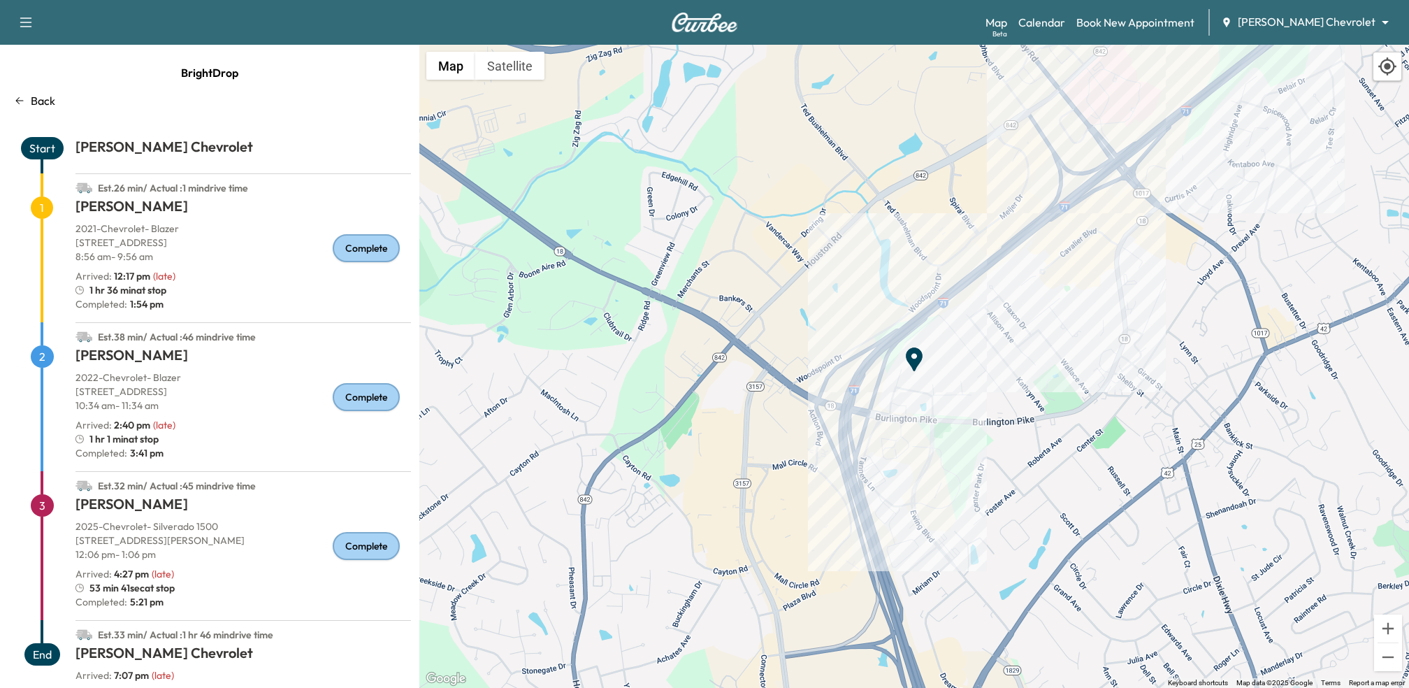
scroll to position [18, 0]
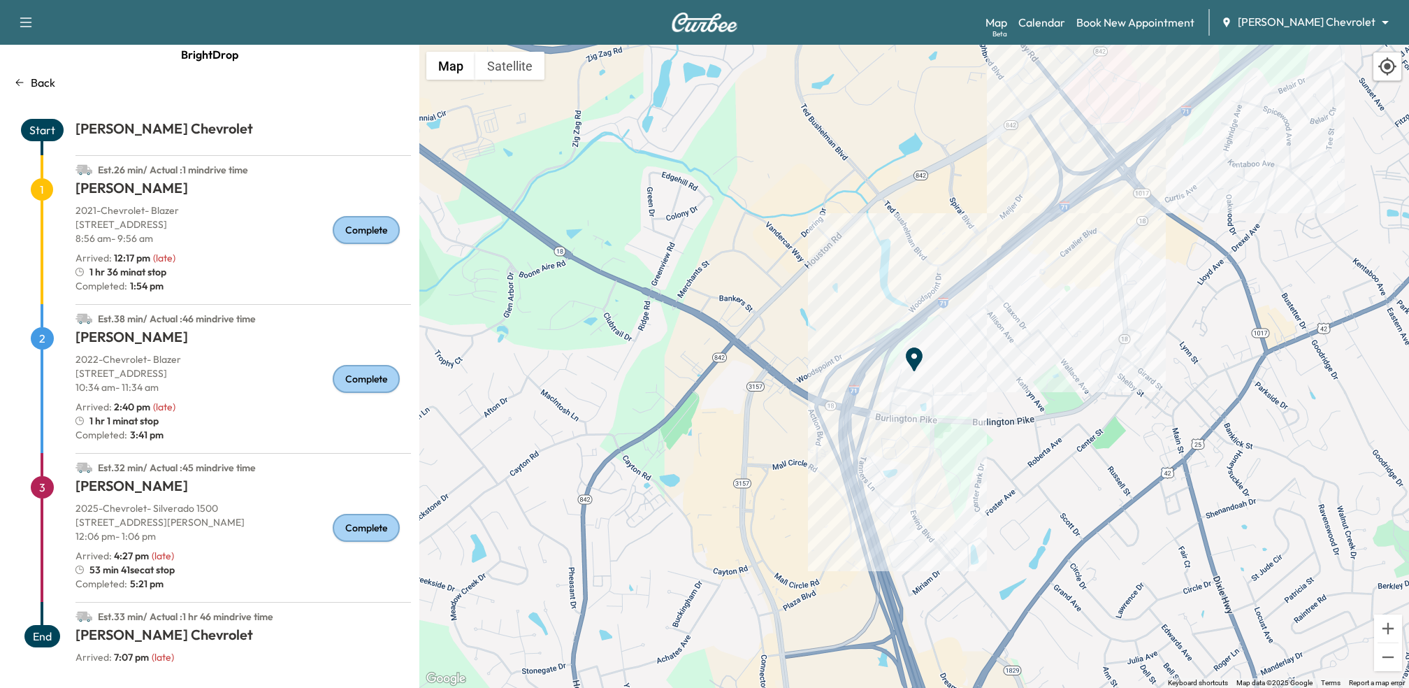
drag, startPoint x: 108, startPoint y: 409, endPoint x: 171, endPoint y: 413, distance: 63.0
click at [171, 413] on div "[PERSON_NAME] 2022 - Chevrolet - Blazer [STREET_ADDRESS] 10:34 am - 11:34 am Ar…" at bounding box center [242, 390] width 335 height 126
click at [228, 403] on div "Arrived : 2:40 pm ( late )" at bounding box center [242, 407] width 335 height 14
drag, startPoint x: 111, startPoint y: 557, endPoint x: 158, endPoint y: 562, distance: 47.1
click at [158, 562] on div "[PERSON_NAME] 2025 - Chevrolet - Silverado [STREET_ADDRESS][PERSON_NAME] 12:06 …" at bounding box center [242, 539] width 335 height 126
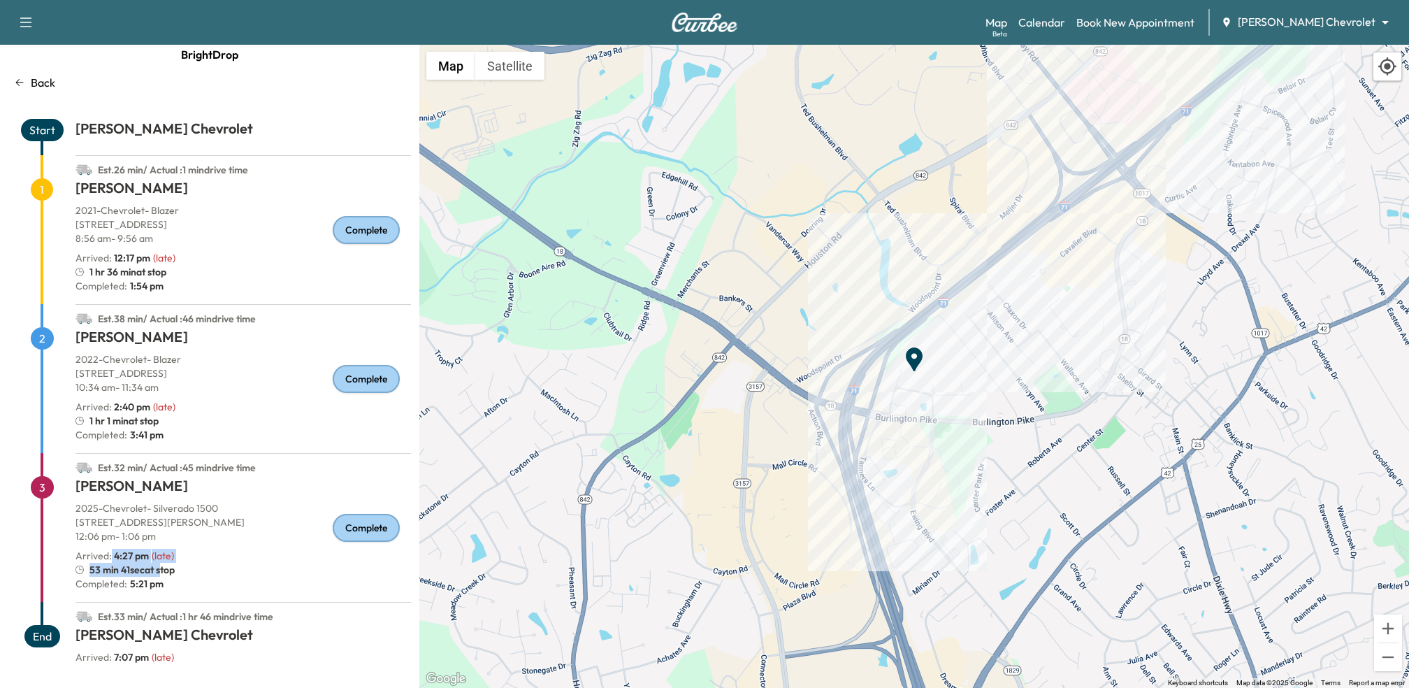
click at [239, 549] on div "Arrived : 4:27 pm ( late )" at bounding box center [242, 556] width 335 height 14
drag, startPoint x: 127, startPoint y: 655, endPoint x: 196, endPoint y: 661, distance: 68.8
click at [196, 661] on div "Arrived : 7:07 pm ( late )" at bounding box center [242, 657] width 335 height 14
drag, startPoint x: 173, startPoint y: 653, endPoint x: 140, endPoint y: 653, distance: 32.9
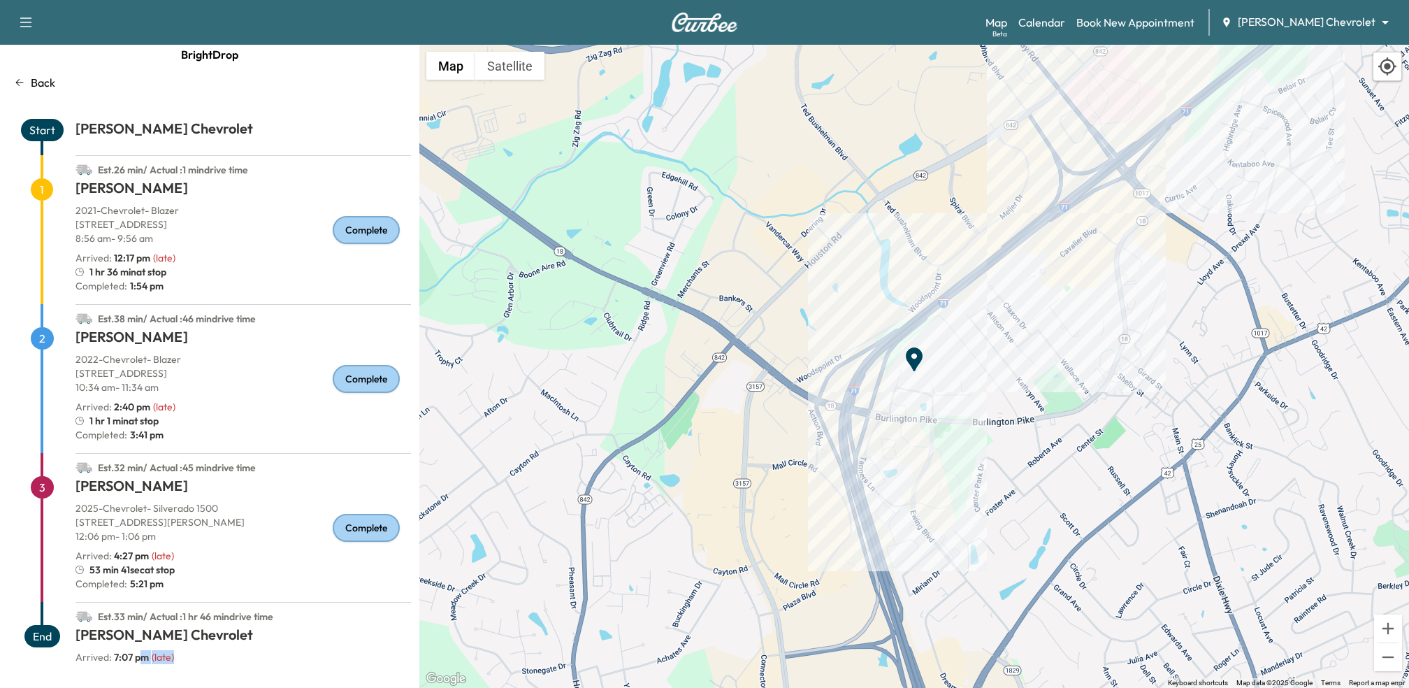
click at [139, 653] on div "Arrived : 7:07 pm ( late )" at bounding box center [242, 657] width 335 height 14
click at [207, 653] on div "Arrived : 7:07 pm ( late )" at bounding box center [242, 657] width 335 height 14
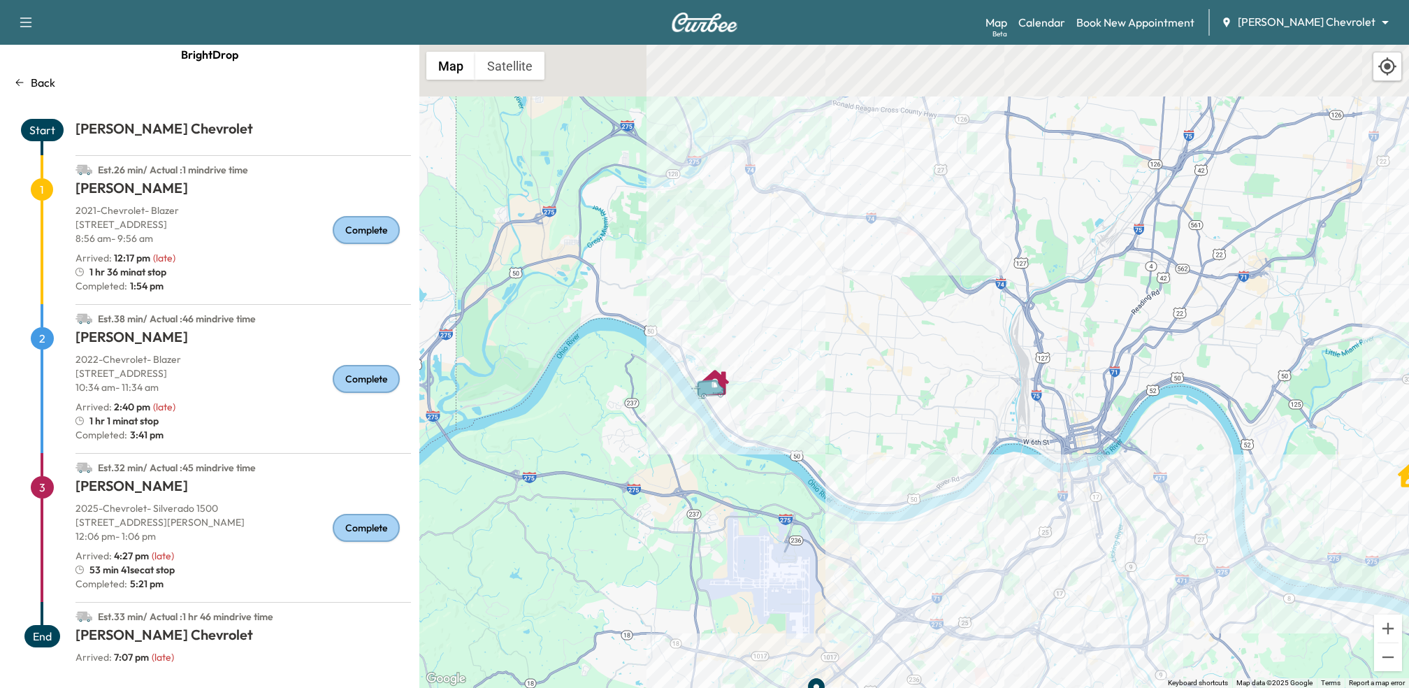
drag, startPoint x: 765, startPoint y: 319, endPoint x: 728, endPoint y: 505, distance: 190.2
click at [728, 505] on div "To activate drag with keyboard, press Alt + Enter. Once in keyboard drag state,…" at bounding box center [914, 366] width 990 height 643
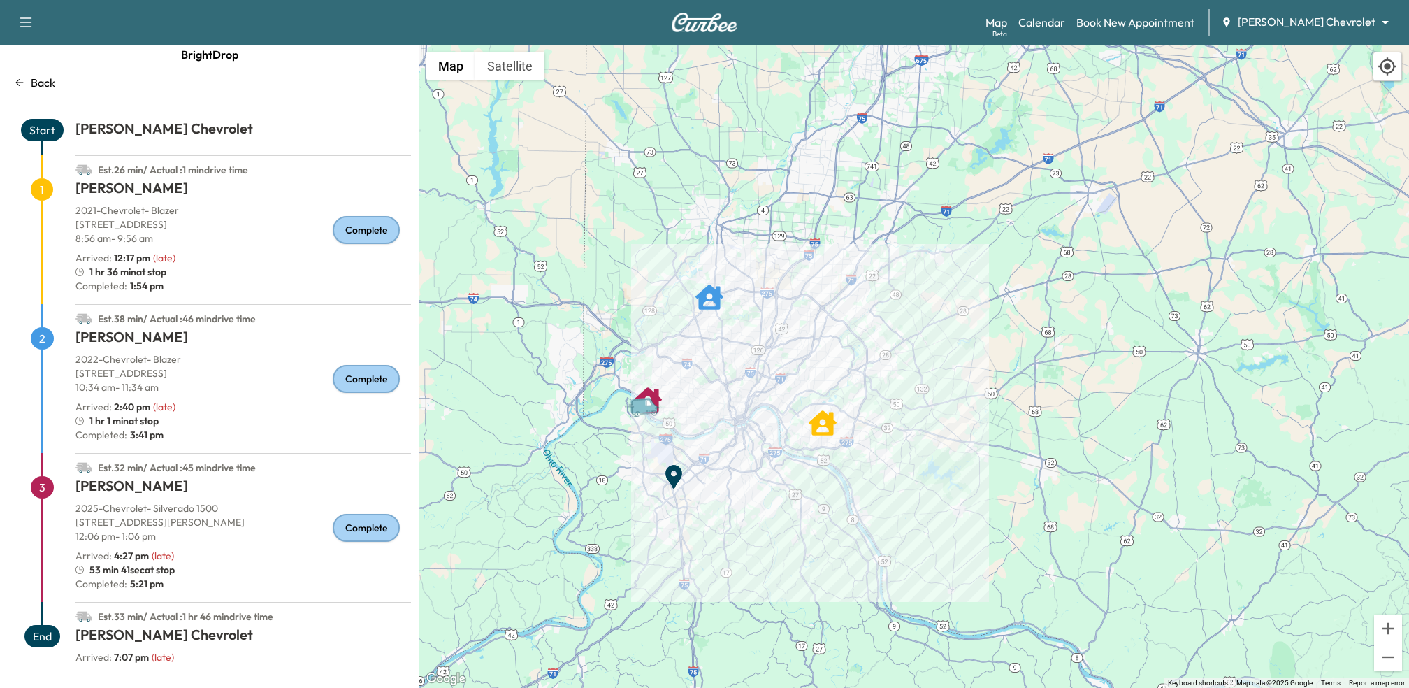
drag, startPoint x: 745, startPoint y: 466, endPoint x: 699, endPoint y: 393, distance: 86.7
click at [699, 393] on div "To activate drag with keyboard, press Alt + Enter. Once in keyboard drag state,…" at bounding box center [914, 366] width 990 height 643
